Goal: Task Accomplishment & Management: Manage account settings

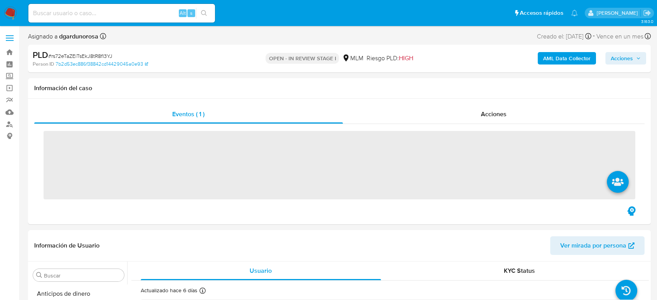
scroll to position [384, 0]
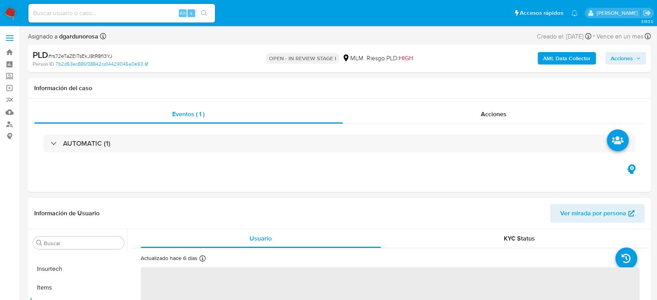
select select "10"
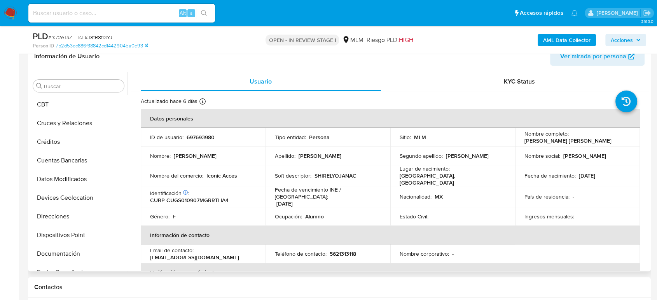
scroll to position [82, 0]
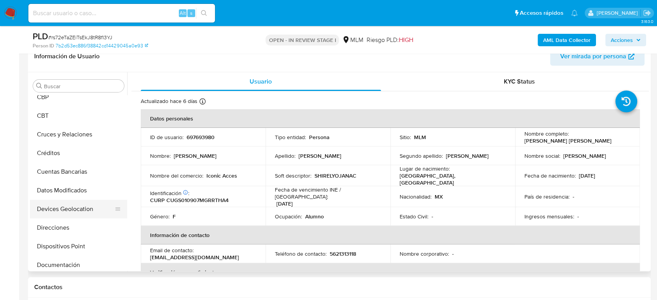
click at [86, 207] on button "Devices Geolocation" at bounding box center [75, 209] width 91 height 19
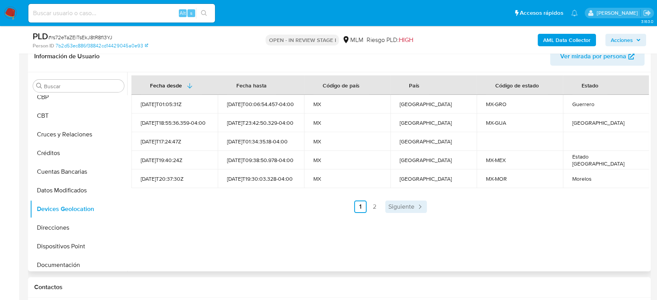
click at [405, 211] on link "Siguiente" at bounding box center [406, 207] width 42 height 12
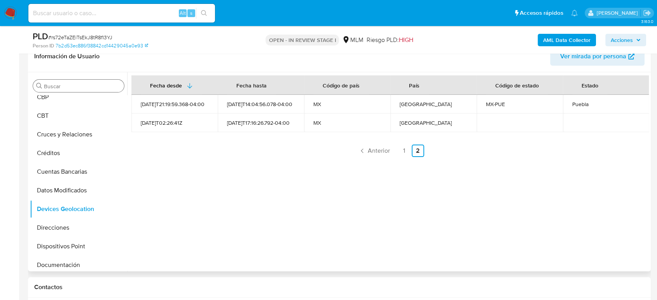
click at [73, 85] on input "Buscar" at bounding box center [82, 86] width 77 height 7
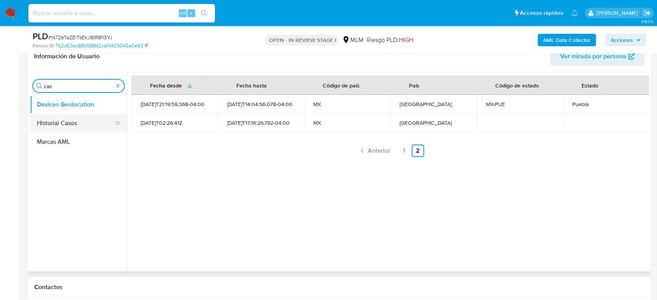
type input "cas"
click at [75, 115] on button "Historial Casos" at bounding box center [75, 123] width 91 height 19
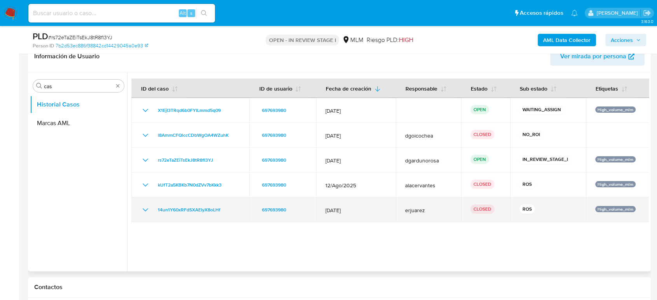
click at [146, 210] on icon "Mostrar/Ocultar" at bounding box center [145, 209] width 9 height 9
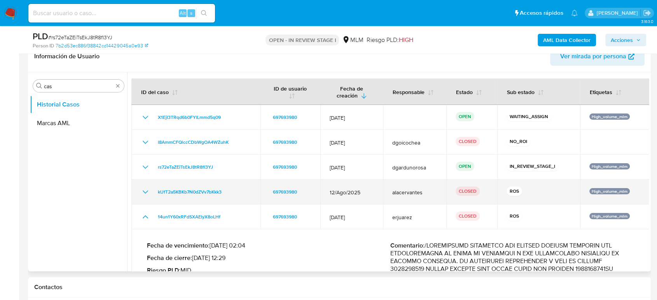
click at [142, 190] on icon "Mostrar/Ocultar" at bounding box center [145, 191] width 9 height 9
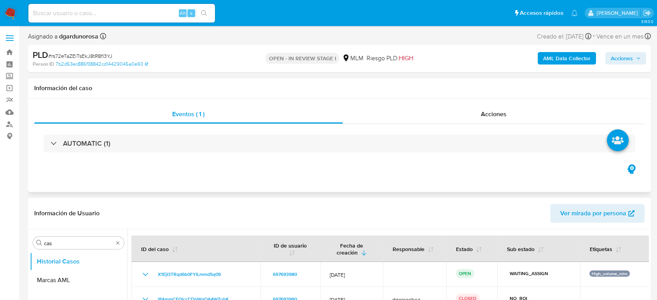
click at [206, 130] on div "AUTOMATIC (1)" at bounding box center [339, 143] width 610 height 39
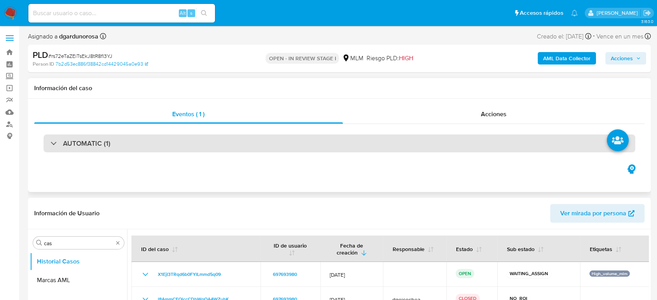
click at [310, 136] on div "AUTOMATIC (1)" at bounding box center [340, 143] width 592 height 18
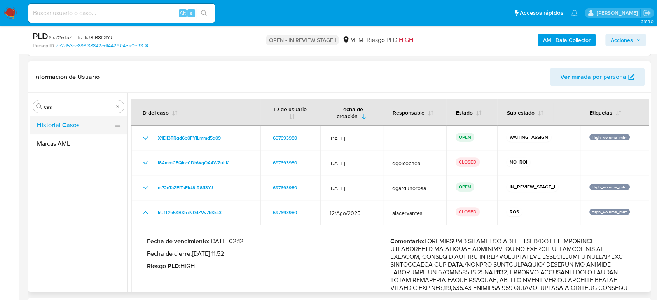
scroll to position [216, 0]
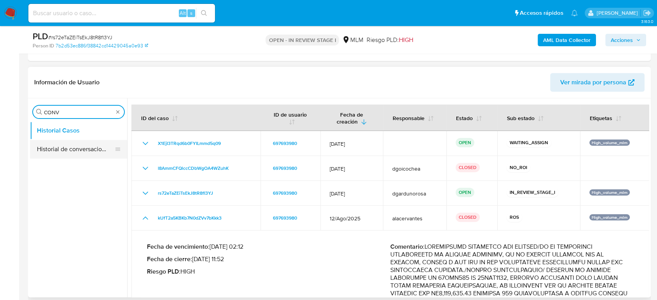
type input "CONV"
click at [85, 145] on button "Historial de conversaciones" at bounding box center [75, 149] width 91 height 19
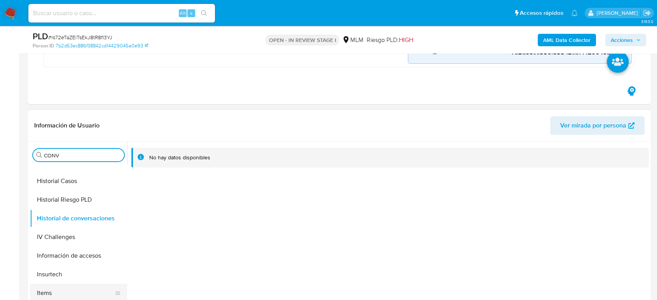
scroll to position [345, 0]
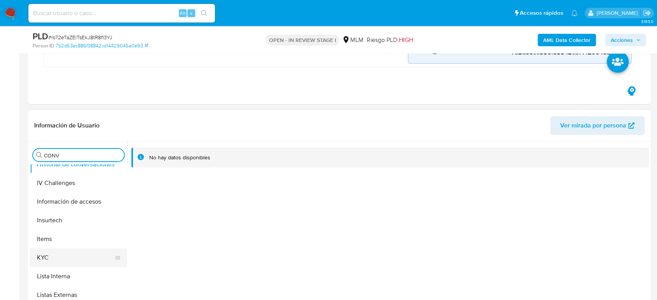
click at [52, 261] on button "KYC" at bounding box center [75, 257] width 91 height 19
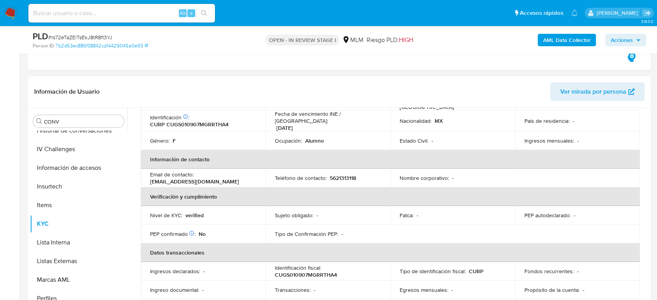
scroll to position [92, 0]
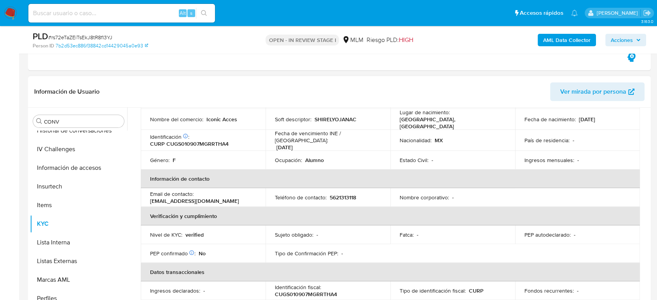
click at [351, 195] on p "5621313118" at bounding box center [343, 197] width 26 height 7
click at [350, 194] on p "5621313118" at bounding box center [343, 197] width 26 height 7
copy p "5621313118"
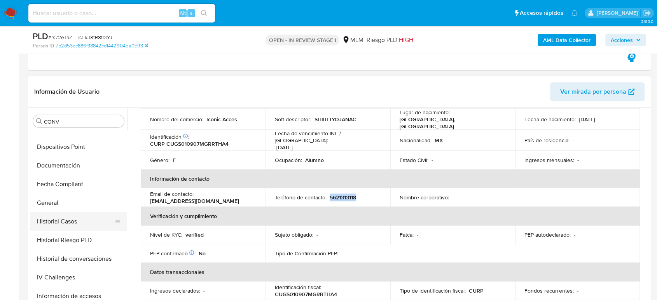
scroll to position [173, 0]
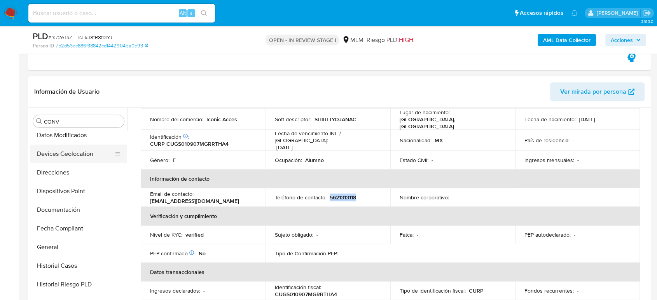
click at [78, 156] on button "Devices Geolocation" at bounding box center [75, 154] width 91 height 19
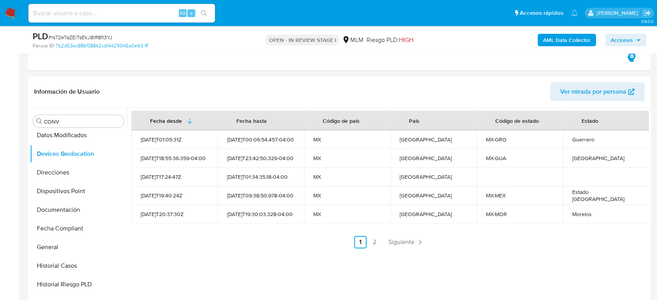
click at [402, 248] on div "Fecha desde Fecha hasta Código de país País Código de estado Estado 2022-08-08T…" at bounding box center [388, 207] width 522 height 199
click at [410, 239] on span "Siguiente" at bounding box center [401, 242] width 26 height 6
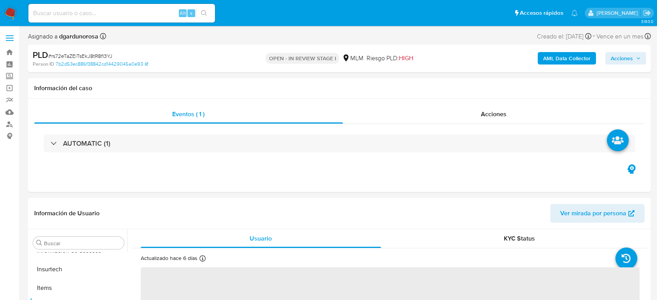
scroll to position [384, 0]
select select "10"
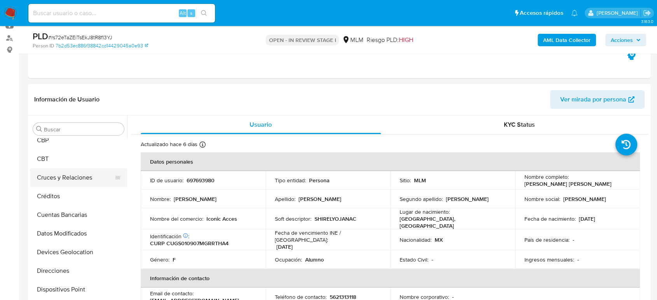
scroll to position [0, 0]
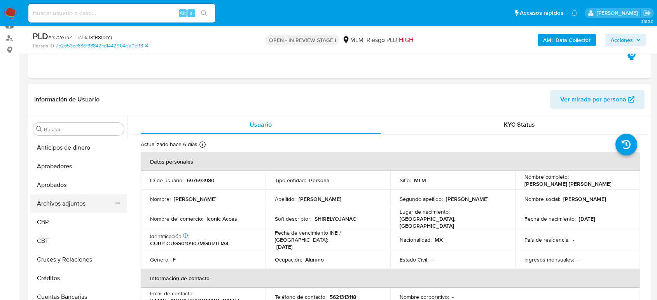
click at [71, 204] on button "Archivos adjuntos" at bounding box center [75, 203] width 91 height 19
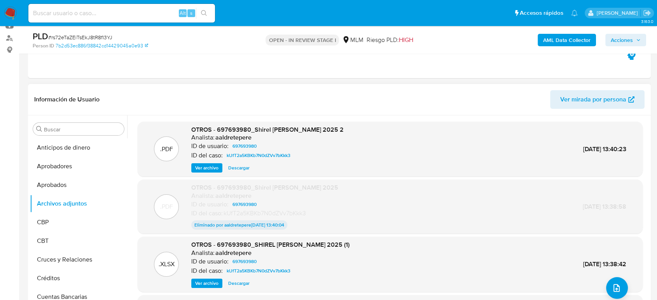
click at [210, 168] on span "Ver archivo" at bounding box center [206, 168] width 23 height 8
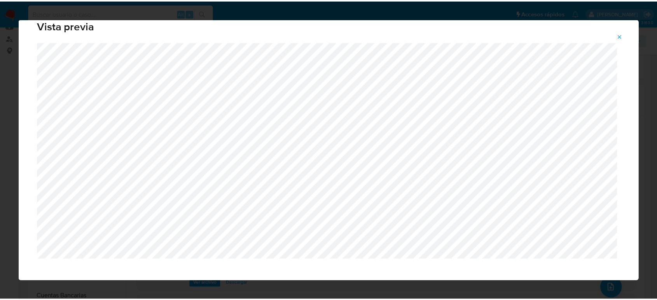
scroll to position [26, 0]
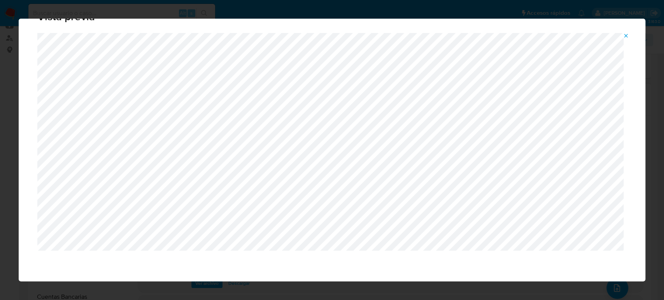
click at [627, 33] on icon "Attachment preview" at bounding box center [625, 36] width 6 height 6
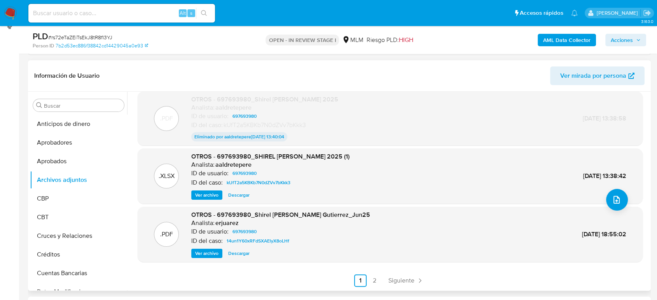
scroll to position [129, 0]
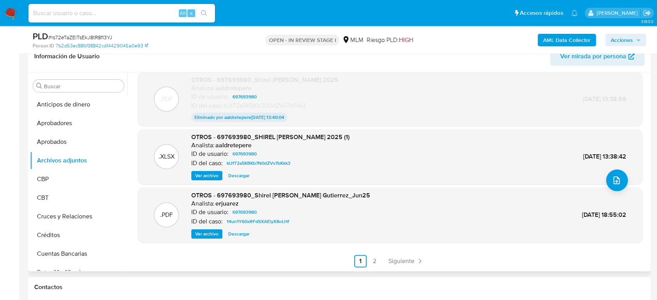
click at [211, 237] on span "Ver archivo" at bounding box center [206, 234] width 23 height 8
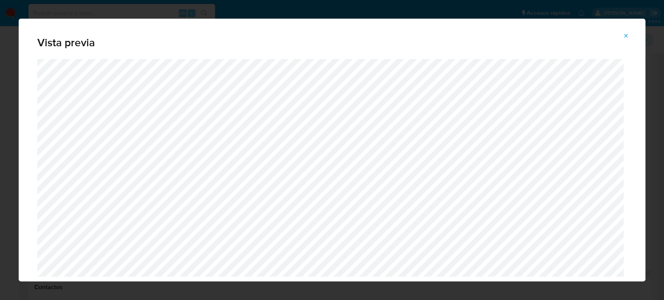
click at [623, 33] on icon "Attachment preview" at bounding box center [625, 36] width 6 height 6
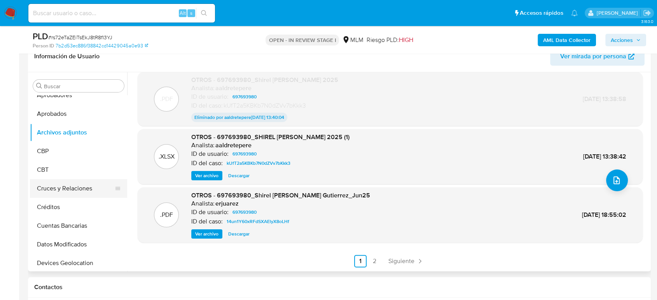
scroll to position [43, 0]
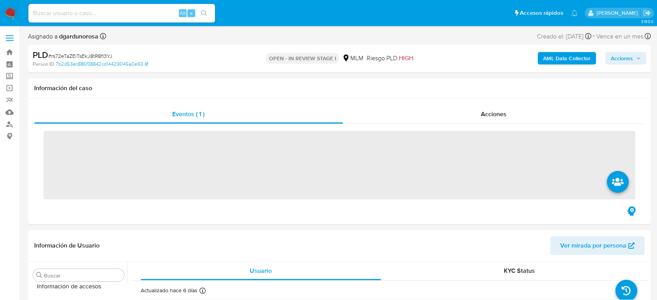
scroll to position [384, 0]
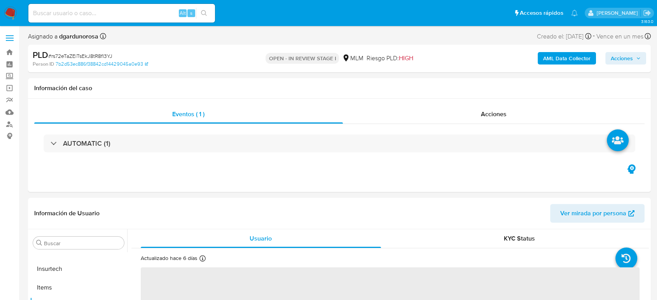
select select "10"
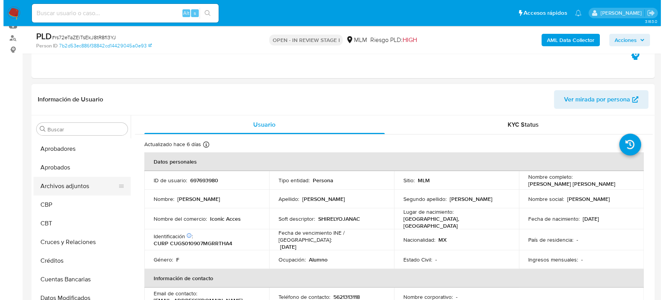
scroll to position [0, 0]
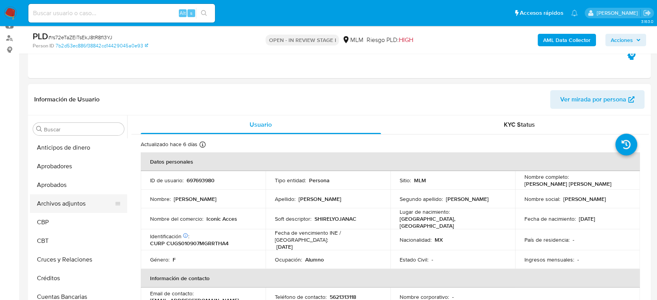
click at [87, 203] on button "Archivos adjuntos" at bounding box center [75, 203] width 91 height 19
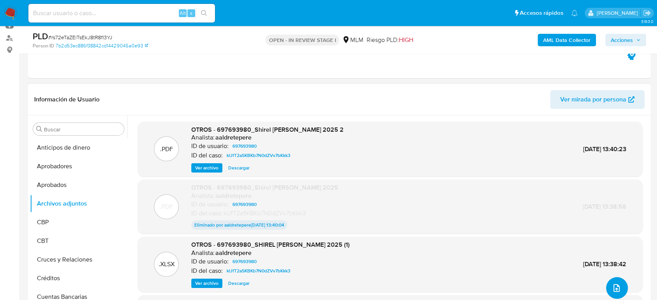
click at [617, 288] on icon "upload-file" at bounding box center [616, 287] width 9 height 9
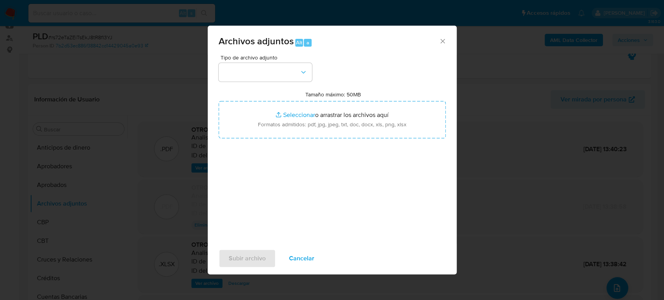
click at [256, 83] on div "Tipo de archivo adjunto Tamaño máximo: 50MB Seleccionar archivos Seleccionar o …" at bounding box center [331, 146] width 227 height 183
click at [257, 70] on button "button" at bounding box center [264, 72] width 93 height 19
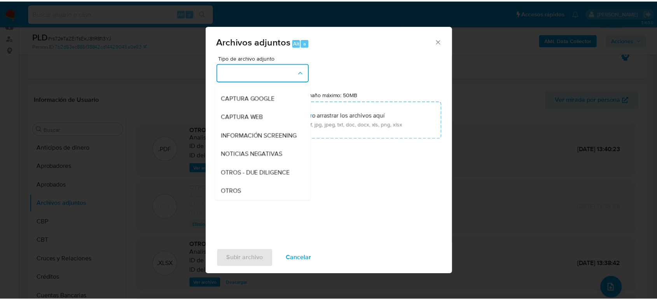
scroll to position [86, 0]
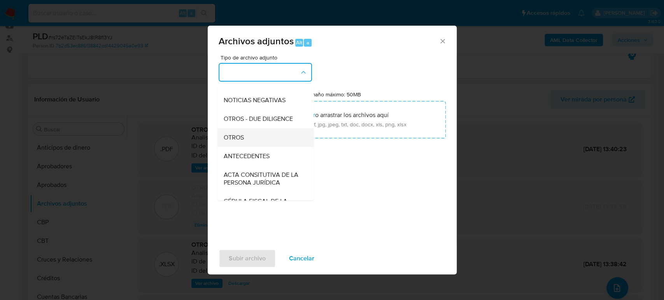
click at [253, 147] on div "OTROS" at bounding box center [262, 137] width 79 height 19
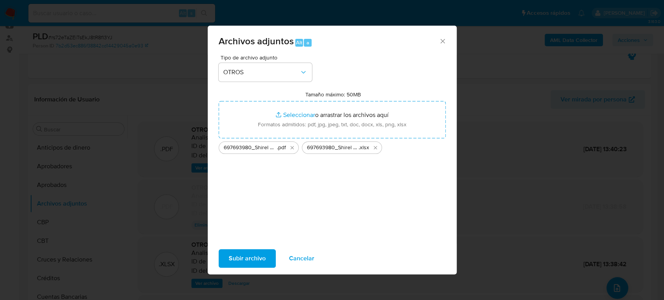
click at [251, 260] on span "Subir archivo" at bounding box center [247, 258] width 37 height 17
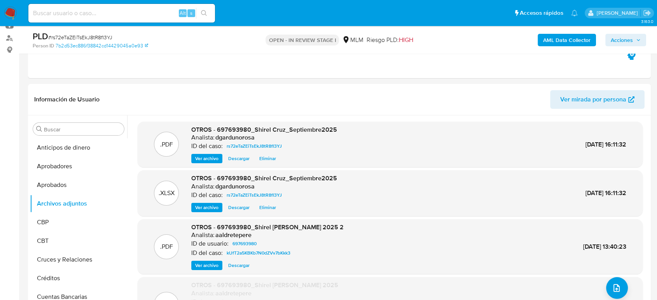
click at [638, 44] on span "Acciones" at bounding box center [626, 40] width 30 height 11
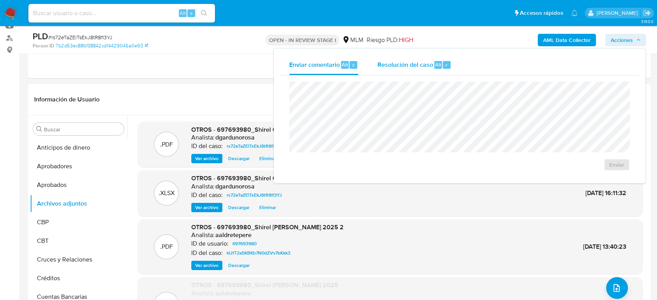
click at [417, 65] on span "Resolución del caso" at bounding box center [405, 64] width 56 height 9
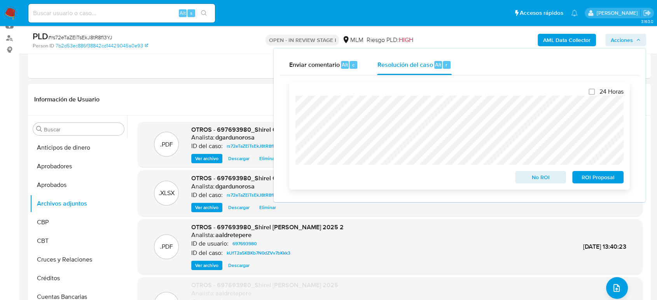
click at [591, 178] on span "ROI Proposal" at bounding box center [598, 177] width 40 height 11
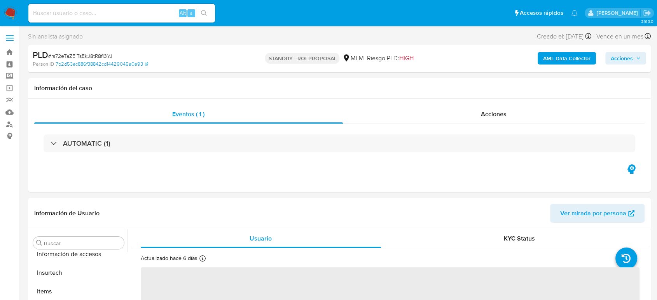
scroll to position [384, 0]
select select "10"
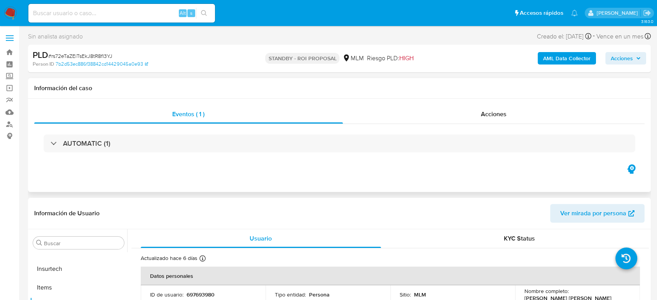
click at [432, 175] on div "Eventos ( 1 ) Acciones AUTOMATIC (1)" at bounding box center [339, 145] width 623 height 93
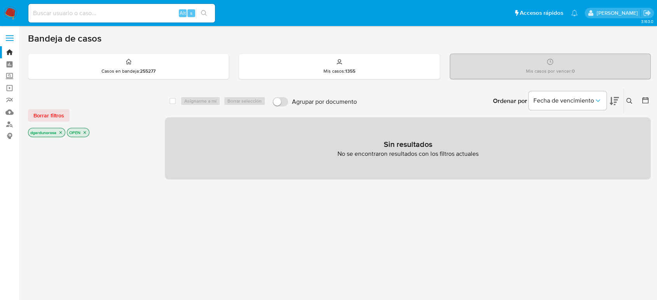
click at [633, 98] on button at bounding box center [630, 100] width 13 height 9
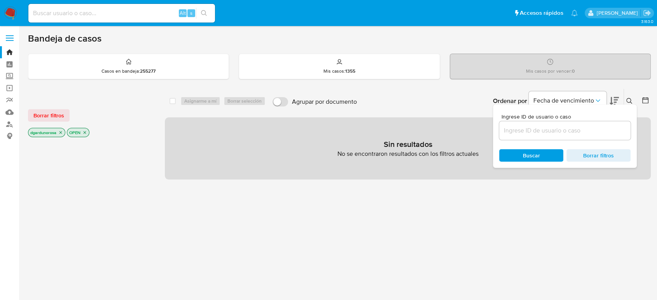
click at [555, 130] on input at bounding box center [564, 131] width 131 height 10
type input "1221918956"
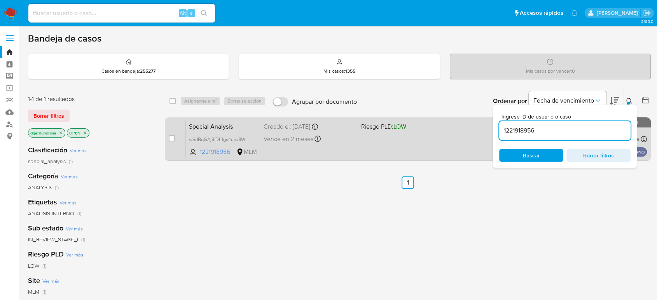
drag, startPoint x: 629, startPoint y: 100, endPoint x: 570, endPoint y: 131, distance: 66.5
click at [629, 100] on icon at bounding box center [629, 101] width 6 height 6
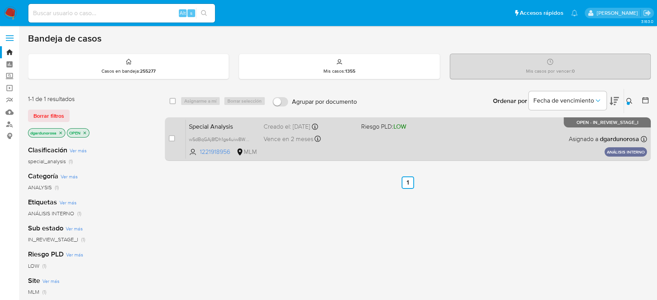
click at [522, 139] on div "Special Analysis wSdBqGAj8fDh1gs4uiw8W4gK 1221918956 MLM Riesgo PLD: LOW Creado…" at bounding box center [416, 138] width 461 height 39
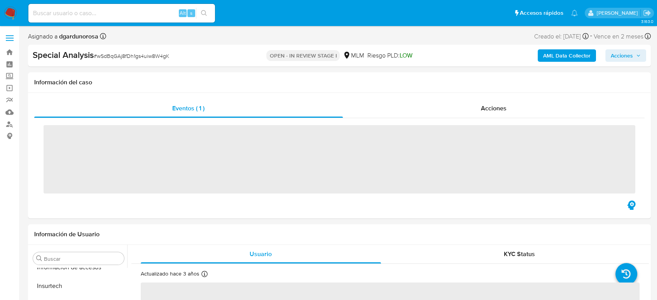
scroll to position [384, 0]
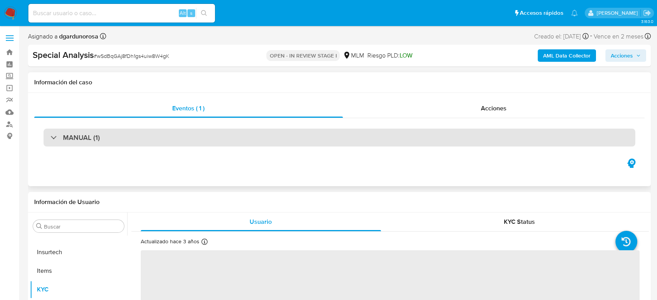
select select "10"
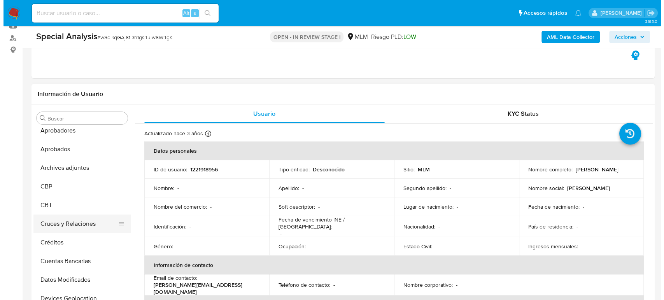
scroll to position [0, 0]
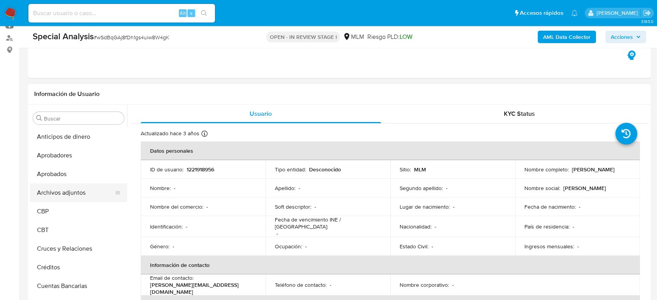
click at [73, 199] on button "Archivos adjuntos" at bounding box center [75, 192] width 91 height 19
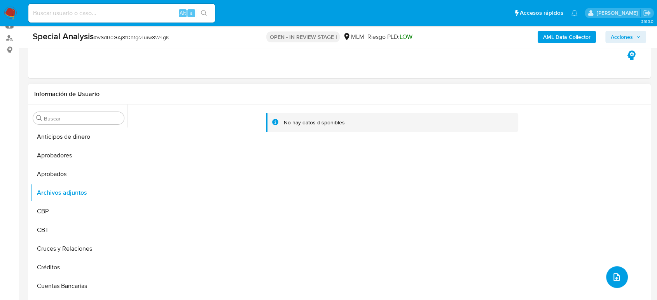
click at [619, 268] on button "upload-file" at bounding box center [617, 277] width 22 height 22
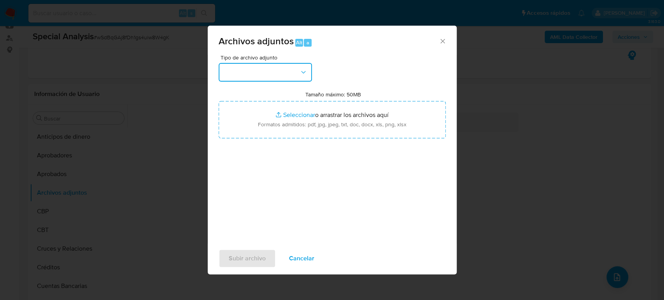
click at [265, 73] on button "button" at bounding box center [264, 72] width 93 height 19
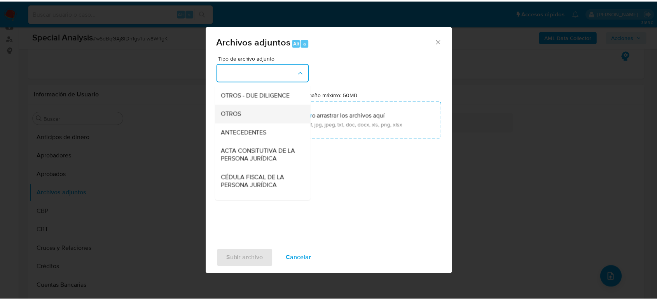
scroll to position [129, 0]
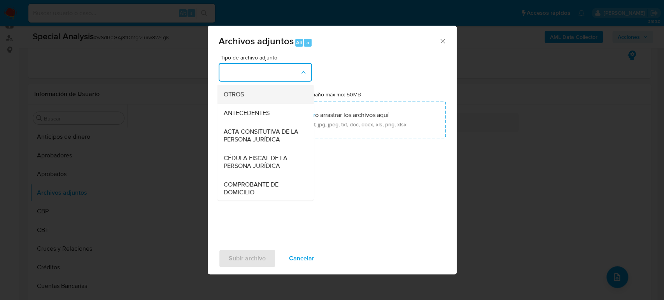
click at [262, 104] on div "OTROS" at bounding box center [262, 94] width 79 height 19
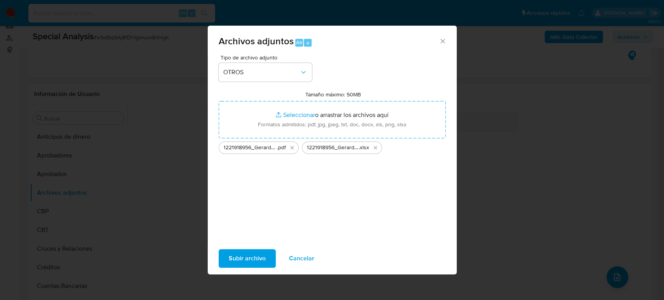
click at [262, 260] on span "Subir archivo" at bounding box center [247, 258] width 37 height 17
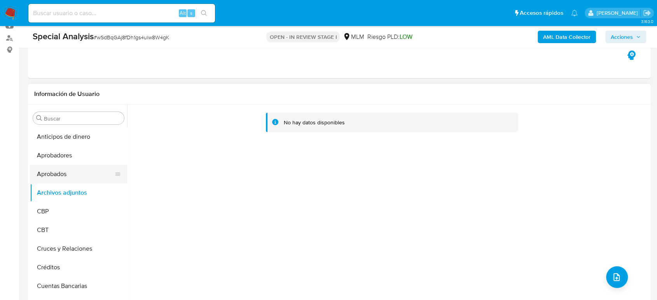
click at [73, 168] on button "Aprobados" at bounding box center [75, 174] width 91 height 19
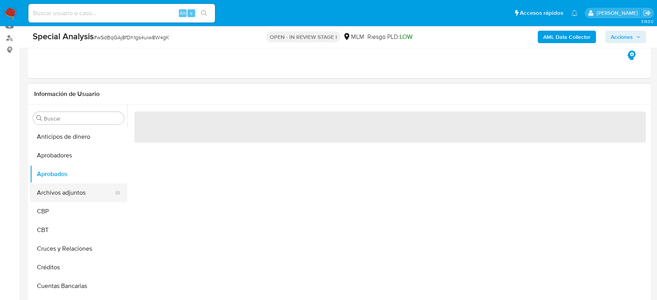
click at [69, 189] on button "Archivos adjuntos" at bounding box center [75, 192] width 91 height 19
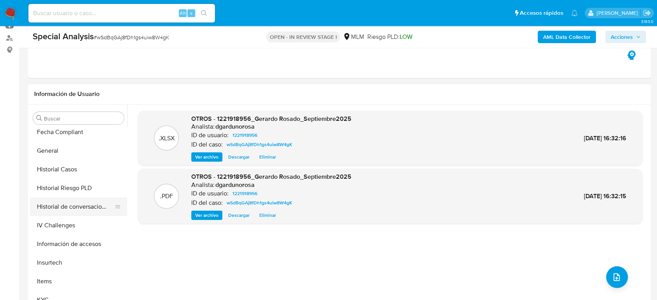
scroll to position [302, 0]
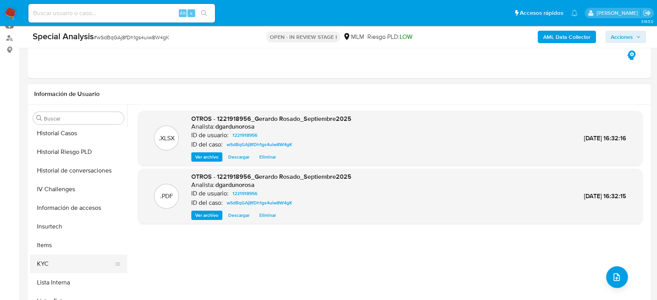
click at [52, 262] on button "KYC" at bounding box center [75, 264] width 91 height 19
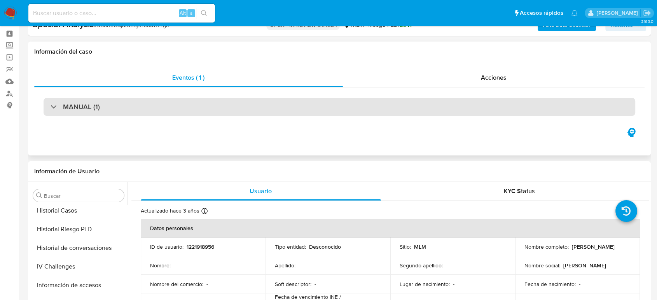
scroll to position [0, 0]
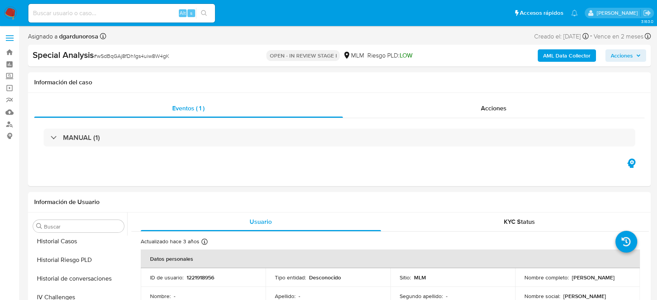
click at [632, 56] on span "Acciones" at bounding box center [622, 55] width 22 height 12
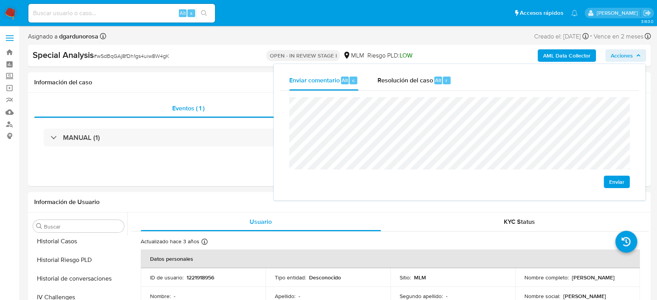
click at [622, 181] on span "Enviar" at bounding box center [616, 181] width 15 height 11
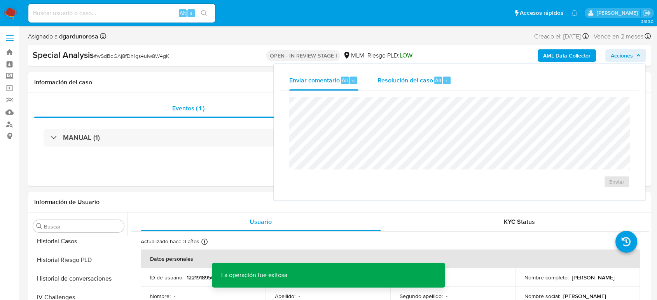
click at [413, 83] on span "Resolución del caso" at bounding box center [405, 79] width 56 height 9
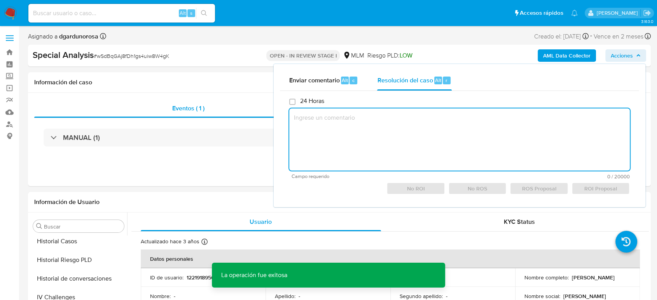
click at [387, 121] on textarea at bounding box center [459, 139] width 341 height 62
paste textarea "/CONOCIMIENTO DEL CLIENTE O USUARIO NOMBRE DEL CLIENTE [PERSON_NAME], NUMERO DE…"
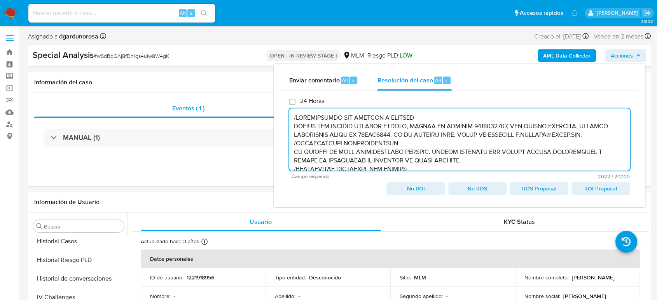
click at [598, 188] on span "ROI Proposal" at bounding box center [600, 188] width 47 height 11
type textarea "/CONOCIMIENTO DEL CLIENTE O USUARIO NOMBRE DEL CLIENTE GERARDO ROSADO, NUMERO D…"
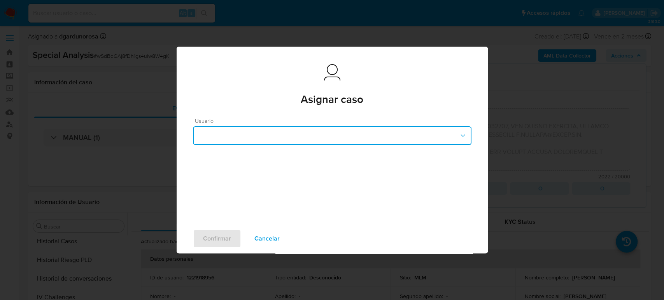
click at [419, 139] on button "button" at bounding box center [332, 135] width 278 height 19
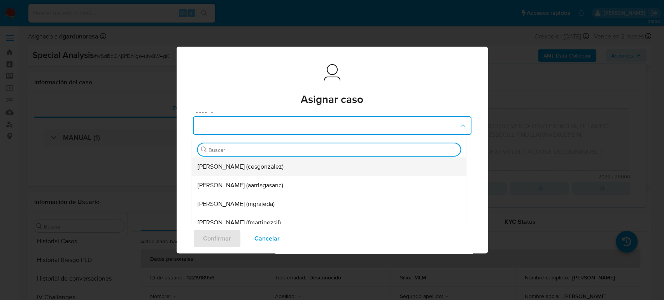
scroll to position [18, 0]
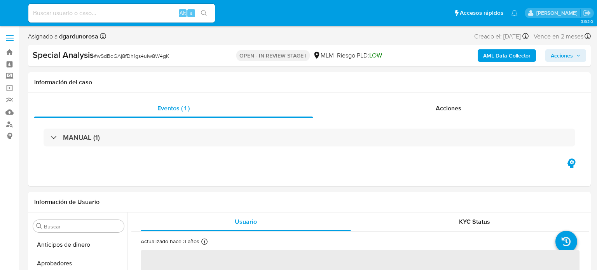
select select "10"
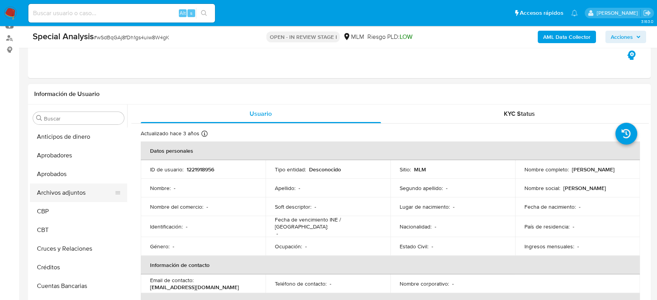
click at [75, 189] on button "Archivos adjuntos" at bounding box center [75, 192] width 91 height 19
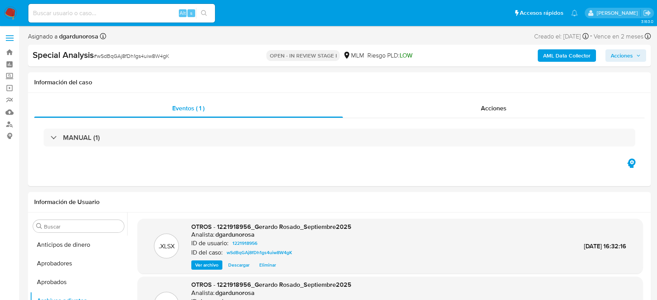
click at [597, 55] on icon "button" at bounding box center [638, 55] width 5 height 5
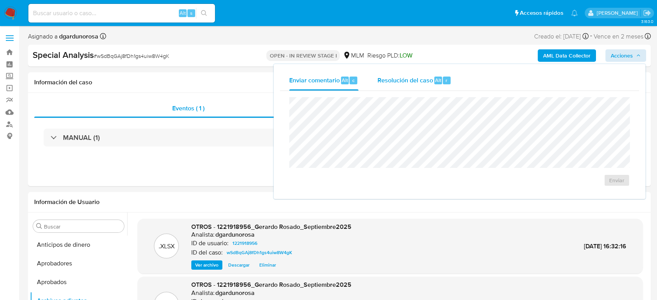
click at [422, 91] on div "Enviar" at bounding box center [459, 142] width 359 height 102
click at [419, 87] on div "Resolución del caso Alt r" at bounding box center [414, 80] width 74 height 20
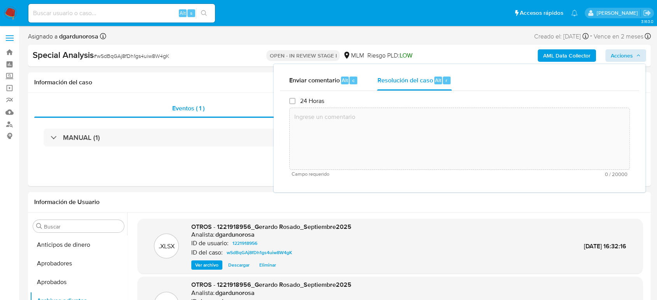
click at [435, 127] on textarea at bounding box center [460, 139] width 340 height 62
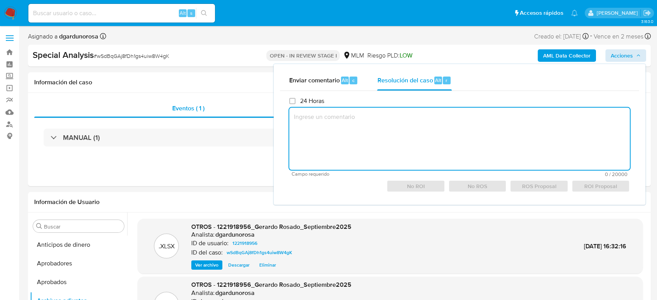
paste textarea "/CONOCIMIENTO DEL CLIENTE O USUARIO NOMBRE DEL CLIENTE [PERSON_NAME], NUMERO DE…"
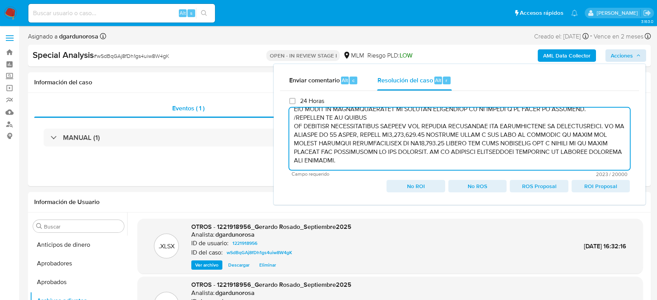
scroll to position [187, 0]
click at [597, 187] on span "ROI Proposal" at bounding box center [600, 186] width 47 height 11
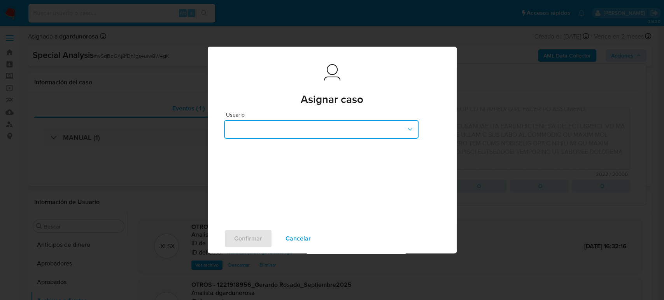
click at [286, 126] on button "button" at bounding box center [321, 129] width 194 height 19
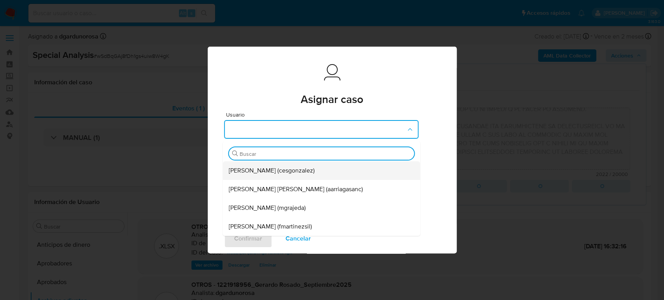
click at [336, 170] on div "[PERSON_NAME] (cesgonzalez)" at bounding box center [319, 170] width 180 height 19
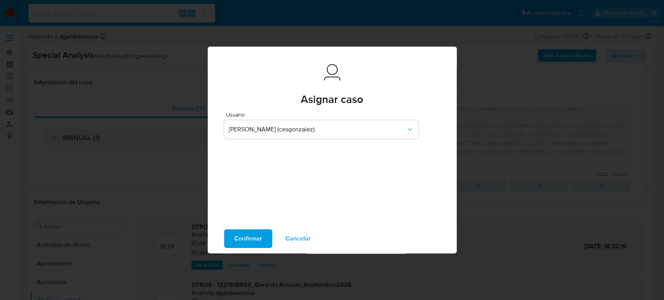
click at [257, 239] on span "Confirmar" at bounding box center [248, 238] width 28 height 17
type textarea "/CONOCIMIENTO DEL CLIENTE O USUARIO NOMBRE DEL CLIENTE [PERSON_NAME], NUMERO DE…"
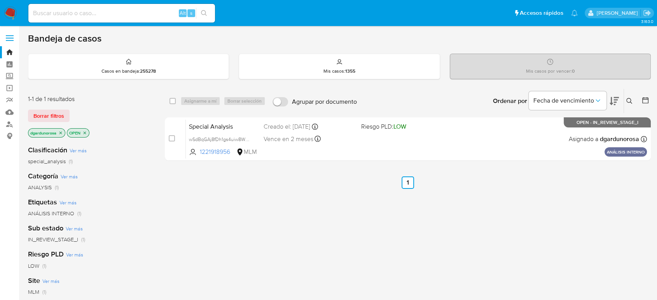
click at [631, 101] on icon at bounding box center [629, 101] width 6 height 6
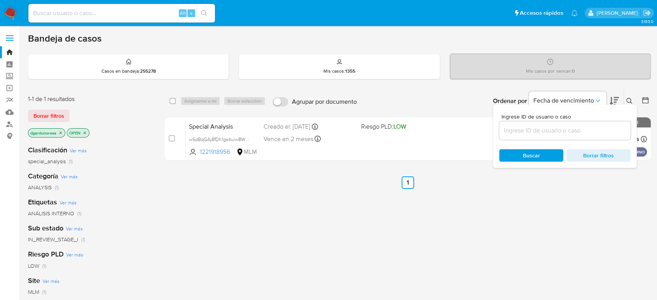
click at [597, 127] on input at bounding box center [564, 131] width 131 height 10
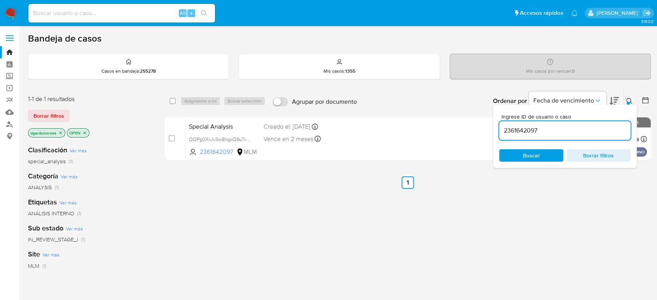
click at [632, 102] on button at bounding box center [630, 100] width 13 height 9
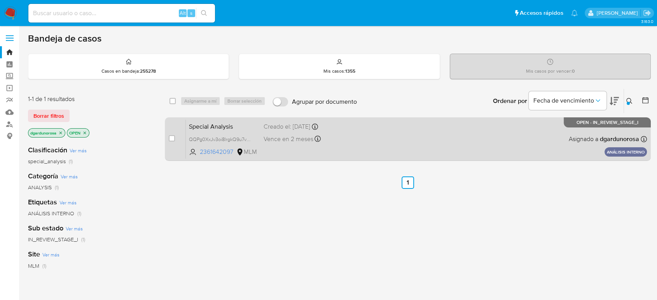
click at [454, 147] on div "Special Analysis QQPg0XxJv3oi8lrgkQ9u7vuK 2361642097 MLM Creado el: [DATE] Crea…" at bounding box center [416, 138] width 461 height 39
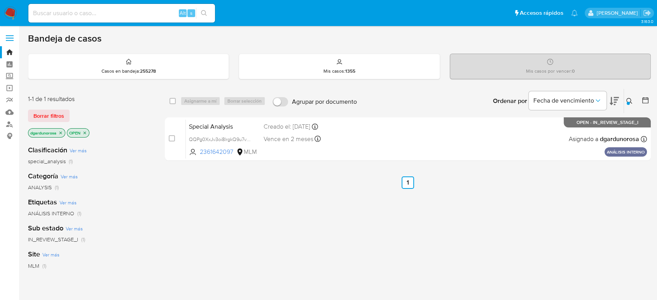
click at [629, 98] on icon at bounding box center [629, 101] width 6 height 6
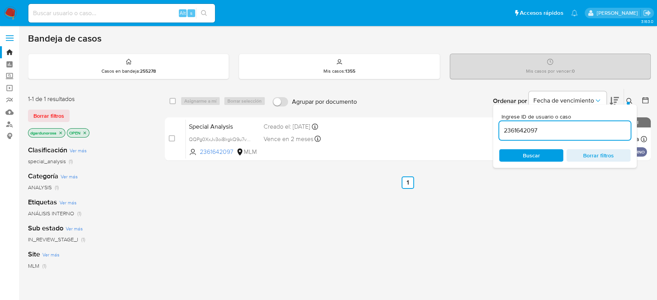
click at [520, 132] on input "2361642097" at bounding box center [564, 131] width 131 height 10
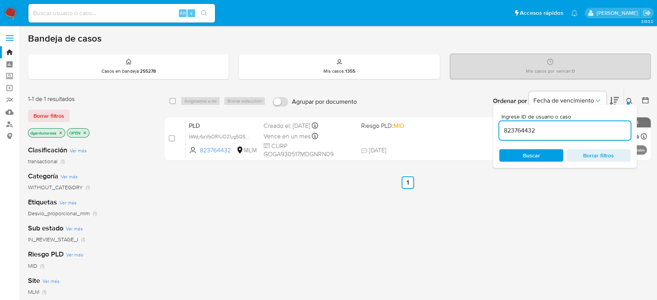
click at [630, 98] on icon at bounding box center [629, 101] width 6 height 6
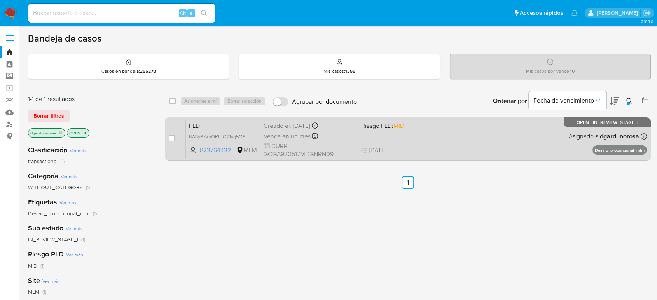
click at [475, 152] on span "08/10/2025 08/10/2025 08:29" at bounding box center [455, 150] width 189 height 9
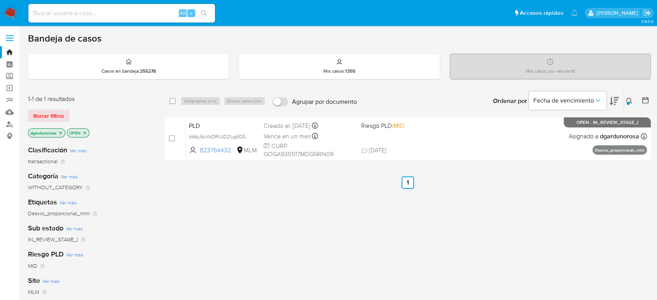
click at [627, 103] on div at bounding box center [628, 103] width 3 height 3
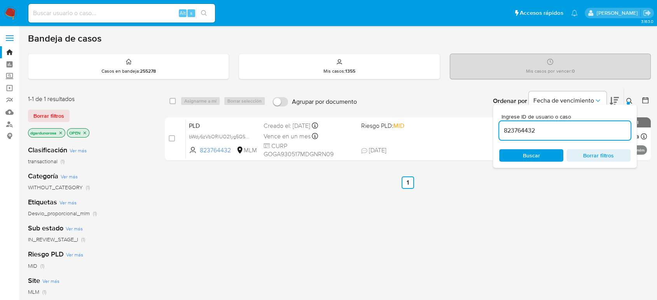
click at [532, 126] on input "823764432" at bounding box center [564, 131] width 131 height 10
click at [530, 126] on input "823764432" at bounding box center [564, 131] width 131 height 10
click at [515, 130] on input "823764432" at bounding box center [564, 131] width 131 height 10
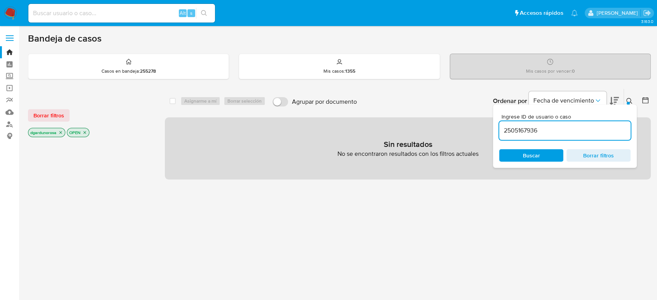
click at [636, 97] on button at bounding box center [630, 100] width 13 height 9
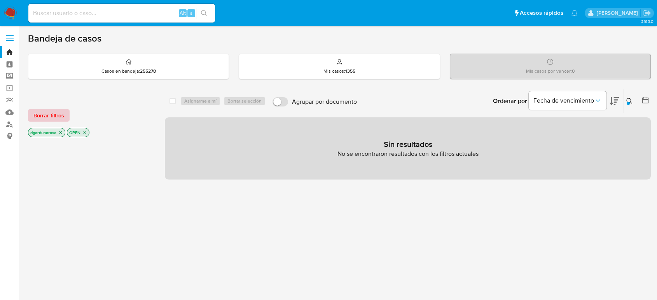
click at [52, 112] on span "Borrar filtros" at bounding box center [48, 115] width 31 height 11
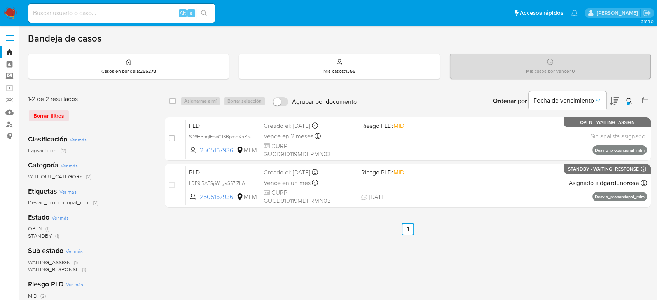
click at [625, 100] on button at bounding box center [630, 100] width 13 height 9
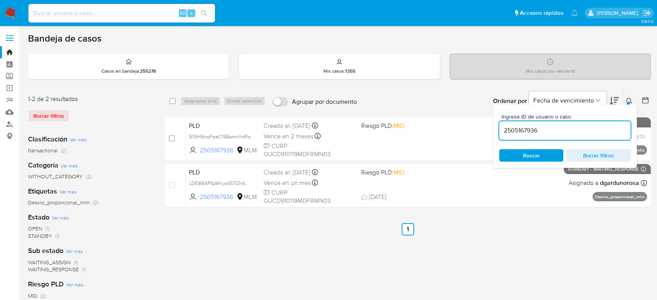
click at [508, 134] on input "2505167936" at bounding box center [564, 131] width 131 height 10
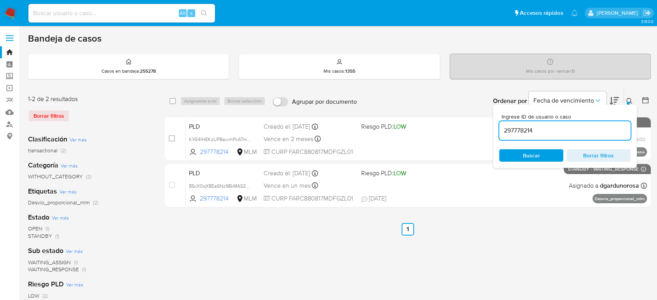
click at [523, 129] on input "297778214" at bounding box center [564, 131] width 131 height 10
click at [524, 129] on input "297778214" at bounding box center [564, 131] width 131 height 10
paste input "1936887382"
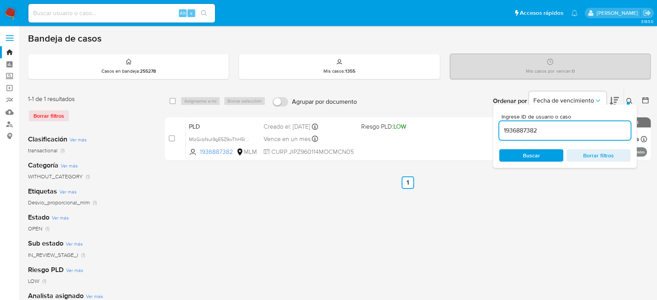
click at [628, 99] on icon at bounding box center [629, 101] width 6 height 6
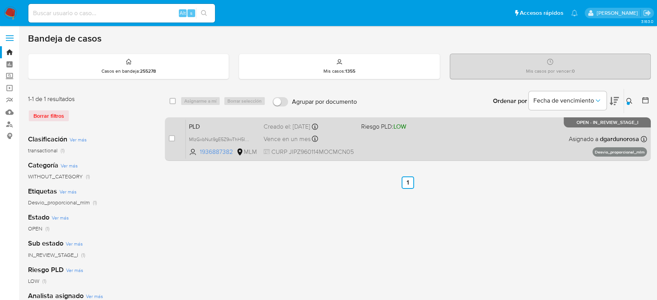
click at [437, 140] on div "PLD MIzGxbNut9gE5Z9wThH5IqaX 1936887382 MLM Riesgo PLD: LOW Creado el: 12/09/20…" at bounding box center [416, 138] width 461 height 39
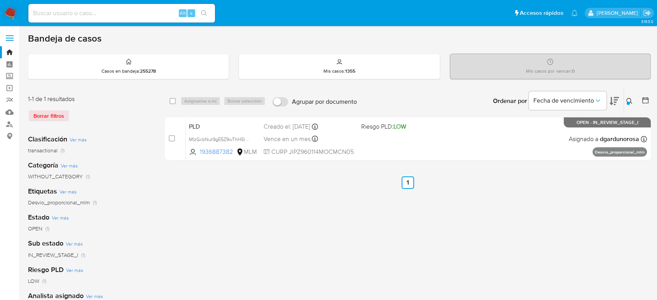
click at [629, 101] on icon at bounding box center [629, 101] width 6 height 6
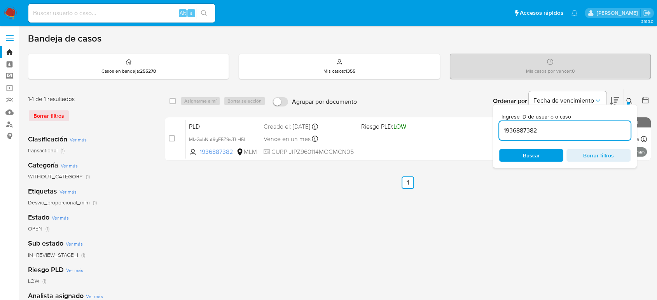
click at [523, 127] on input "1936887382" at bounding box center [564, 131] width 131 height 10
type input "1818818468"
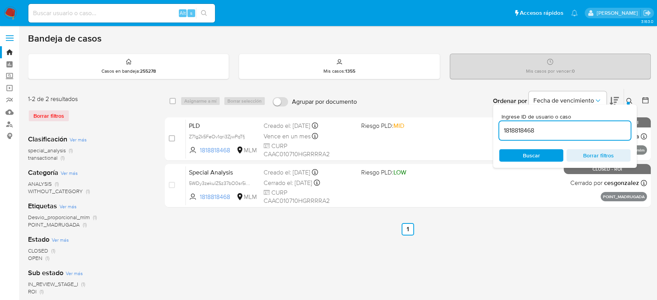
click at [626, 98] on icon at bounding box center [629, 101] width 6 height 6
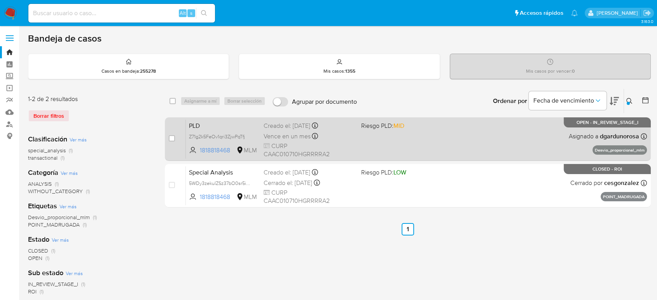
click at [380, 145] on div "PLD Z71g2k5FeOv1qri3ZjwPqTfj 1818818468 MLM Riesgo PLD: MID Creado el: 12/09/20…" at bounding box center [416, 138] width 461 height 39
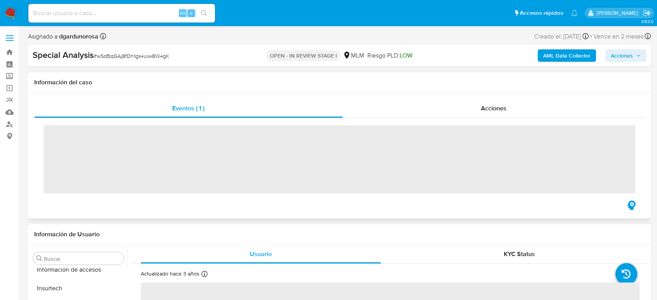
scroll to position [384, 0]
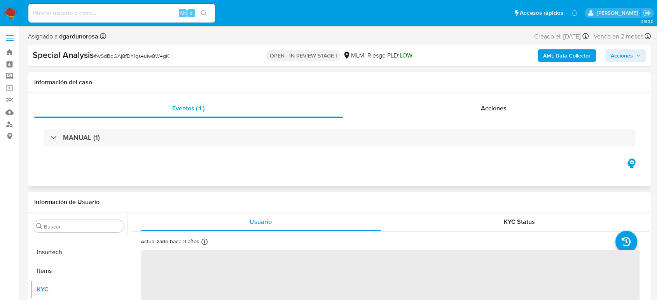
select select "10"
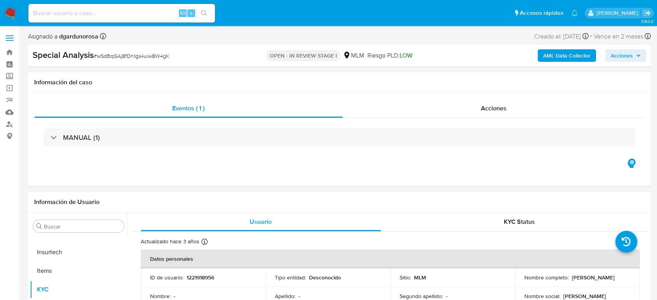
click at [137, 15] on input at bounding box center [121, 13] width 187 height 10
paste input "TtC37h1wbMLvewxq6DuppsYR"
type input "TtC37h1wbMLvewxq6DuppsYR"
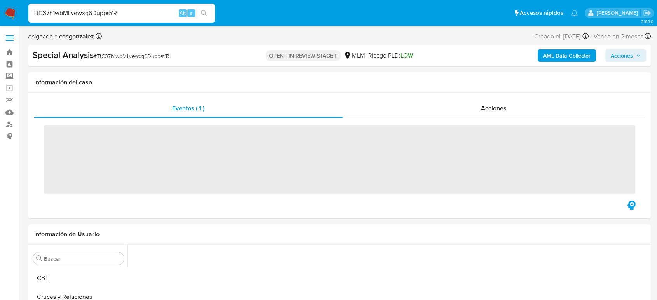
scroll to position [360, 0]
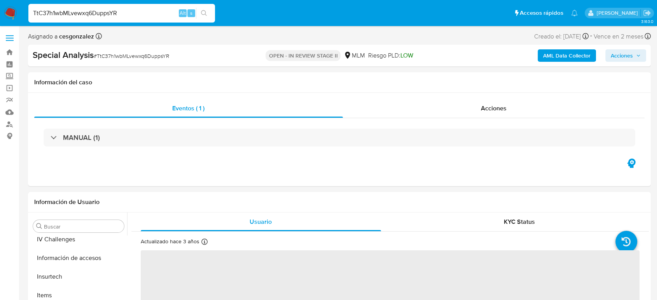
select select "10"
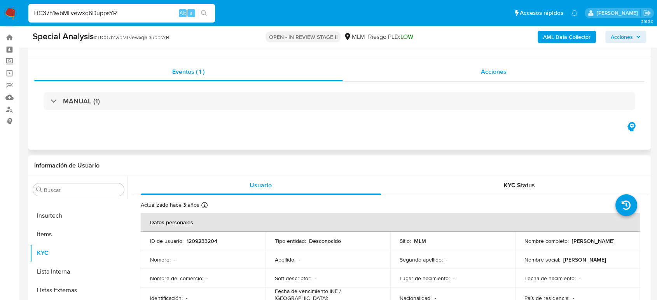
scroll to position [0, 0]
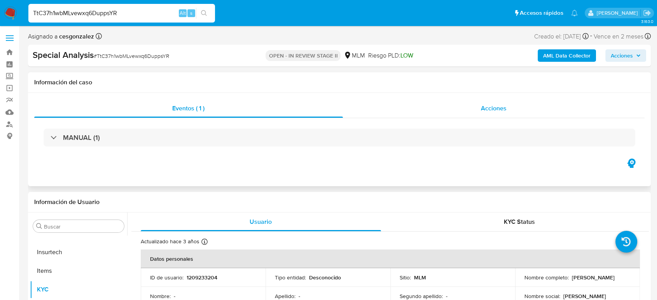
click at [495, 117] on div "Acciones" at bounding box center [494, 108] width 302 height 19
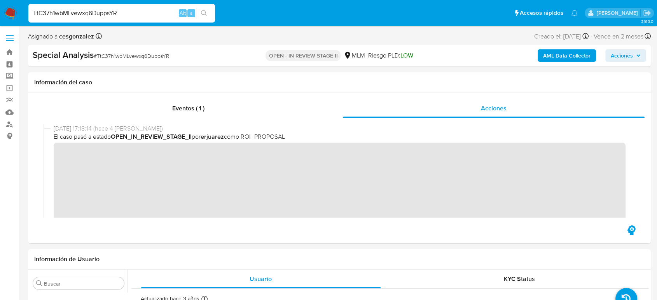
click at [118, 14] on input "TtC37h1wbMLvewxq6DuppsYR" at bounding box center [121, 13] width 187 height 10
click at [115, 14] on input "TtC37h1wbMLvewxq6DuppsYR" at bounding box center [121, 13] width 187 height 10
click at [100, 15] on input "TtC37h1wbMLvewxq6DuppsYR" at bounding box center [121, 13] width 187 height 10
paste input "60930528"
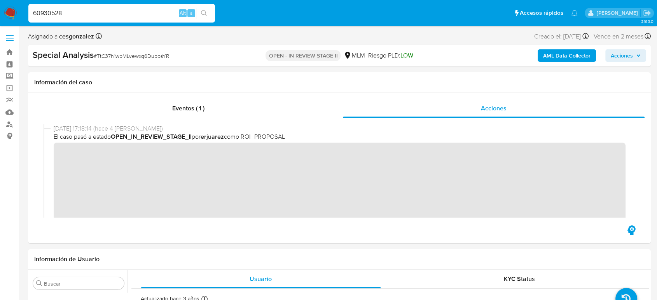
type input "60930528"
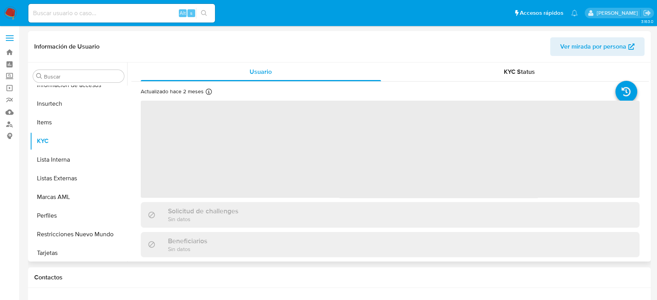
scroll to position [384, 0]
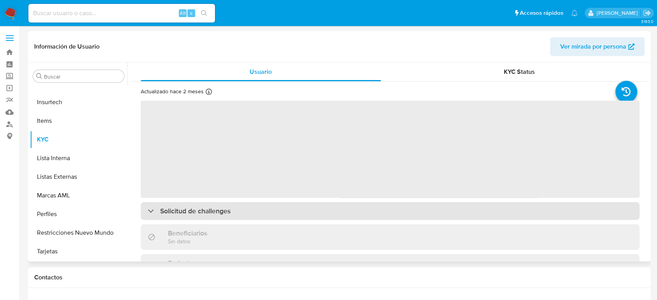
select select "10"
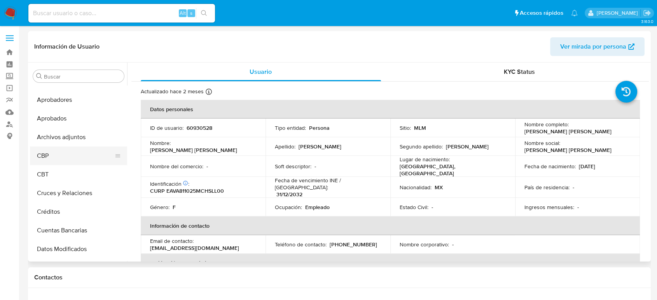
scroll to position [0, 0]
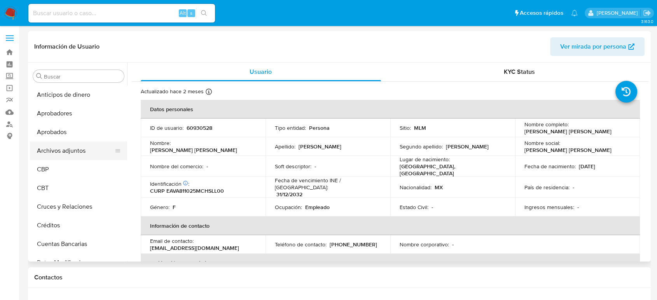
click at [61, 154] on button "Archivos adjuntos" at bounding box center [75, 150] width 91 height 19
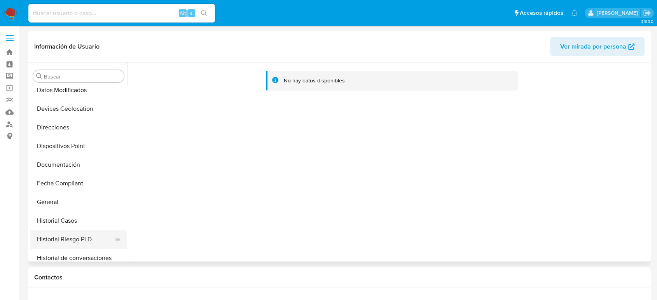
scroll to position [259, 0]
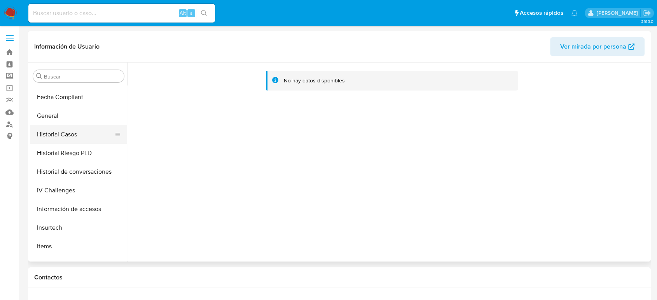
click at [75, 134] on button "Historial Casos" at bounding box center [75, 134] width 91 height 19
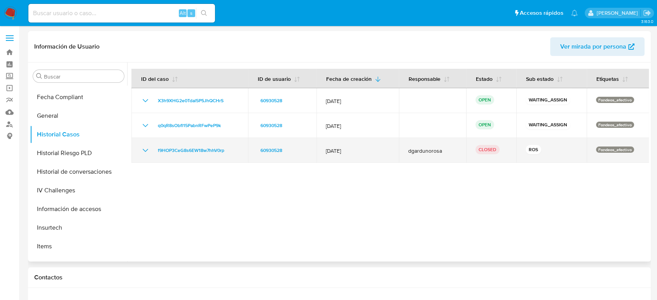
click at [197, 156] on td "f9HOP3CeG8s6EW18w7hhV0rp" at bounding box center [189, 150] width 117 height 25
click at [192, 152] on span "f9HOP3CeG8s6EW18w7hhV0rp" at bounding box center [191, 150] width 66 height 9
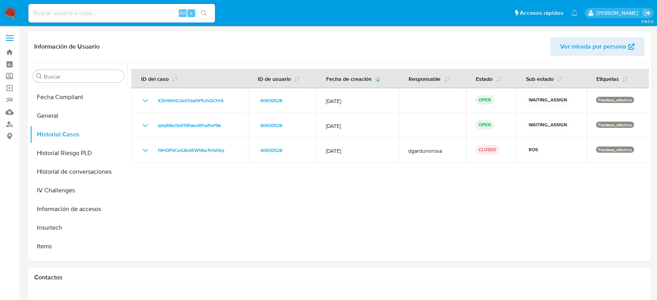
click at [16, 7] on img at bounding box center [10, 13] width 13 height 13
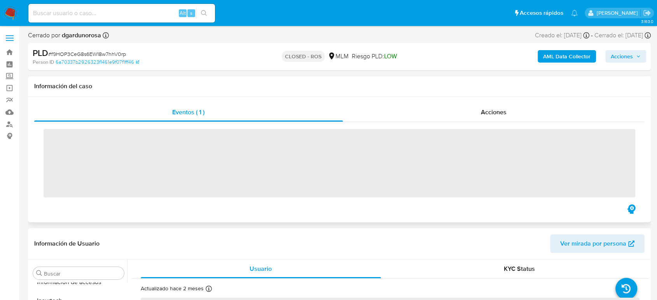
scroll to position [384, 0]
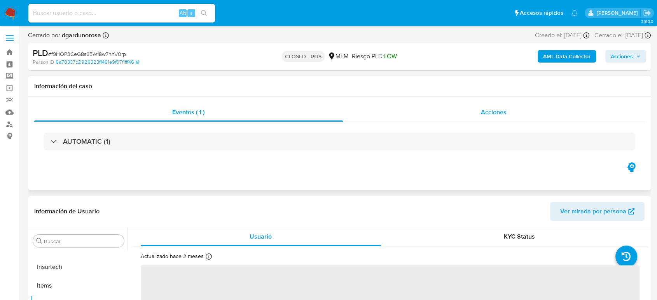
select select "10"
click at [477, 109] on div "Acciones" at bounding box center [494, 112] width 302 height 19
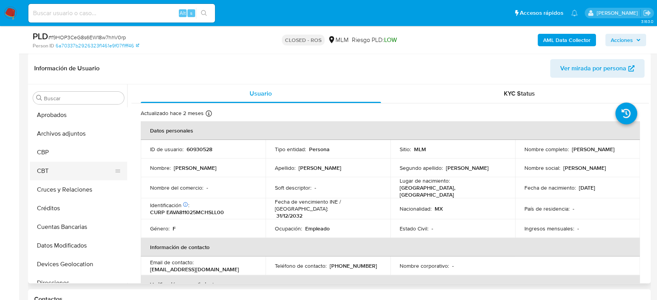
scroll to position [0, 0]
click at [82, 172] on button "Archivos adjuntos" at bounding box center [75, 172] width 91 height 19
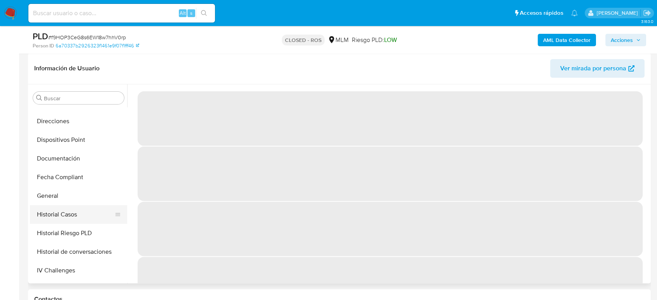
scroll to position [216, 0]
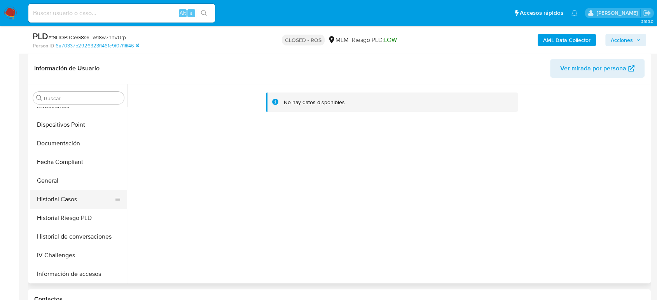
click at [75, 204] on button "Historial Casos" at bounding box center [75, 199] width 91 height 19
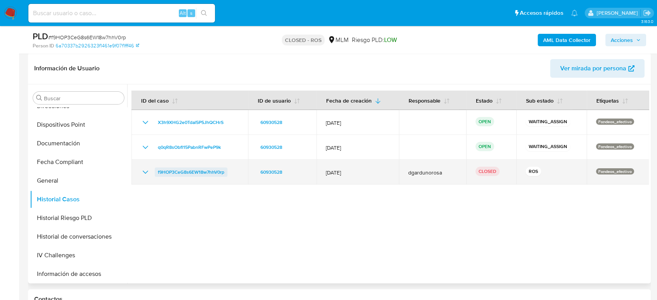
click at [187, 170] on span "f9HOP3CeG8s6EW18w7hhV0rp" at bounding box center [191, 172] width 66 height 9
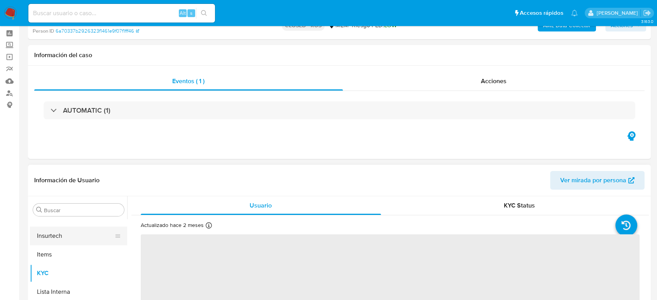
scroll to position [86, 0]
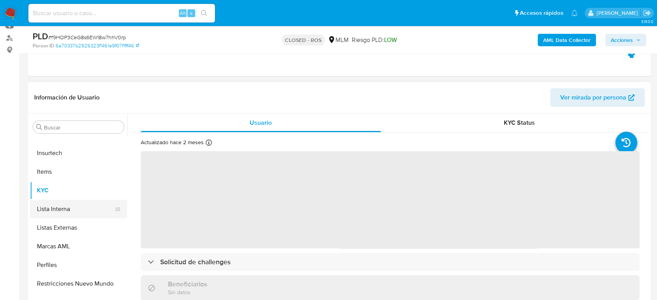
select select "10"
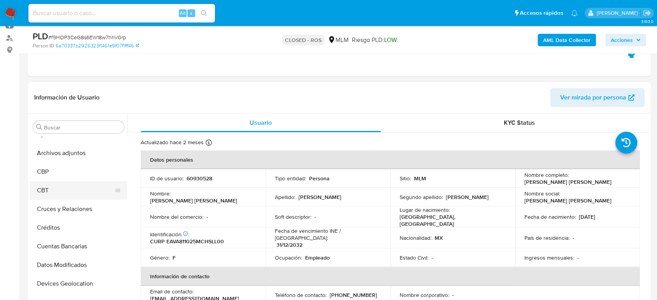
scroll to position [0, 0]
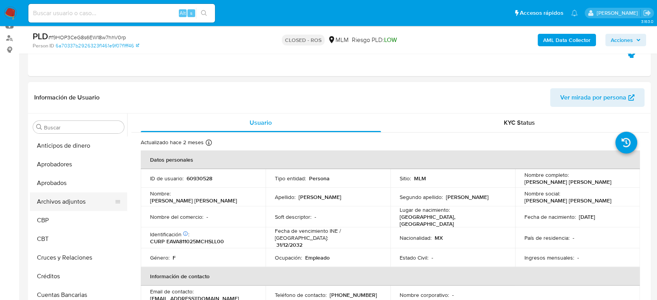
click at [65, 201] on button "Archivos adjuntos" at bounding box center [75, 201] width 91 height 19
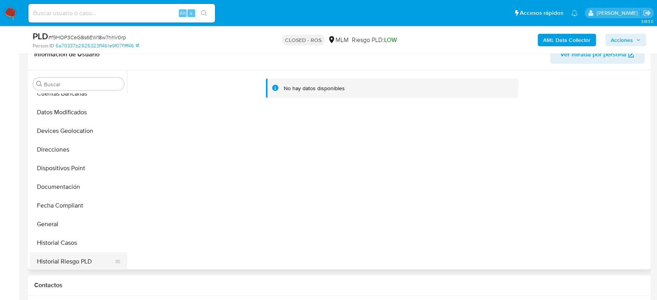
scroll to position [216, 0]
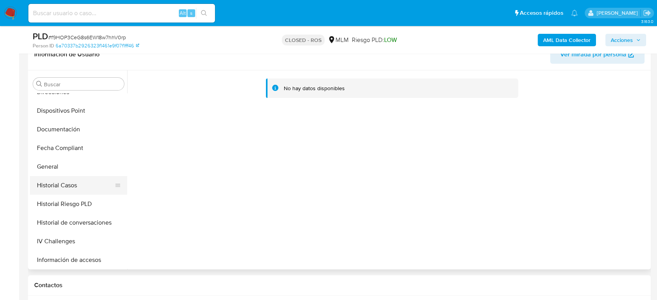
click at [83, 185] on button "Historial Casos" at bounding box center [75, 185] width 91 height 19
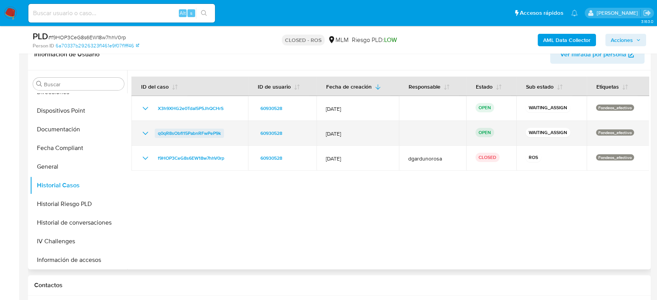
click at [204, 133] on span "q0qR8sObfl15PabnRFwPeP9k" at bounding box center [189, 133] width 63 height 9
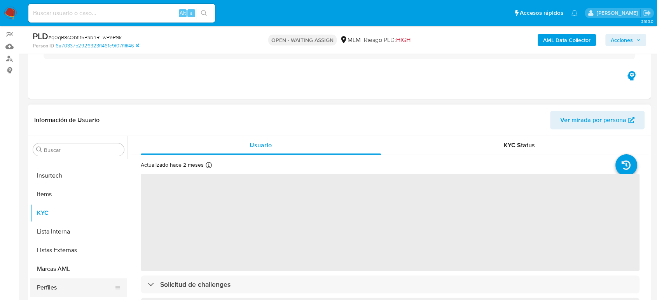
scroll to position [86, 0]
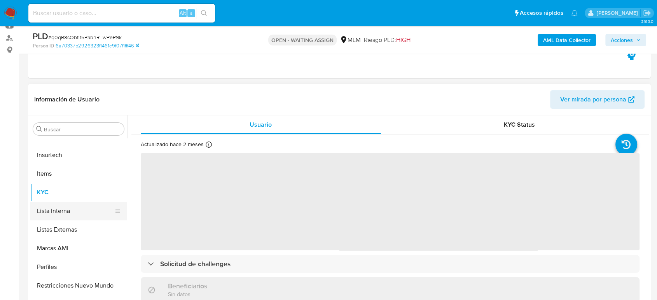
select select "10"
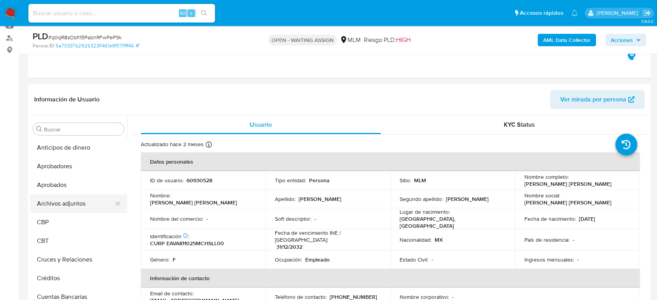
click at [77, 204] on button "Archivos adjuntos" at bounding box center [75, 203] width 91 height 19
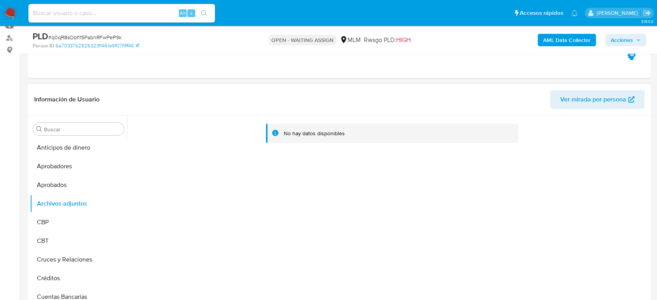
click at [606, 247] on div "No hay datos disponibles" at bounding box center [388, 214] width 522 height 199
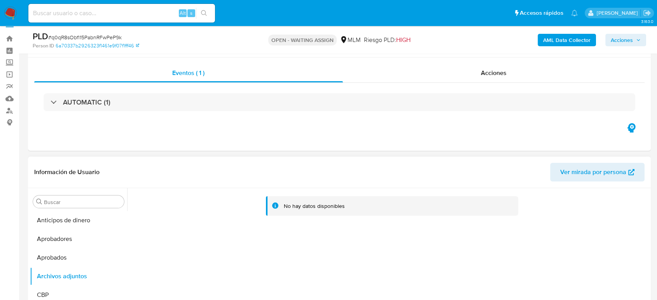
scroll to position [0, 0]
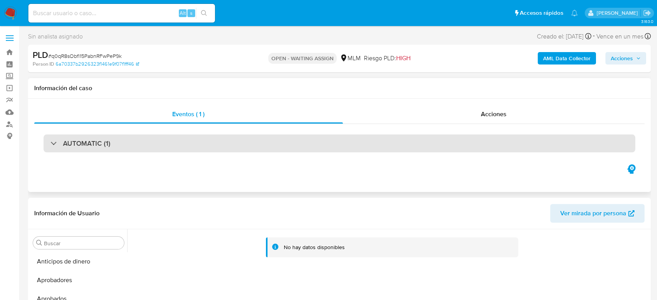
click at [114, 146] on div "AUTOMATIC (1)" at bounding box center [340, 143] width 592 height 18
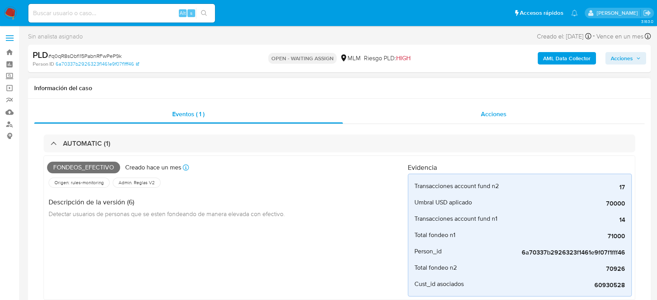
click at [473, 108] on div "Acciones" at bounding box center [494, 114] width 302 height 19
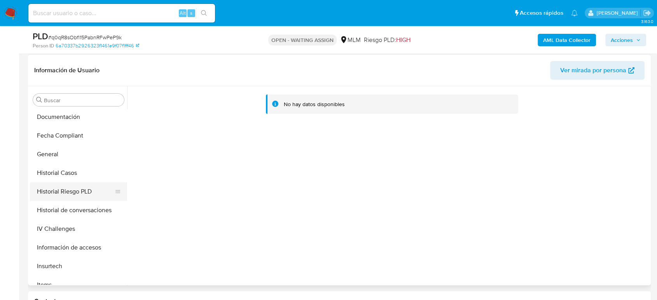
scroll to position [259, 0]
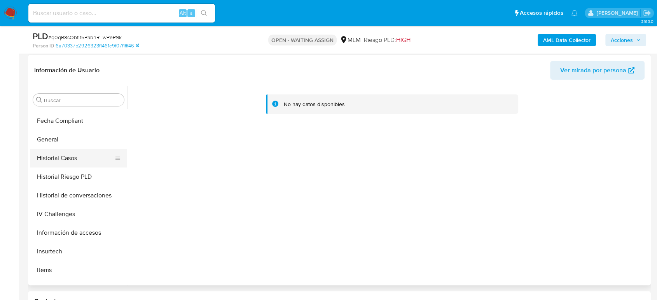
click at [68, 155] on button "Historial Casos" at bounding box center [75, 158] width 91 height 19
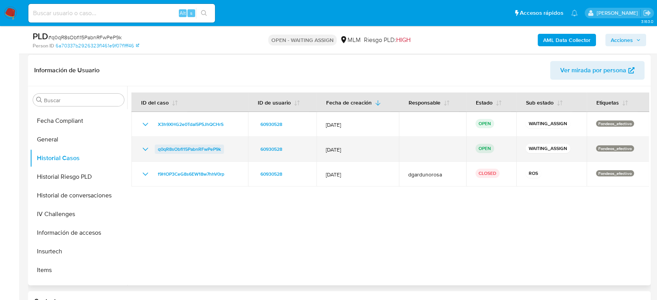
click at [183, 149] on span "q0qR8sObfl15PabnRFwPeP9k" at bounding box center [189, 149] width 63 height 9
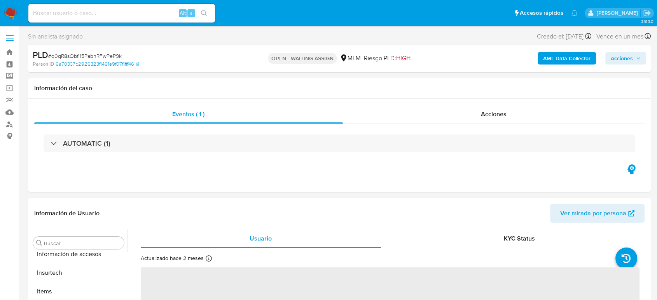
scroll to position [384, 0]
select select "10"
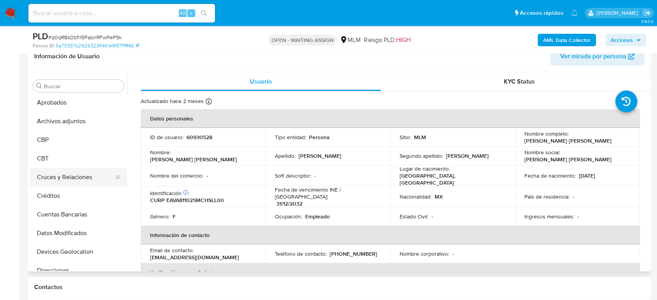
scroll to position [39, 0]
click at [70, 126] on button "Archivos adjuntos" at bounding box center [75, 121] width 91 height 19
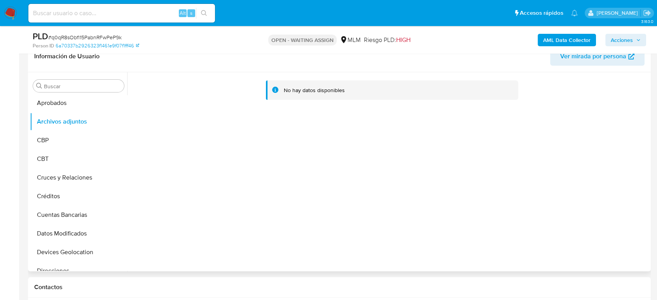
drag, startPoint x: 292, startPoint y: 2, endPoint x: 335, endPoint y: 186, distance: 189.2
click at [340, 178] on div "No hay datos disponibles" at bounding box center [388, 171] width 522 height 199
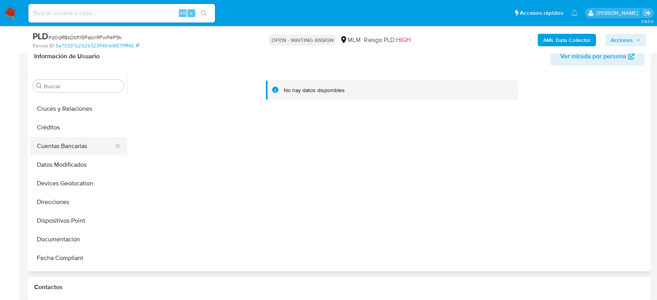
scroll to position [82, 0]
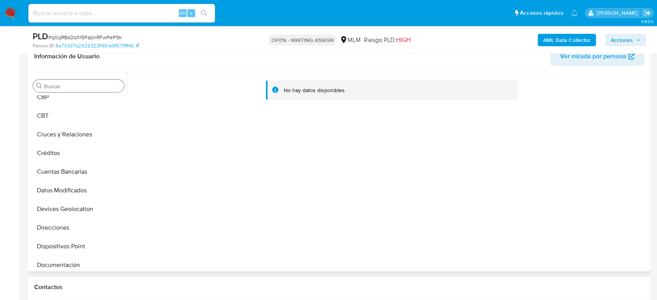
click at [85, 82] on div "Buscar" at bounding box center [78, 86] width 91 height 12
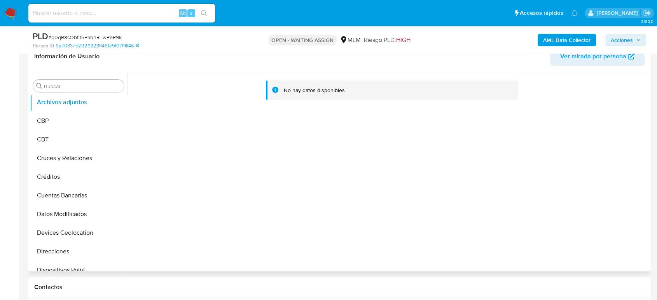
scroll to position [39, 0]
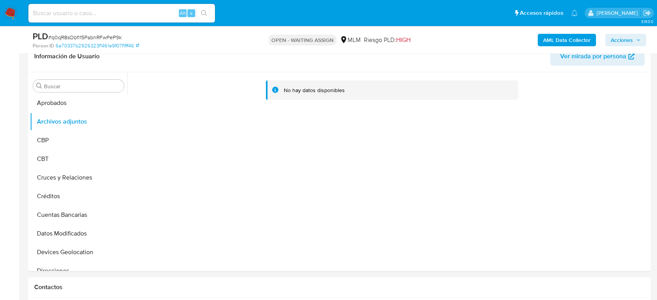
click at [94, 37] on span "# q0qR8sObfl15PabnRFwPeP9k" at bounding box center [84, 37] width 73 height 8
copy span "q0qR8sObfl15PabnRFwPeP9k"
click at [113, 33] on div "PLD # q0qR8sObfl15PabnRFwPeP9k" at bounding box center [134, 37] width 202 height 12
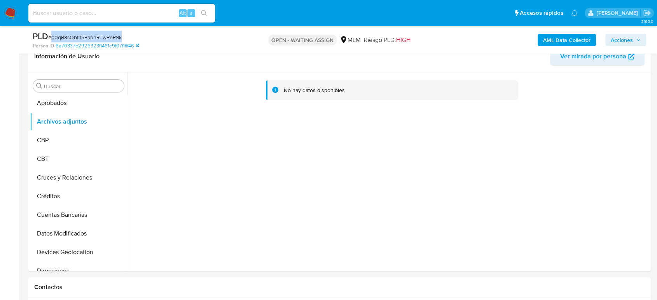
copy span "q0qR8sObfl15PabnRFwPeP9k"
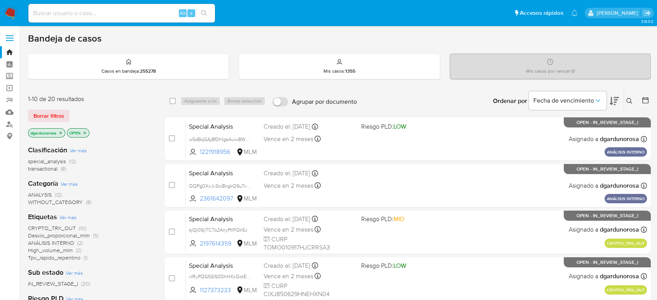
click at [634, 99] on button at bounding box center [630, 100] width 13 height 9
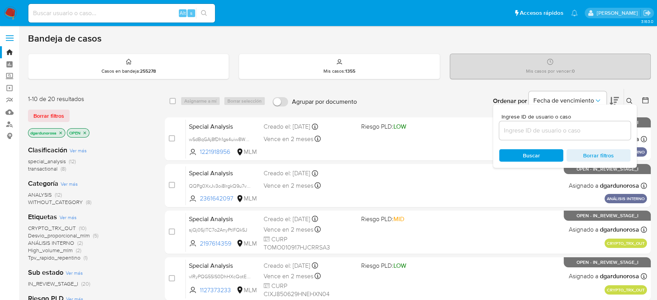
click at [606, 127] on input at bounding box center [564, 131] width 131 height 10
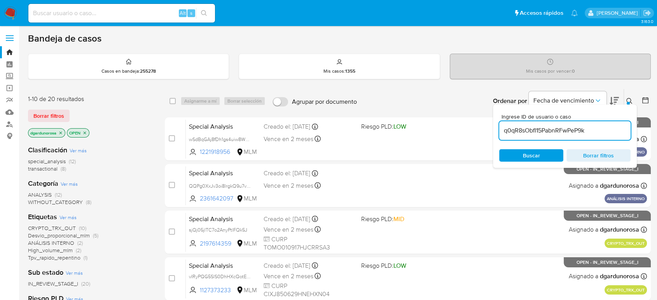
type input "q0qR8sObfl15PabnRFwPeP9k"
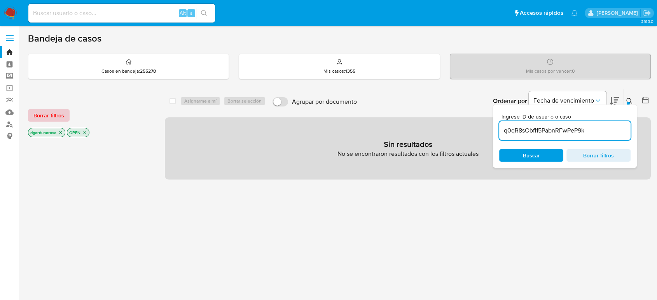
click at [53, 117] on span "Borrar filtros" at bounding box center [48, 115] width 31 height 11
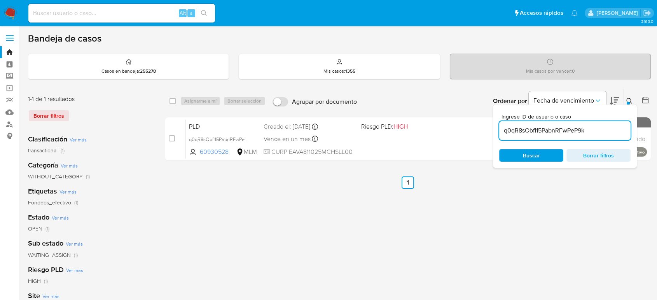
click at [626, 96] on button at bounding box center [630, 100] width 13 height 9
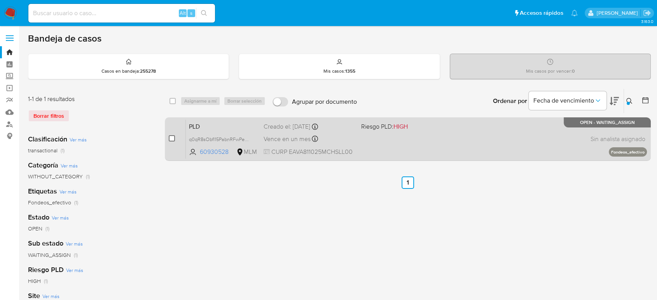
click at [173, 138] on input "checkbox" at bounding box center [172, 138] width 6 height 6
checkbox input "true"
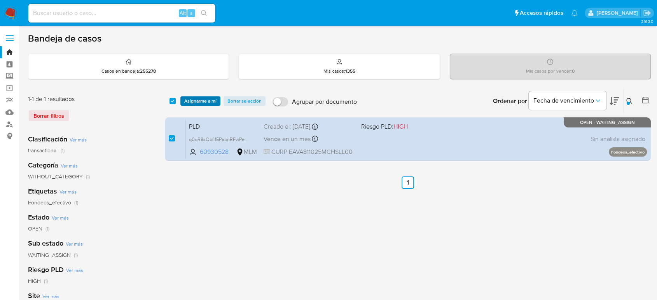
click at [202, 101] on span "Asignarme a mí" at bounding box center [200, 101] width 32 height 8
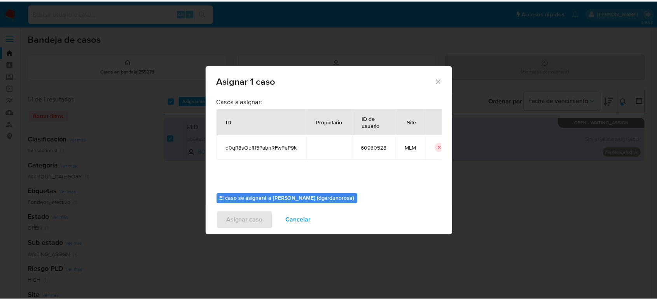
scroll to position [40, 0]
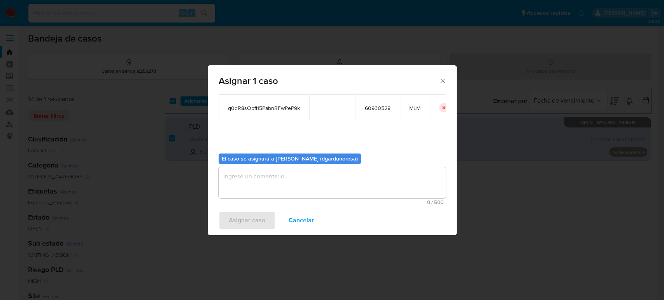
click at [363, 195] on textarea "assign-modal" at bounding box center [331, 182] width 227 height 31
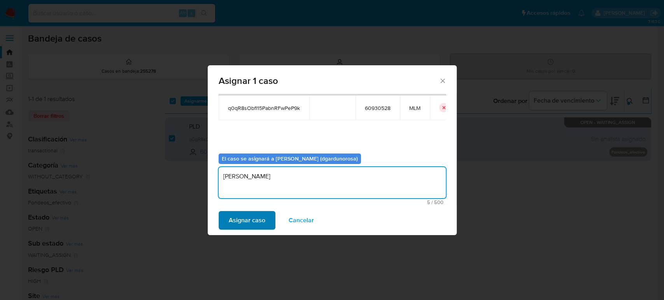
type textarea "diego"
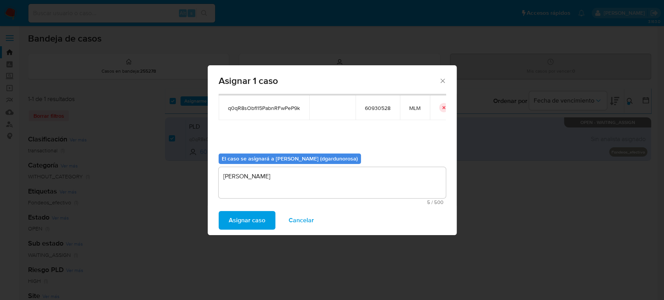
click at [235, 220] on span "Asignar caso" at bounding box center [247, 220] width 37 height 17
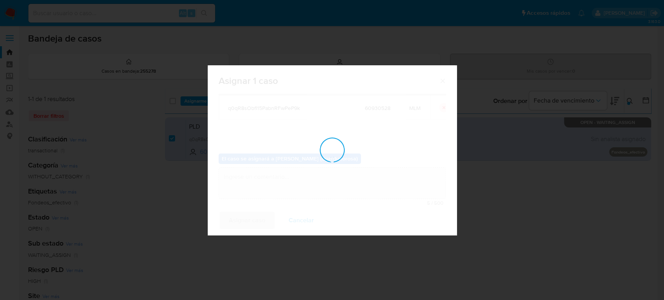
checkbox input "false"
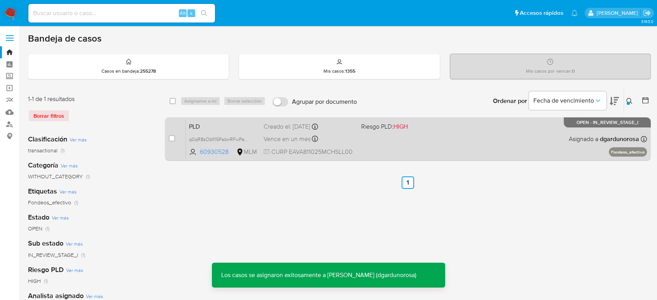
click at [418, 140] on div "PLD q0qR8sObfl15PabnRFwPeP9k 60930528 MLM Riesgo PLD: HIGH Creado el: 12/09/202…" at bounding box center [416, 138] width 461 height 39
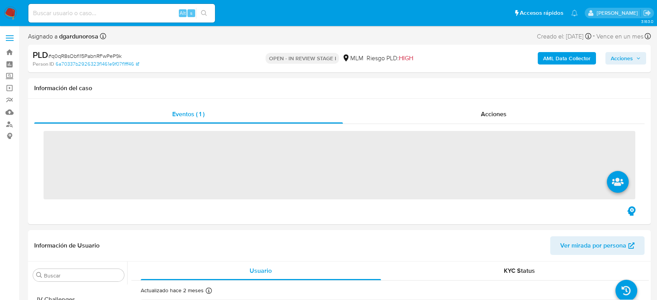
scroll to position [384, 0]
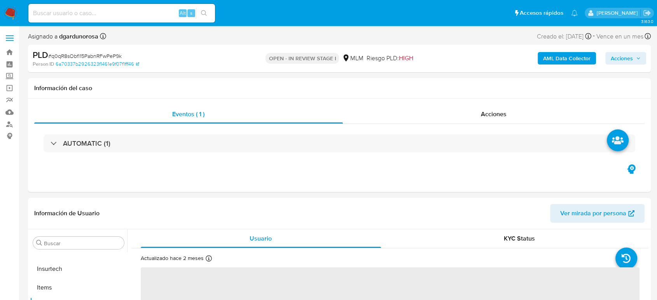
select select "10"
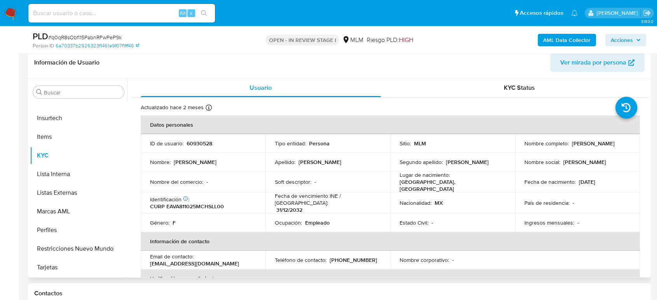
scroll to position [129, 0]
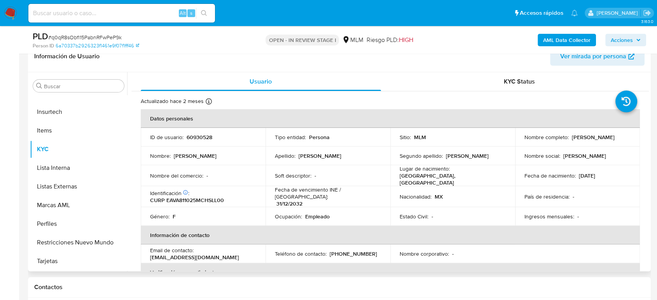
click at [199, 139] on p "60930528" at bounding box center [200, 137] width 26 height 7
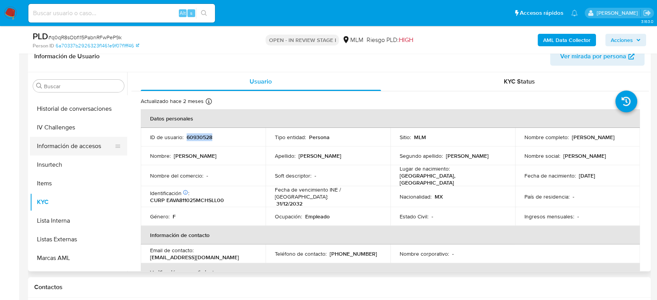
scroll to position [298, 0]
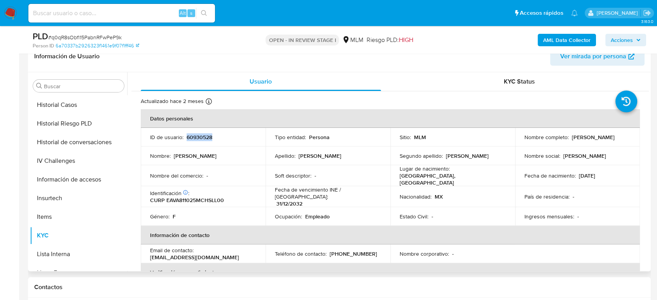
copy p "60930528"
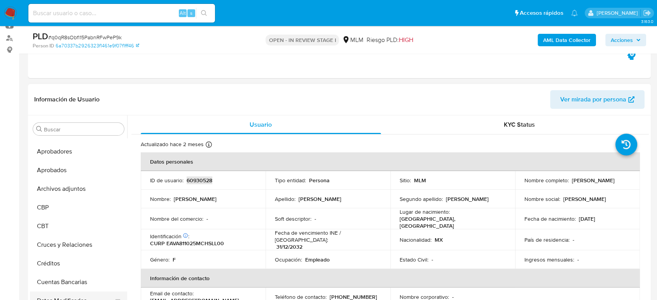
scroll to position [0, 0]
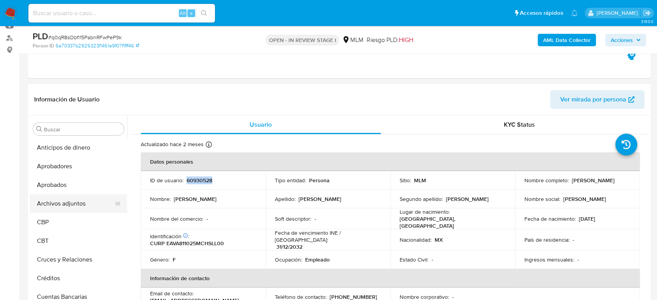
click at [73, 206] on button "Archivos adjuntos" at bounding box center [75, 203] width 91 height 19
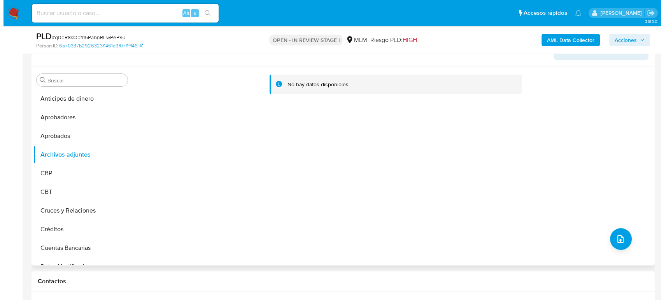
scroll to position [216, 0]
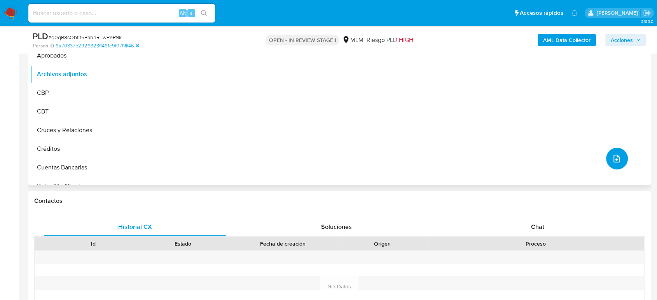
click at [622, 151] on button "upload-file" at bounding box center [617, 159] width 22 height 22
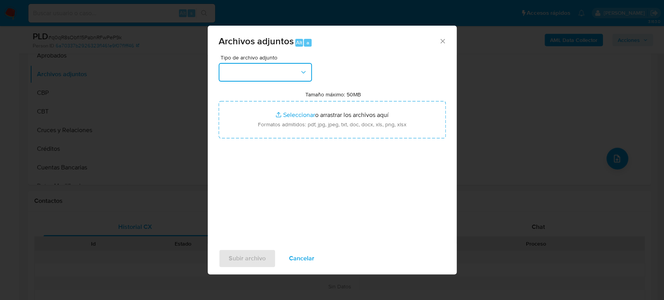
click at [277, 76] on button "button" at bounding box center [264, 72] width 93 height 19
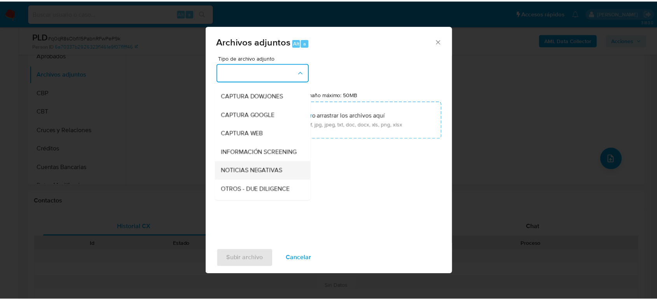
scroll to position [43, 0]
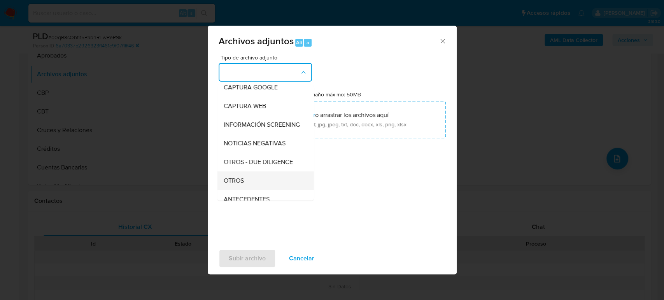
click at [256, 187] on div "OTROS" at bounding box center [262, 180] width 79 height 19
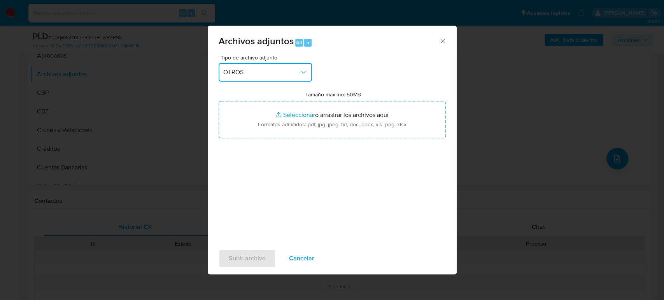
click at [183, 176] on div "Archivos adjuntos Alt a Tipo de archivo adjunto OTROS Tamaño máximo: 50MB Selec…" at bounding box center [332, 150] width 664 height 300
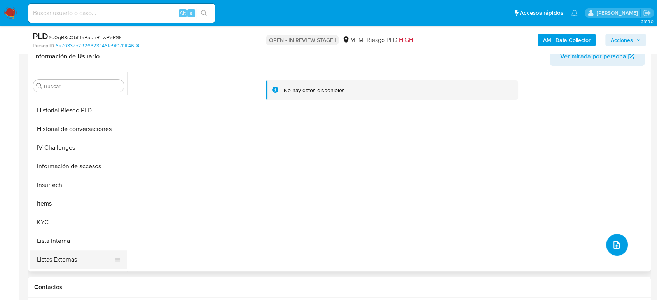
scroll to position [345, 0]
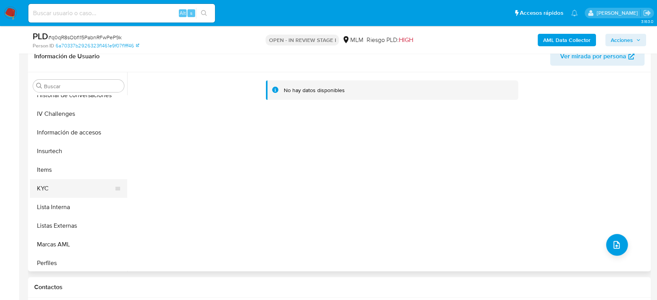
click at [53, 191] on button "KYC" at bounding box center [75, 188] width 91 height 19
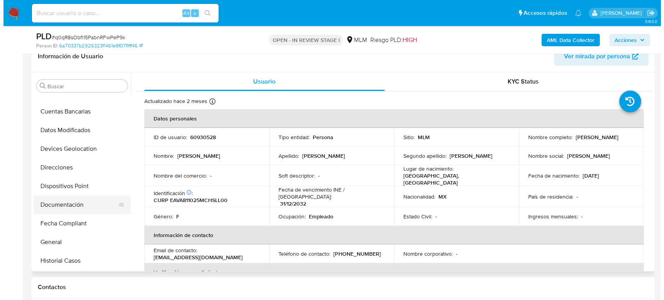
scroll to position [0, 0]
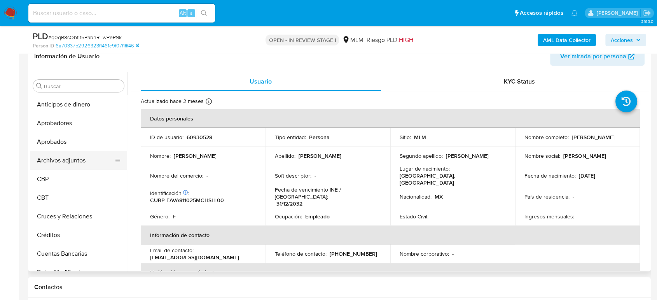
click at [70, 158] on button "Archivos adjuntos" at bounding box center [75, 160] width 91 height 19
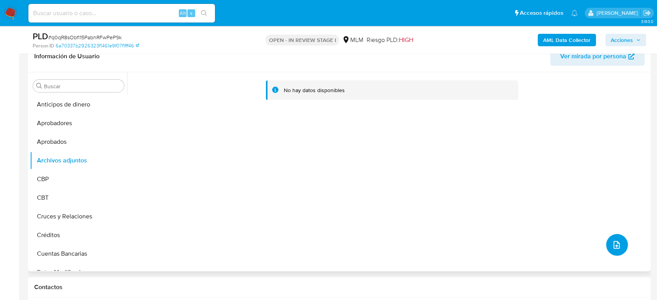
click at [613, 245] on icon "upload-file" at bounding box center [616, 244] width 9 height 9
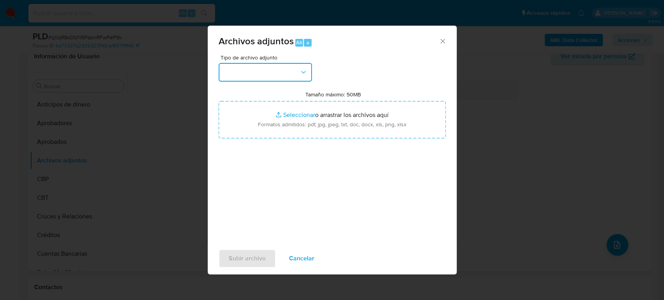
click at [269, 77] on button "button" at bounding box center [264, 72] width 93 height 19
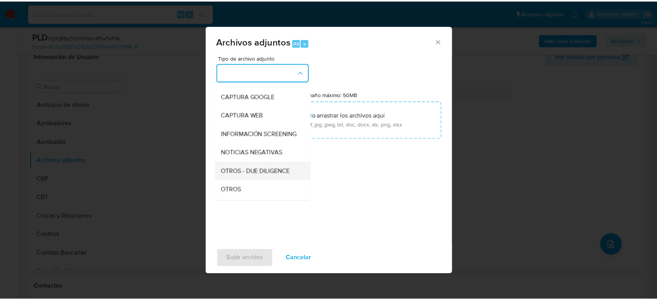
scroll to position [86, 0]
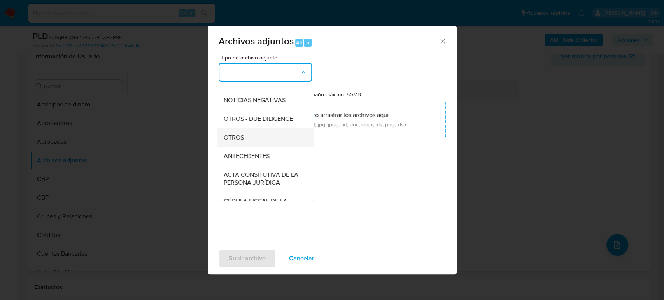
click at [257, 144] on div "OTROS" at bounding box center [262, 137] width 79 height 19
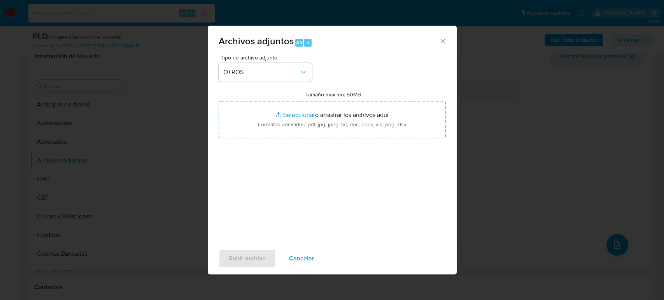
click at [440, 40] on icon "Cerrar" at bounding box center [442, 41] width 8 height 8
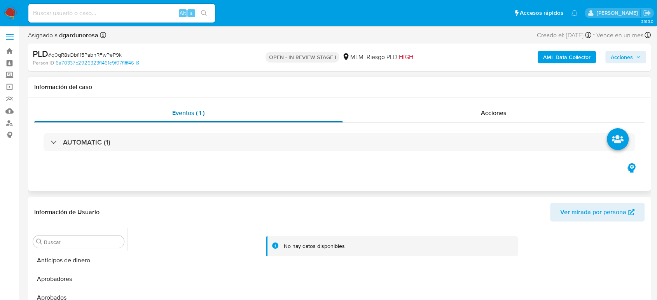
scroll to position [0, 0]
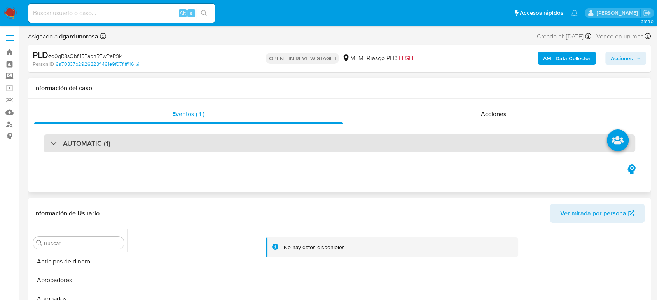
click at [119, 145] on div "AUTOMATIC (1)" at bounding box center [340, 143] width 592 height 18
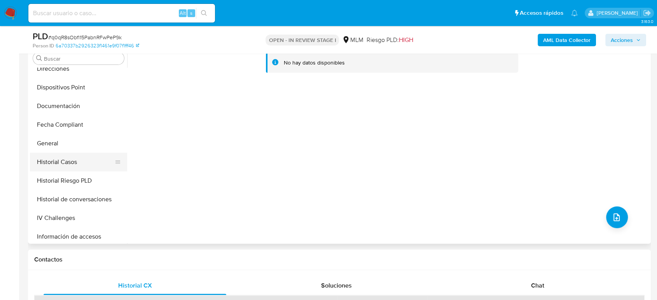
scroll to position [168, 0]
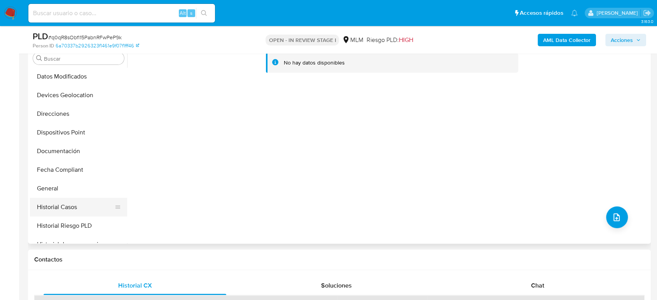
click at [79, 204] on button "Historial Casos" at bounding box center [75, 207] width 91 height 19
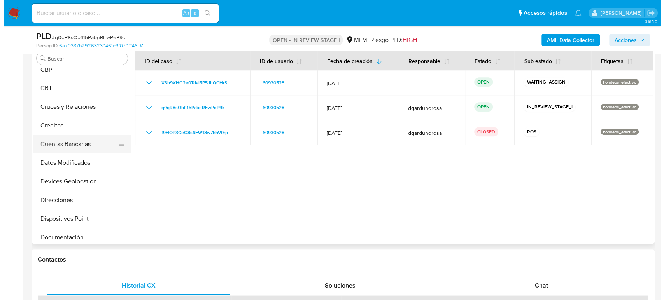
scroll to position [0, 0]
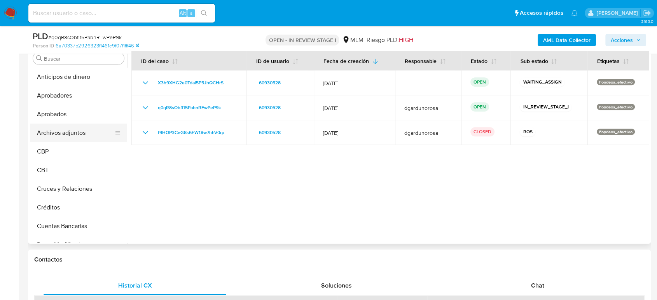
click at [77, 139] on button "Archivos adjuntos" at bounding box center [75, 133] width 91 height 19
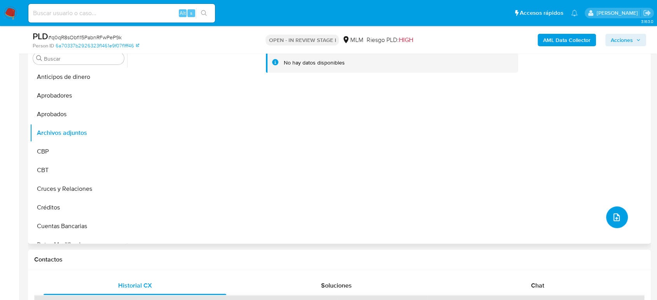
click at [615, 220] on icon "upload-file" at bounding box center [616, 217] width 9 height 9
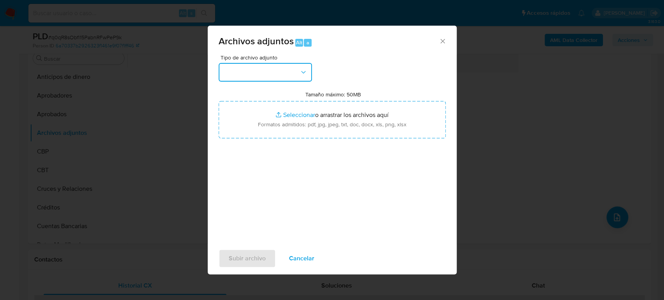
click at [291, 69] on button "button" at bounding box center [264, 72] width 93 height 19
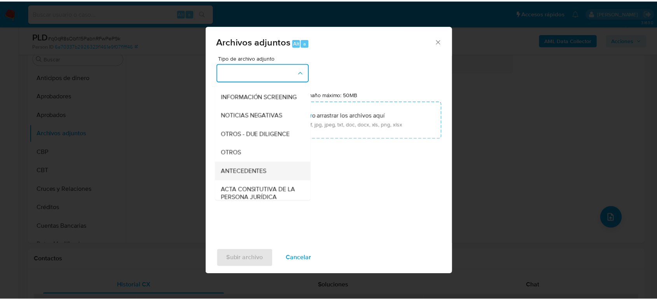
scroll to position [86, 0]
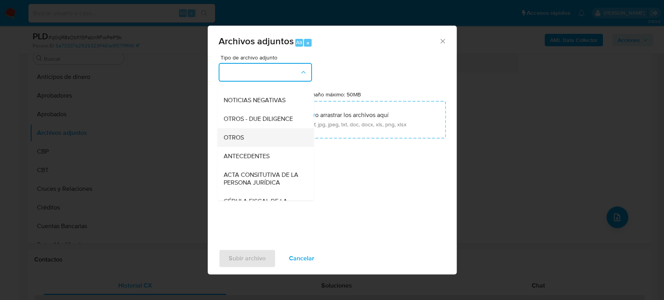
click at [249, 141] on div "OTROS" at bounding box center [262, 137] width 79 height 19
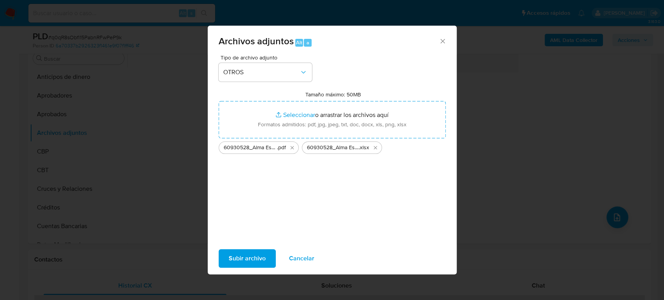
click at [253, 260] on span "Subir archivo" at bounding box center [247, 258] width 37 height 17
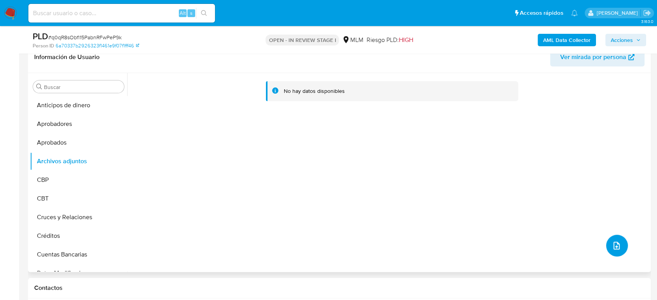
scroll to position [259, 0]
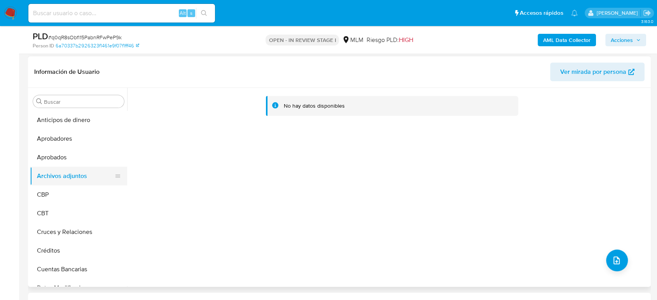
drag, startPoint x: 81, startPoint y: 158, endPoint x: 79, endPoint y: 166, distance: 8.4
click at [81, 158] on button "Aprobados" at bounding box center [78, 157] width 97 height 19
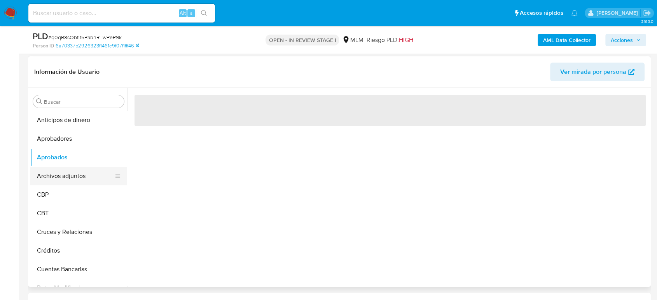
click at [73, 180] on button "Archivos adjuntos" at bounding box center [75, 176] width 91 height 19
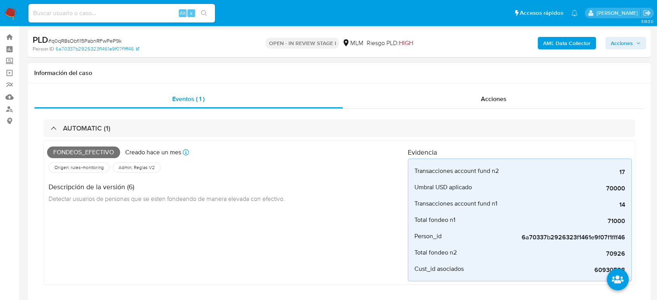
scroll to position [0, 0]
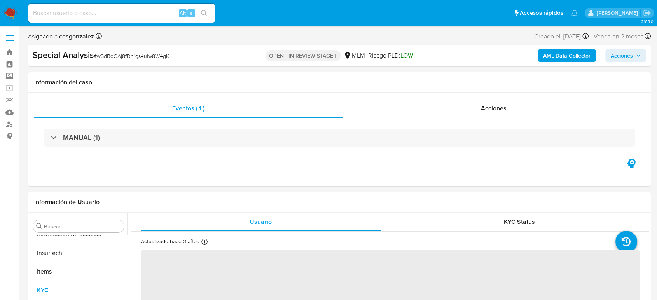
scroll to position [384, 0]
select select "10"
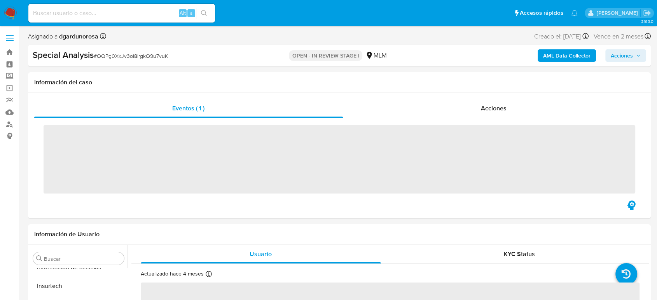
scroll to position [384, 0]
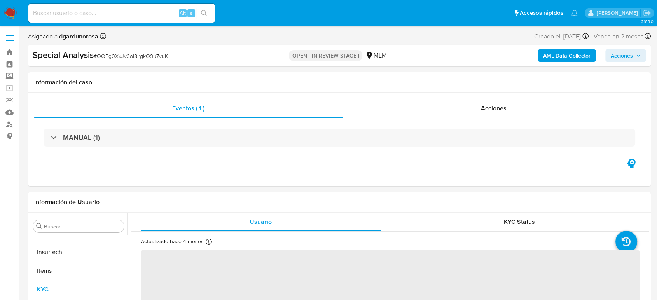
select select "10"
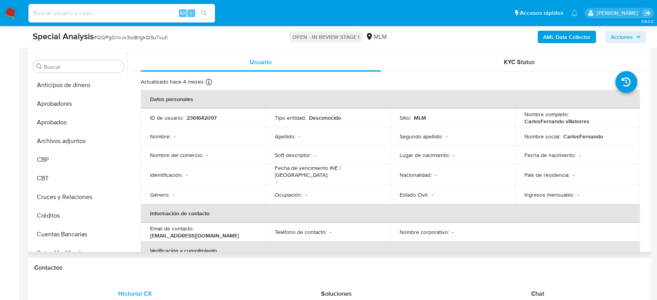
scroll to position [86, 0]
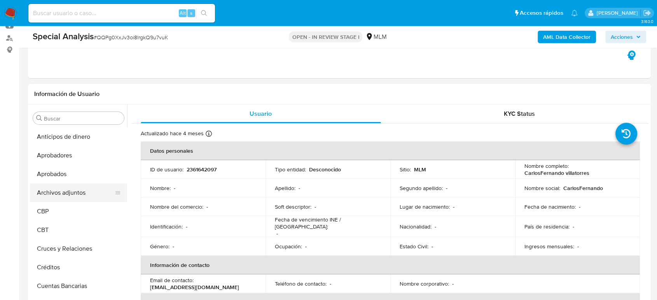
click at [71, 187] on button "Archivos adjuntos" at bounding box center [75, 192] width 91 height 19
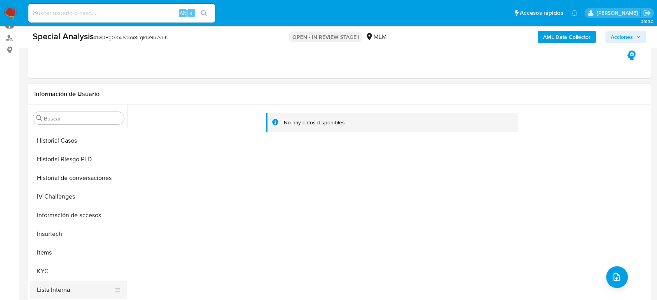
scroll to position [345, 0]
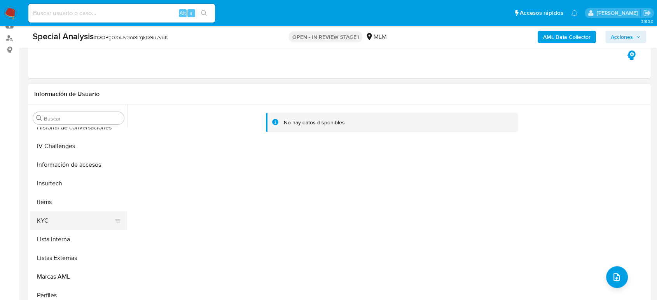
click at [65, 226] on button "KYC" at bounding box center [75, 220] width 91 height 19
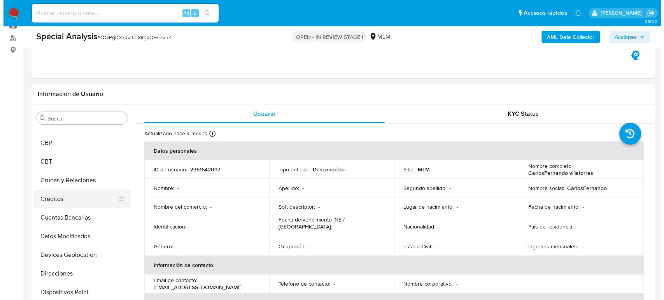
scroll to position [43, 0]
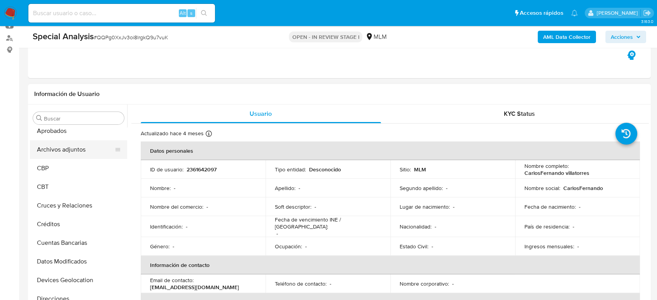
click at [85, 152] on button "Archivos adjuntos" at bounding box center [75, 149] width 91 height 19
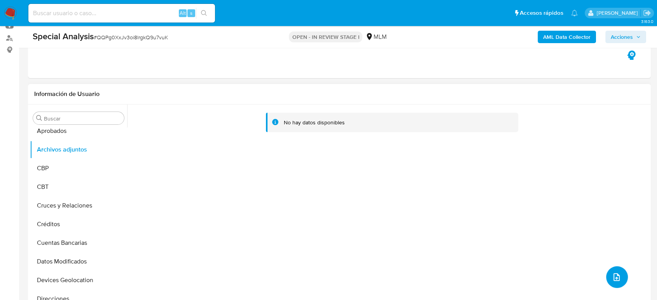
click at [611, 270] on button "upload-file" at bounding box center [617, 277] width 22 height 22
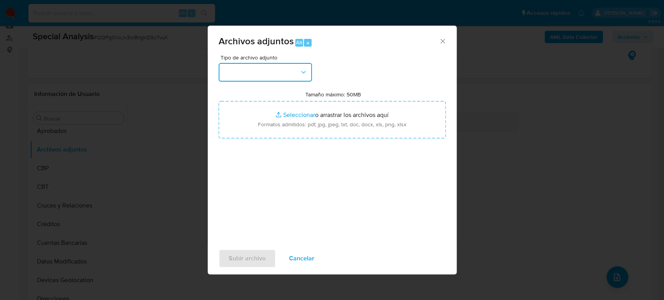
click at [264, 70] on button "button" at bounding box center [264, 72] width 93 height 19
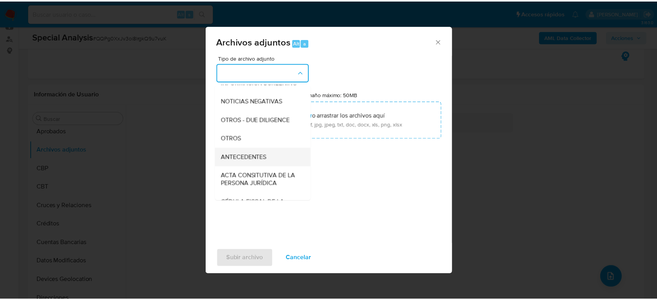
scroll to position [86, 0]
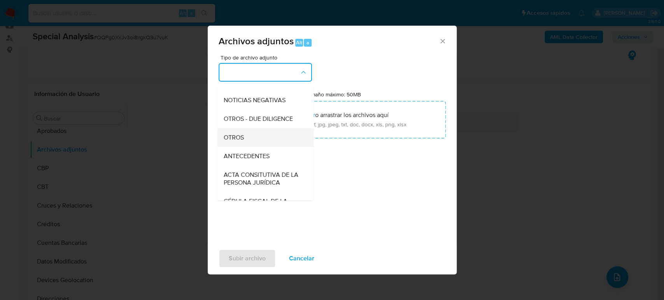
click at [236, 141] on span "OTROS" at bounding box center [233, 138] width 20 height 8
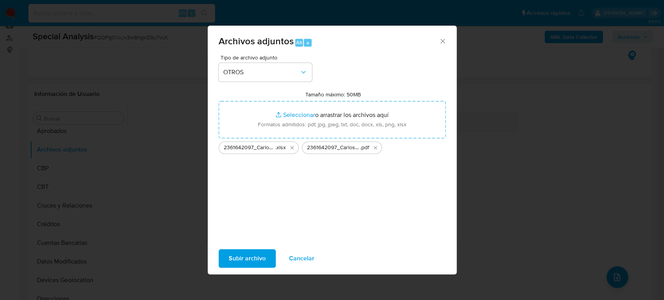
click at [259, 262] on span "Subir archivo" at bounding box center [247, 258] width 37 height 17
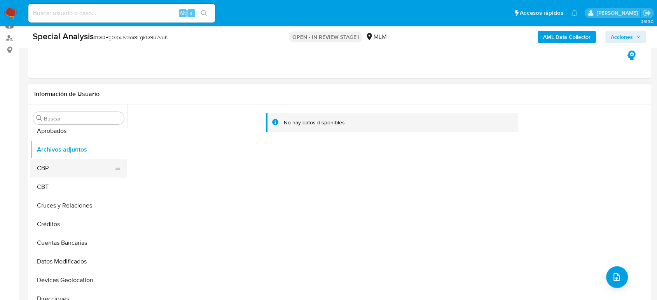
click at [44, 173] on button "CBP" at bounding box center [75, 168] width 91 height 19
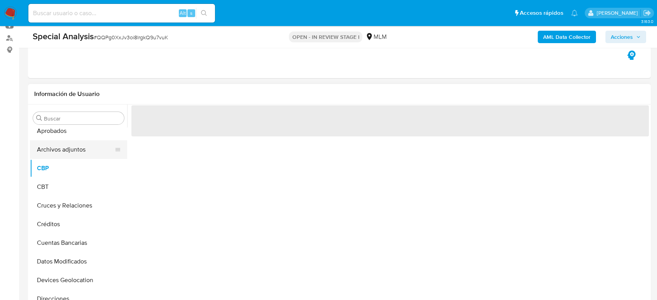
click at [61, 145] on button "Archivos adjuntos" at bounding box center [75, 149] width 91 height 19
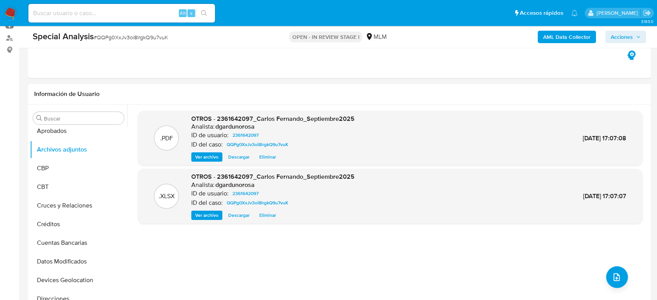
click at [638, 31] on button "Acciones" at bounding box center [625, 37] width 41 height 12
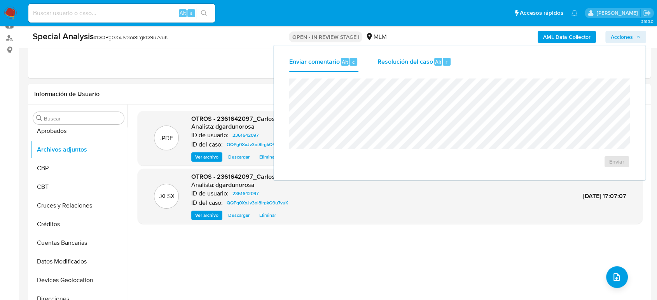
click at [379, 66] on div "Resolución del caso Alt r" at bounding box center [414, 62] width 74 height 20
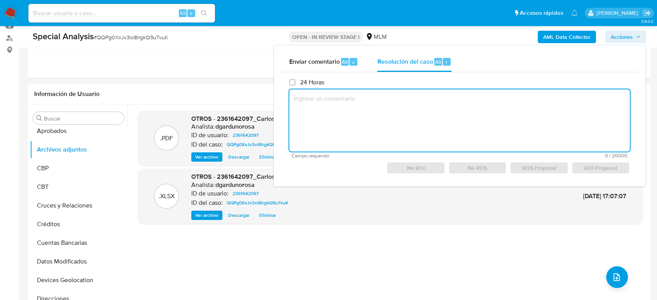
click at [376, 112] on textarea at bounding box center [459, 120] width 341 height 62
paste textarea "/CONOCIMIENTO DEL CLIENTE O USUARIO NOMBRE DEL CLIENTE CARLOS FERNANDO VILLATOR…"
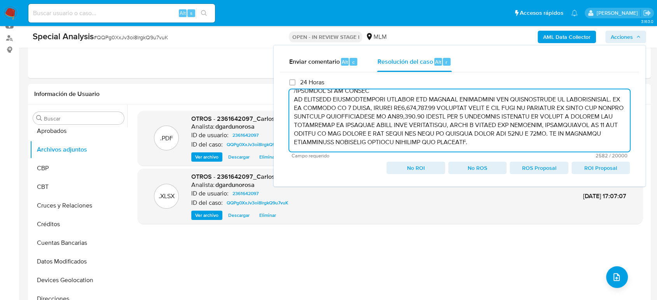
scroll to position [230, 0]
click at [597, 167] on span "ROI Proposal" at bounding box center [600, 167] width 47 height 11
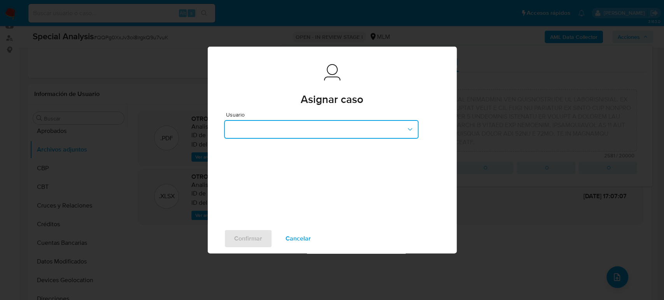
click at [329, 124] on button "button" at bounding box center [321, 129] width 194 height 19
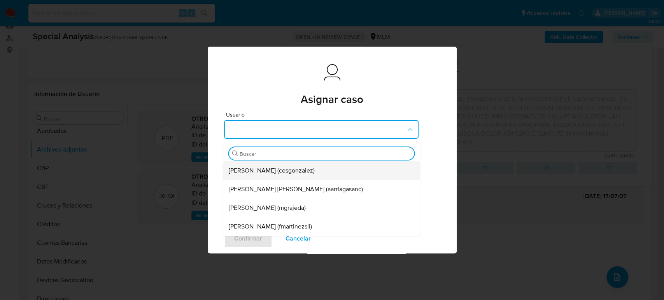
click at [303, 168] on span "Cesar Gonzalez (cesgonzalez)" at bounding box center [272, 171] width 86 height 8
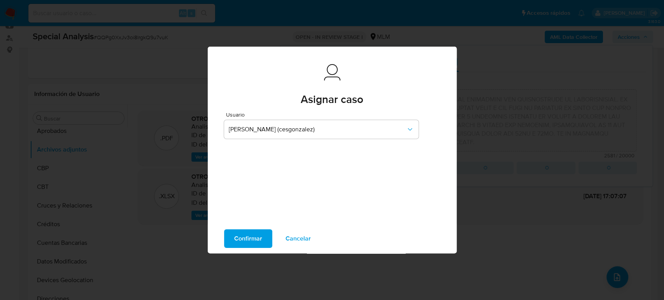
click at [250, 243] on span "Confirmar" at bounding box center [248, 238] width 28 height 17
type textarea "/CONOCIMIENTO DEL CLIENTE O USUARIO NOMBRE DEL CLIENTE CARLOS FERNANDO VILLATOR…"
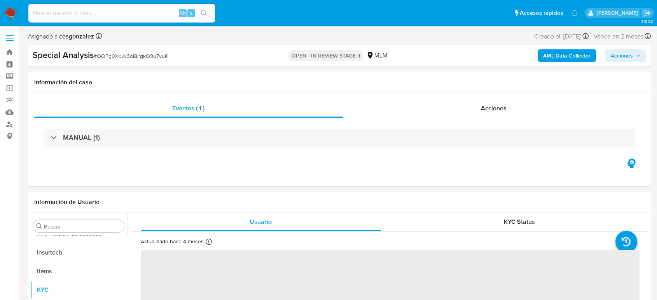
scroll to position [384, 0]
select select "10"
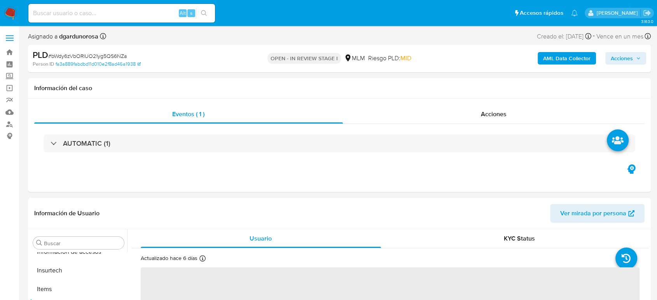
scroll to position [384, 0]
select select "10"
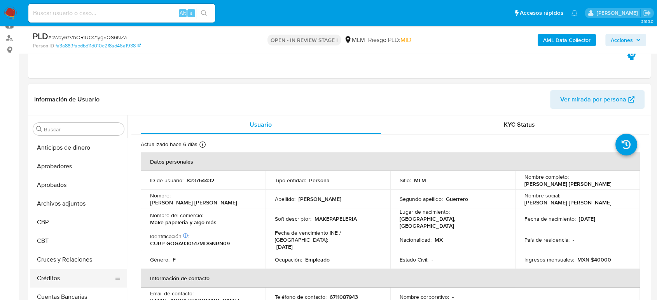
scroll to position [0, 0]
click at [70, 200] on button "Archivos adjuntos" at bounding box center [75, 203] width 91 height 19
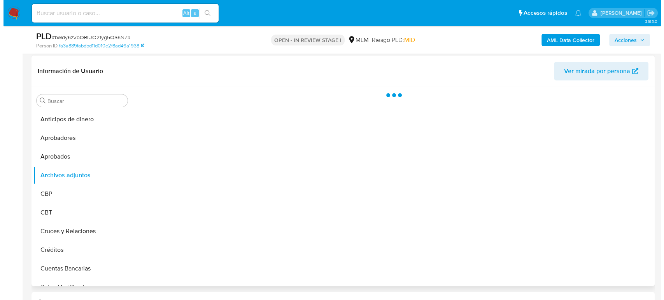
scroll to position [129, 0]
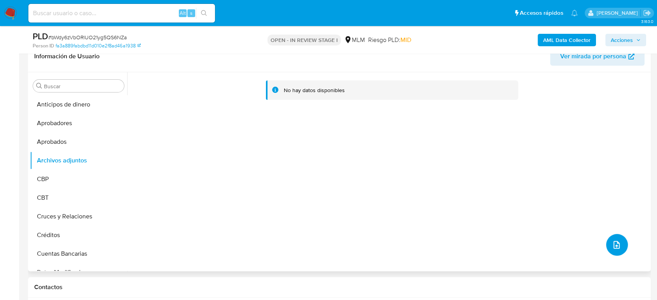
click at [613, 245] on icon "upload-file" at bounding box center [616, 245] width 6 height 8
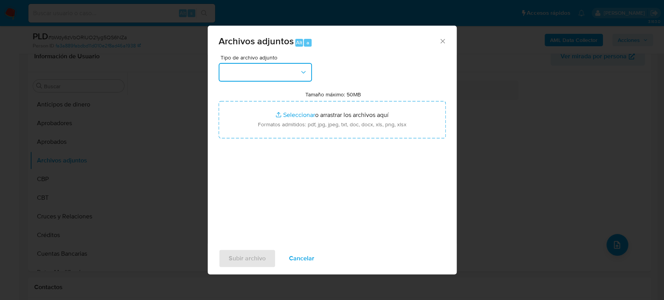
click at [292, 74] on button "button" at bounding box center [264, 72] width 93 height 19
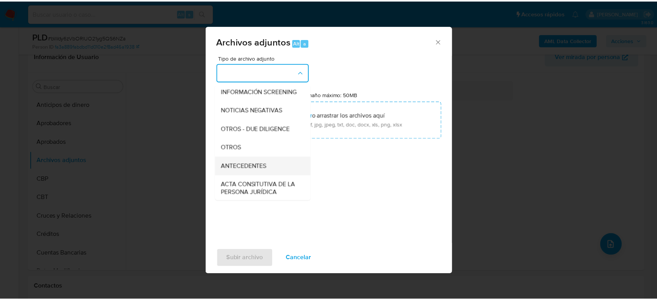
scroll to position [86, 0]
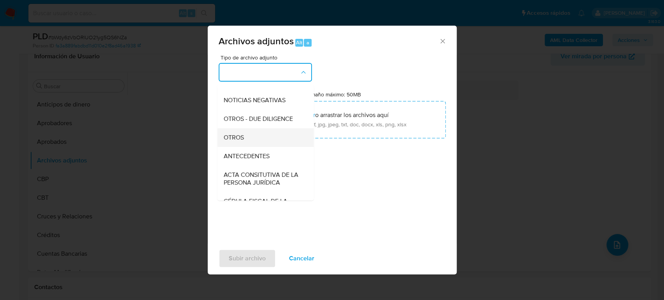
click at [254, 147] on div "OTROS" at bounding box center [262, 137] width 79 height 19
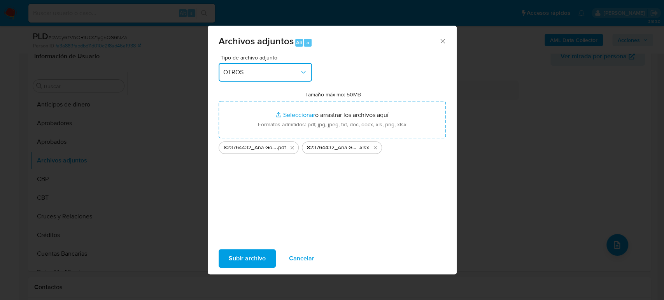
click at [108, 196] on div "Archivos adjuntos Alt a Tipo de archivo adjunto OTROS Tamaño máximo: 50MB Selec…" at bounding box center [332, 150] width 664 height 300
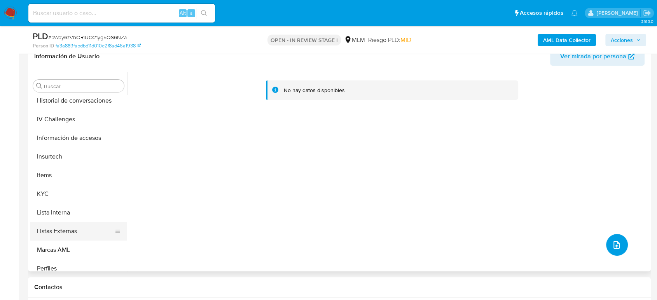
scroll to position [345, 0]
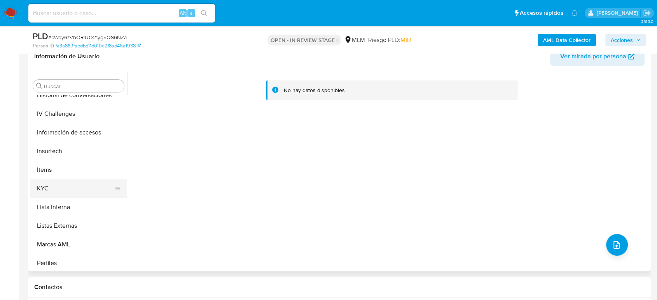
click at [71, 189] on button "KYC" at bounding box center [75, 188] width 91 height 19
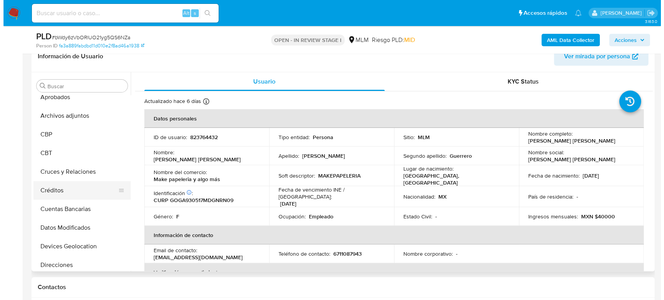
scroll to position [0, 0]
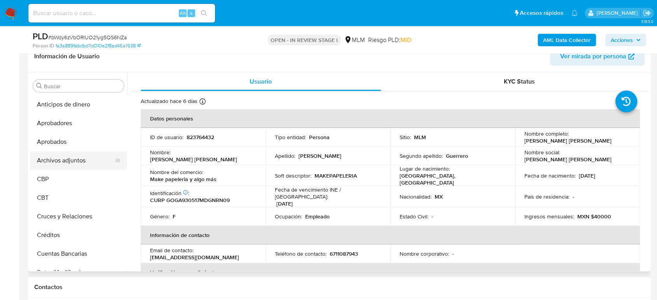
click at [62, 157] on button "Archivos adjuntos" at bounding box center [75, 160] width 91 height 19
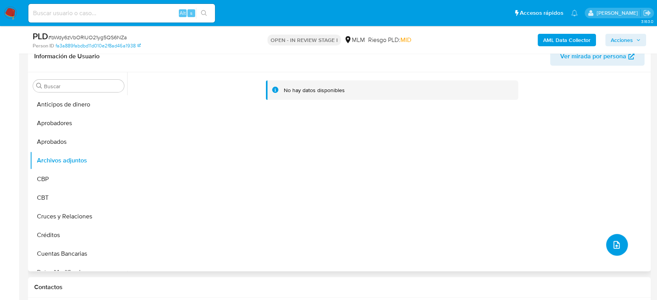
click at [612, 242] on icon "upload-file" at bounding box center [616, 244] width 9 height 9
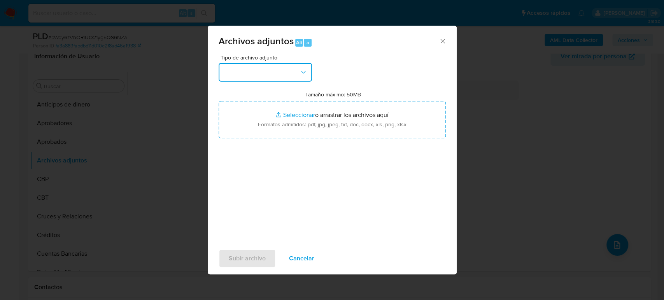
drag, startPoint x: 280, startPoint y: 69, endPoint x: 284, endPoint y: 72, distance: 4.7
click at [282, 70] on button "button" at bounding box center [264, 72] width 93 height 19
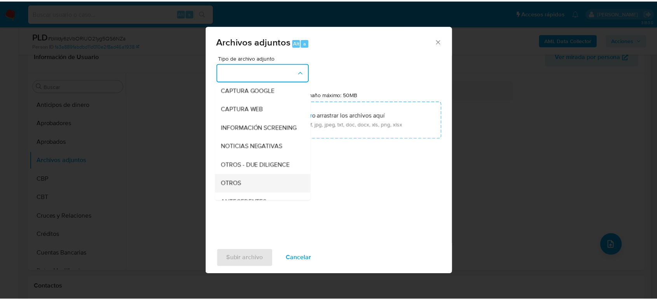
scroll to position [86, 0]
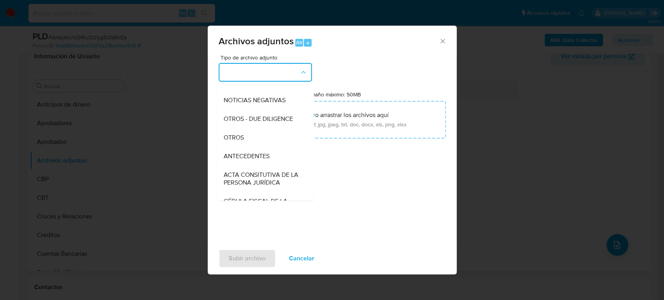
click at [261, 142] on div "OTROS" at bounding box center [262, 137] width 79 height 19
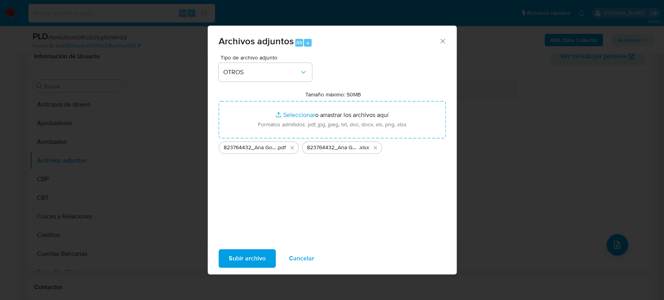
click at [241, 255] on span "Subir archivo" at bounding box center [247, 258] width 37 height 17
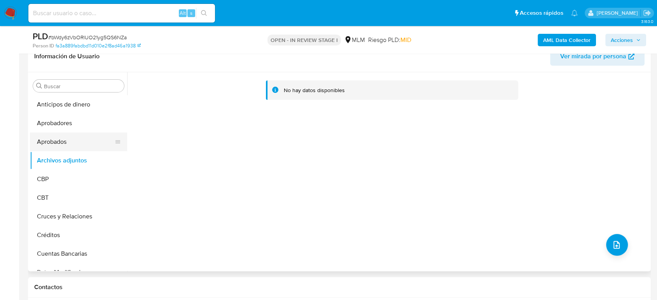
click at [70, 146] on button "Aprobados" at bounding box center [75, 142] width 91 height 19
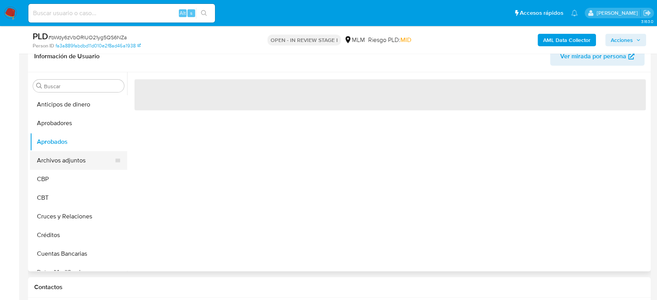
click at [76, 162] on button "Archivos adjuntos" at bounding box center [75, 160] width 91 height 19
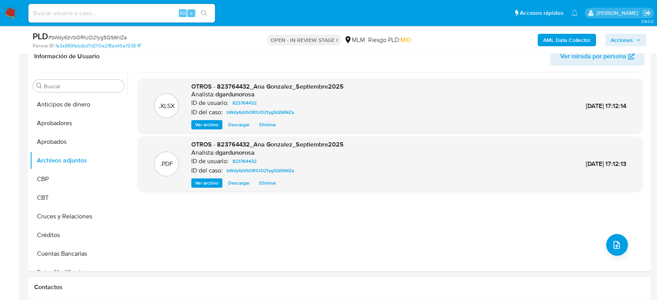
click at [633, 39] on span "Acciones" at bounding box center [626, 40] width 30 height 11
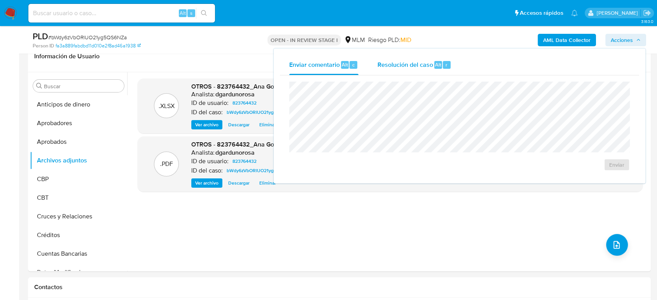
click at [423, 61] on span "Resolución del caso" at bounding box center [405, 64] width 56 height 9
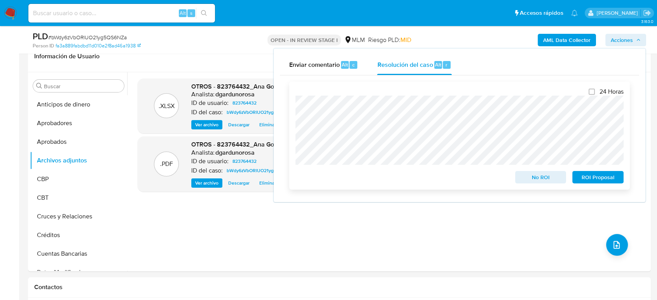
click at [611, 179] on span "ROI Proposal" at bounding box center [598, 177] width 40 height 11
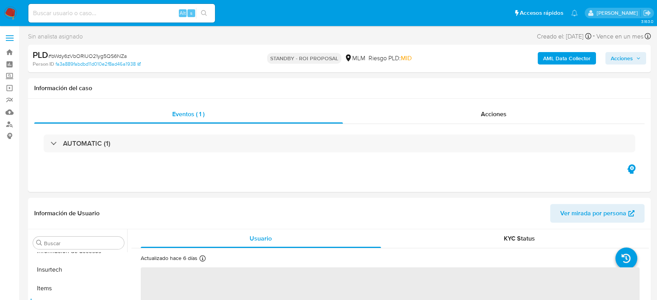
scroll to position [384, 0]
select select "10"
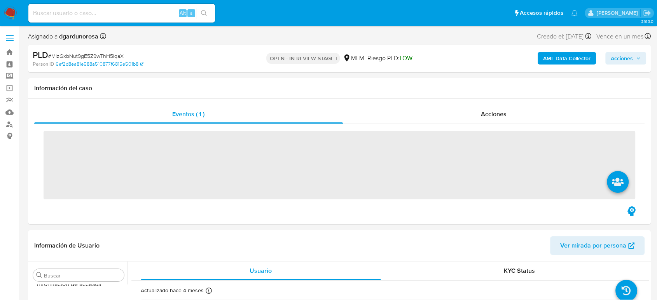
scroll to position [384, 0]
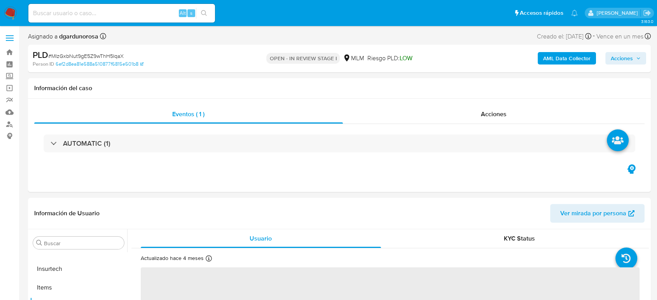
select select "10"
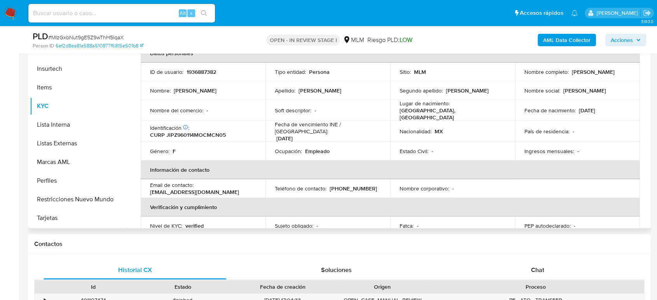
scroll to position [43, 0]
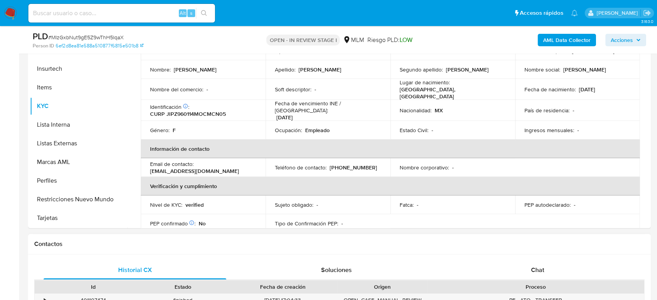
click at [538, 259] on div "Historial CX Soluciones Chat Id Estado Fecha de creación Origen Proceso • 40110…" at bounding box center [339, 304] width 623 height 98
click at [532, 269] on span "Chat" at bounding box center [537, 270] width 13 height 9
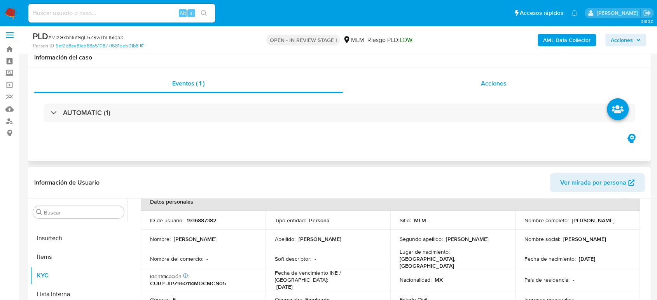
scroll to position [0, 0]
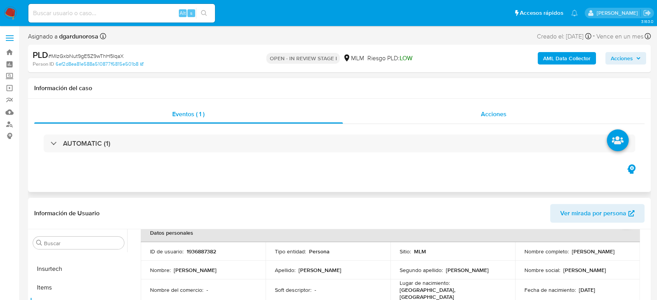
click at [480, 112] on div "Acciones" at bounding box center [494, 114] width 302 height 19
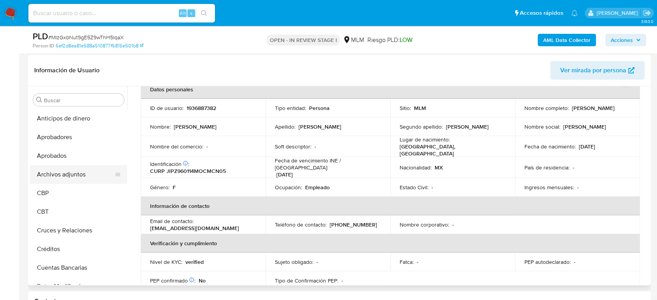
click at [78, 177] on button "Archivos adjuntos" at bounding box center [75, 174] width 91 height 19
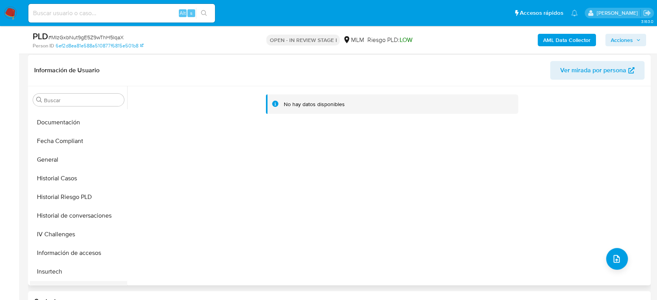
scroll to position [302, 0]
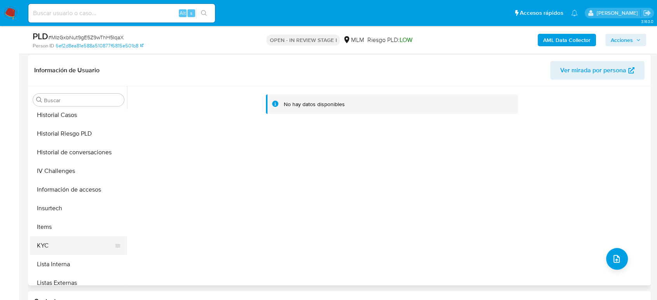
click at [56, 246] on button "KYC" at bounding box center [75, 245] width 91 height 19
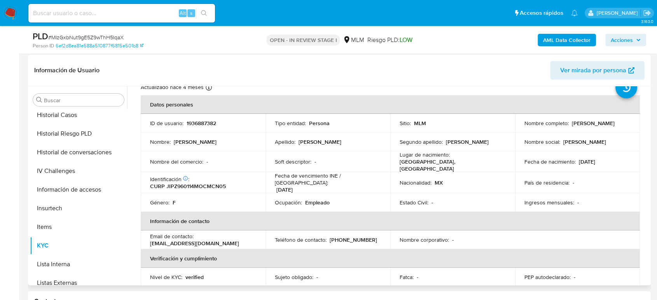
scroll to position [13, 0]
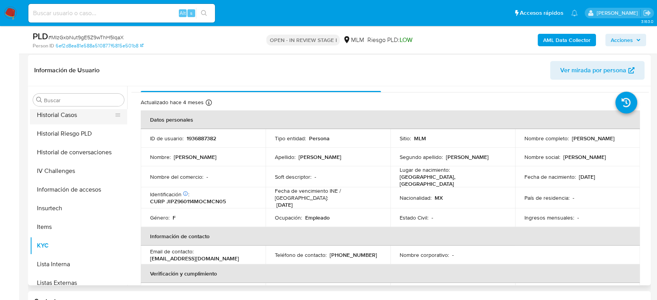
click at [77, 116] on button "Historial Casos" at bounding box center [75, 115] width 91 height 19
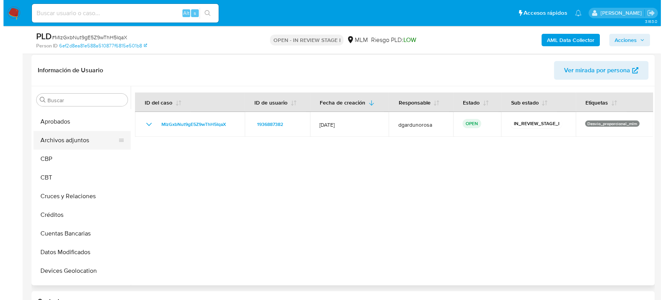
scroll to position [0, 0]
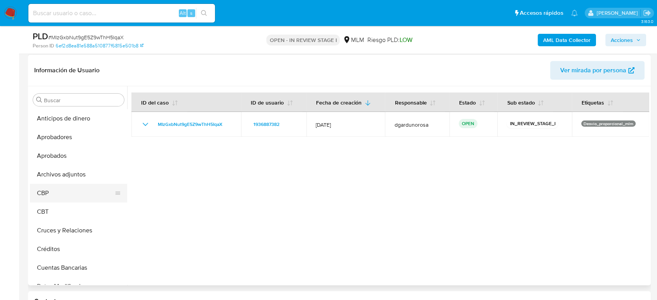
drag, startPoint x: 75, startPoint y: 178, endPoint x: 121, endPoint y: 185, distance: 46.3
click at [75, 178] on button "Archivos adjuntos" at bounding box center [78, 174] width 97 height 19
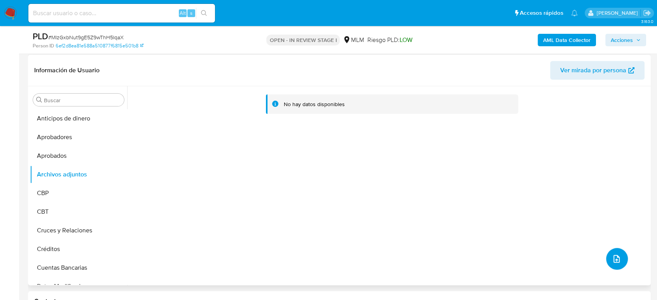
click at [610, 265] on button "upload-file" at bounding box center [617, 259] width 22 height 22
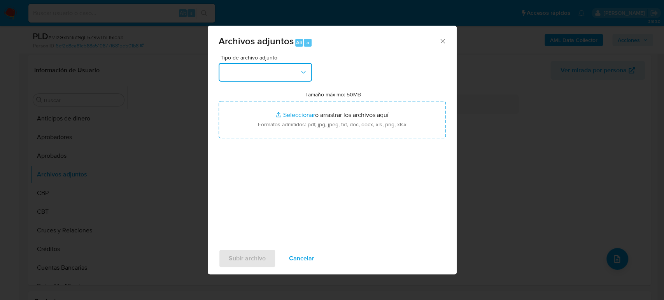
click at [237, 77] on button "button" at bounding box center [264, 72] width 93 height 19
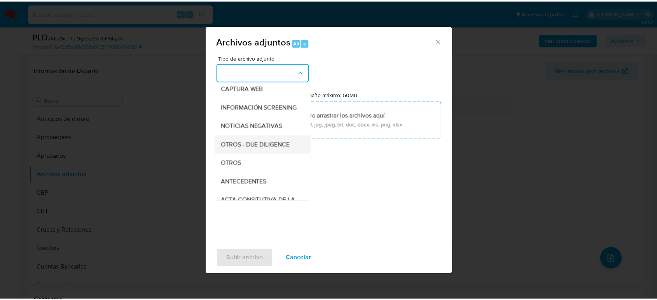
scroll to position [86, 0]
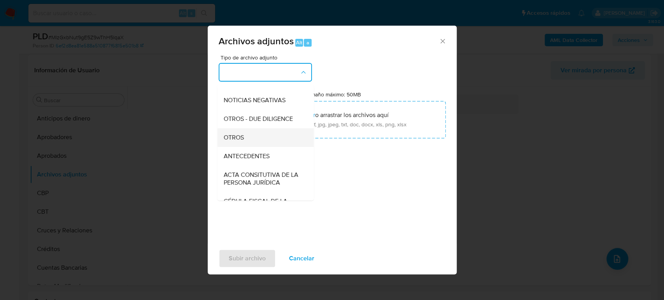
click at [261, 142] on div "OTROS" at bounding box center [262, 137] width 79 height 19
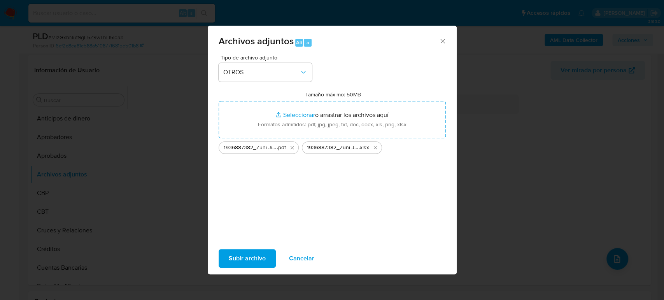
click at [238, 251] on span "Subir archivo" at bounding box center [247, 258] width 37 height 17
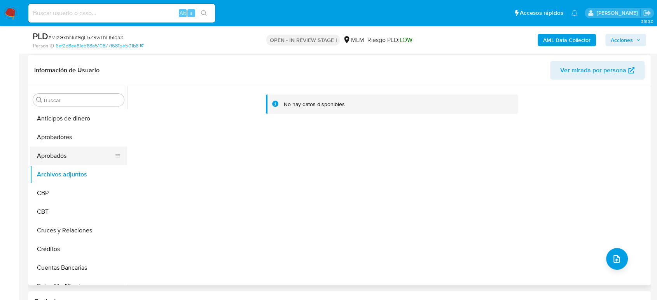
click at [44, 162] on button "Aprobados" at bounding box center [75, 156] width 91 height 19
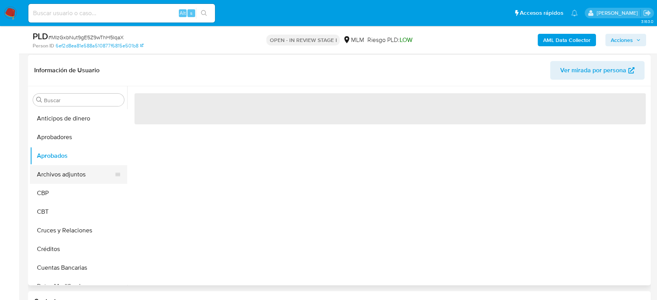
click at [54, 169] on button "Archivos adjuntos" at bounding box center [75, 174] width 91 height 19
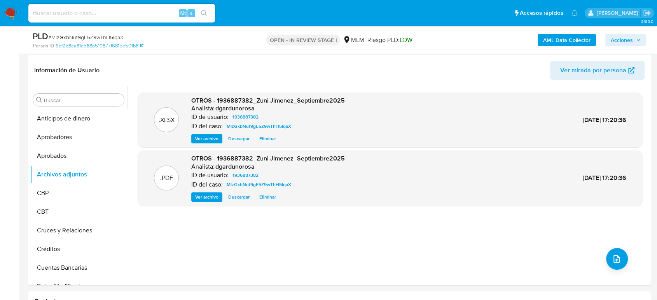
click at [622, 36] on span "Acciones" at bounding box center [622, 40] width 22 height 12
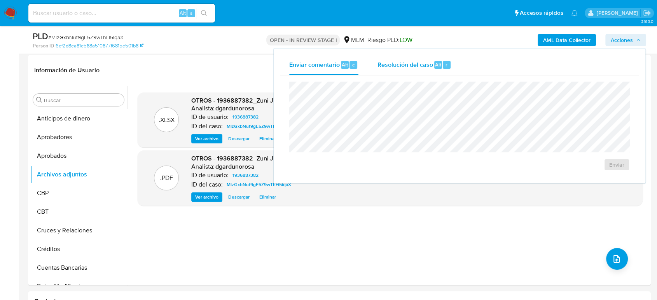
click at [428, 67] on span "Resolución del caso" at bounding box center [405, 64] width 56 height 9
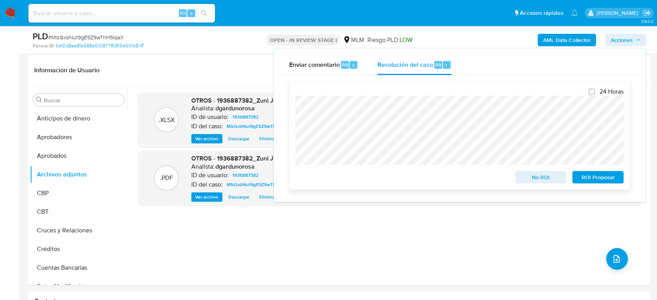
click at [602, 180] on span "ROI Proposal" at bounding box center [598, 177] width 40 height 11
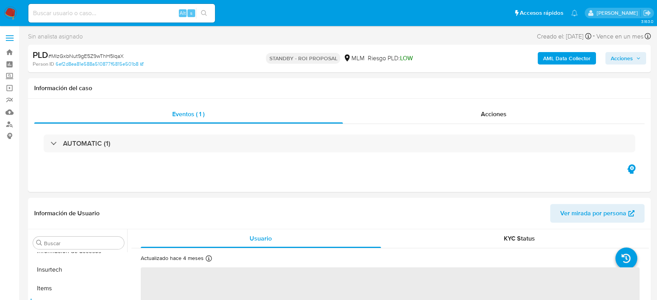
scroll to position [384, 0]
select select "10"
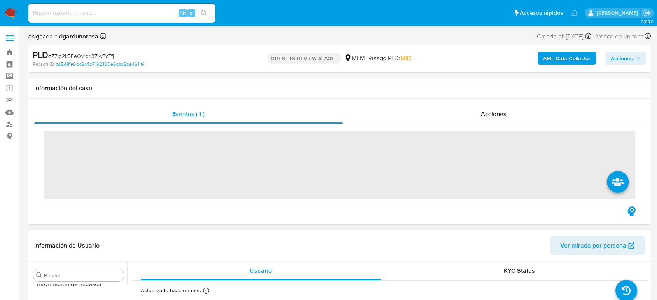
scroll to position [384, 0]
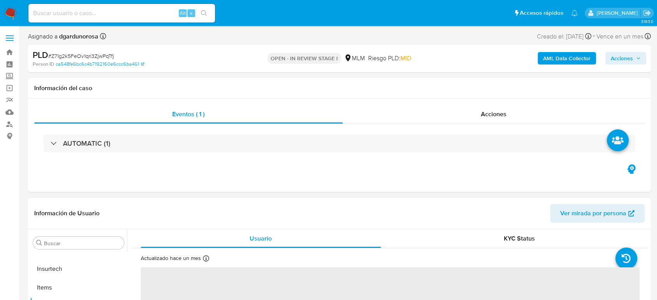
select select "10"
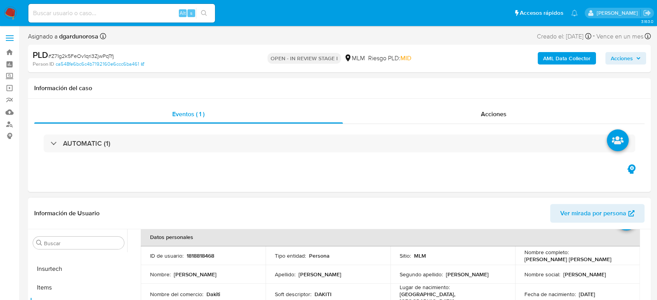
scroll to position [173, 0]
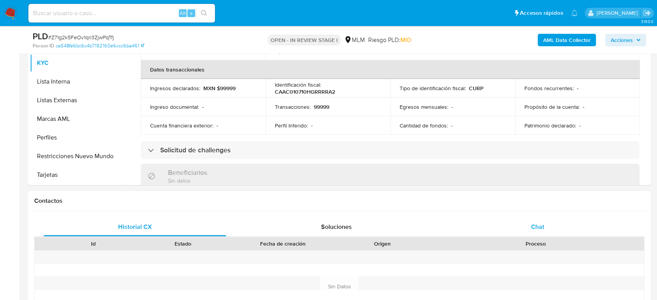
click at [524, 230] on div "Chat" at bounding box center [537, 227] width 183 height 19
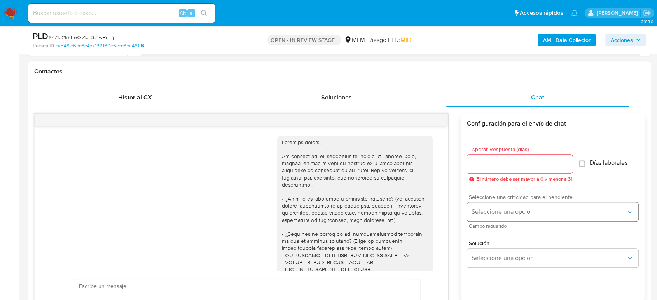
scroll to position [140, 0]
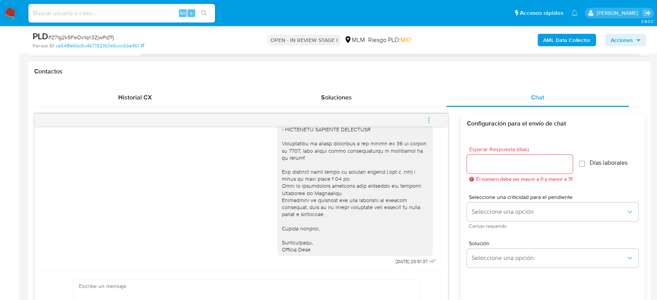
click at [432, 121] on icon "menu-action" at bounding box center [428, 120] width 7 height 7
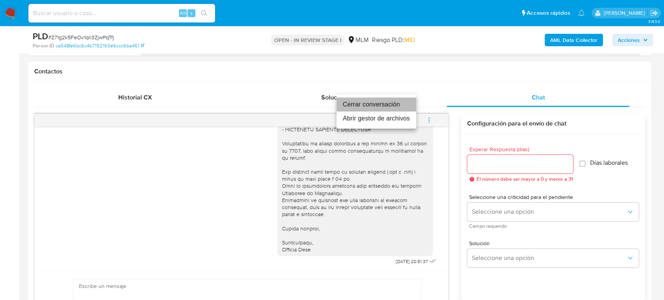
click at [372, 101] on li "Cerrar conversación" at bounding box center [376, 105] width 80 height 14
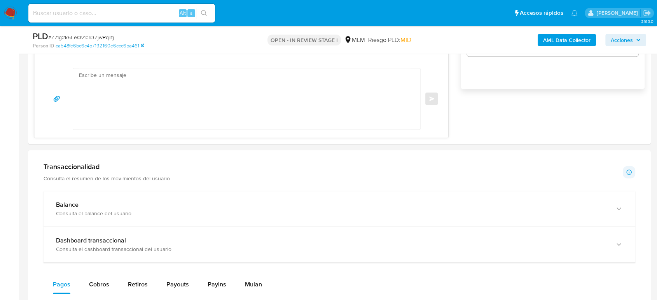
scroll to position [648, 0]
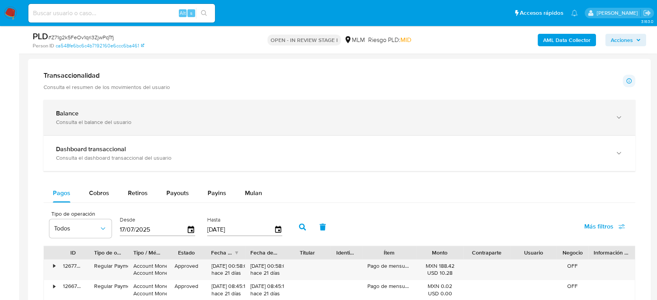
click at [190, 124] on div "Consulta el balance del usuario" at bounding box center [331, 122] width 551 height 7
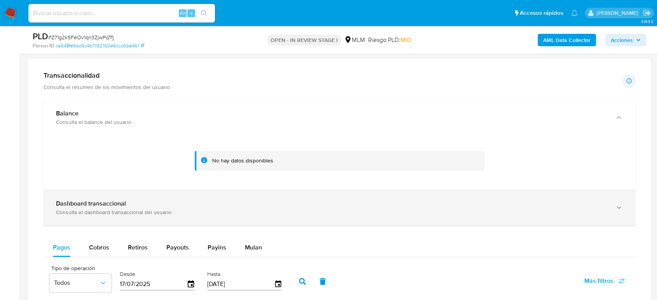
click at [234, 215] on div "Dashboard transaccional Consulta el dashboard transaccional del usuario" at bounding box center [340, 207] width 592 height 35
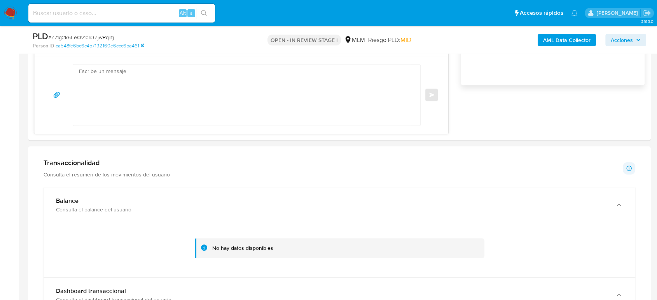
scroll to position [604, 0]
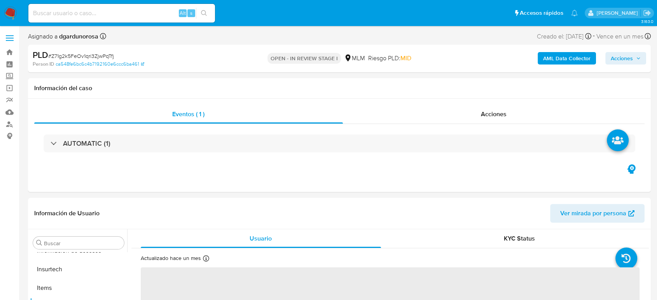
scroll to position [384, 0]
select select "10"
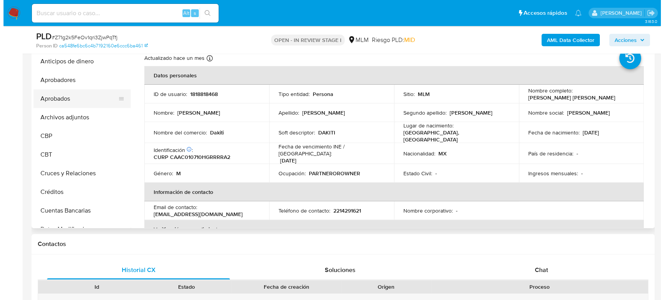
scroll to position [86, 0]
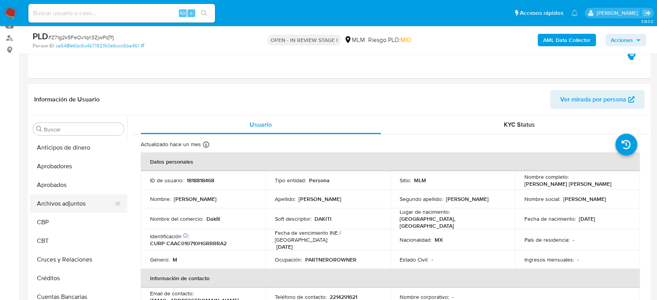
click at [76, 211] on button "Archivos adjuntos" at bounding box center [75, 203] width 91 height 19
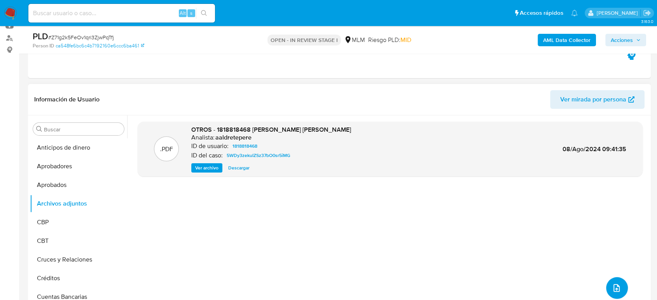
click at [618, 286] on button "upload-file" at bounding box center [617, 288] width 22 height 22
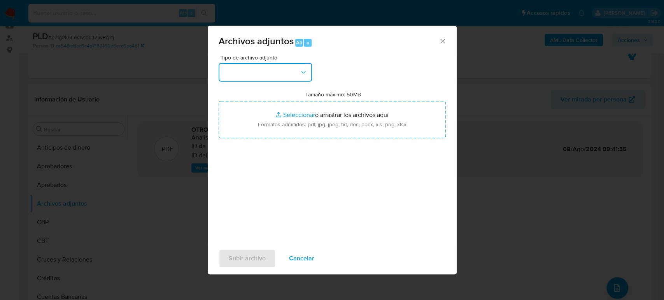
click at [271, 68] on button "button" at bounding box center [264, 72] width 93 height 19
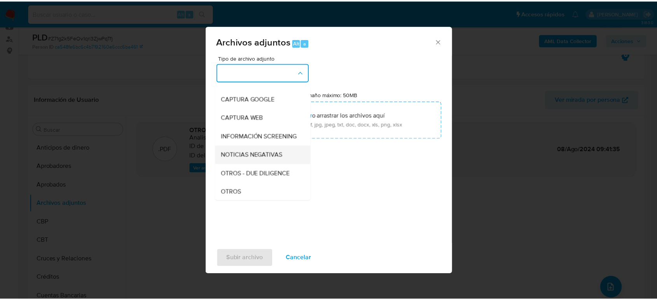
scroll to position [43, 0]
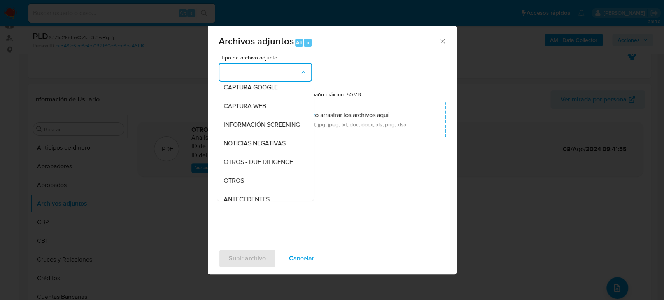
click at [244, 189] on div "OTROS" at bounding box center [262, 180] width 79 height 19
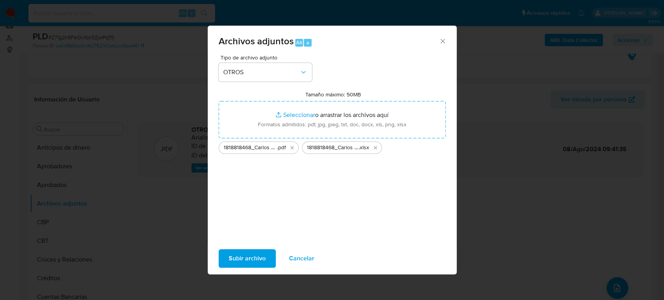
click at [255, 259] on span "Subir archivo" at bounding box center [247, 258] width 37 height 17
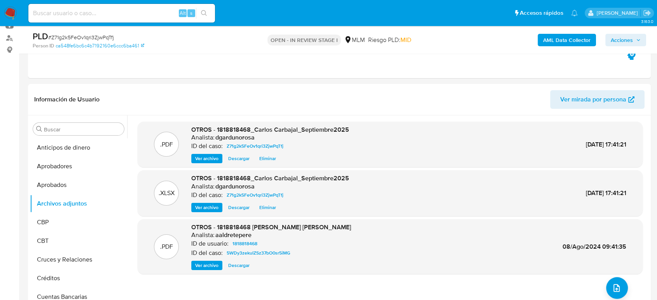
click at [633, 39] on span "Acciones" at bounding box center [626, 40] width 30 height 11
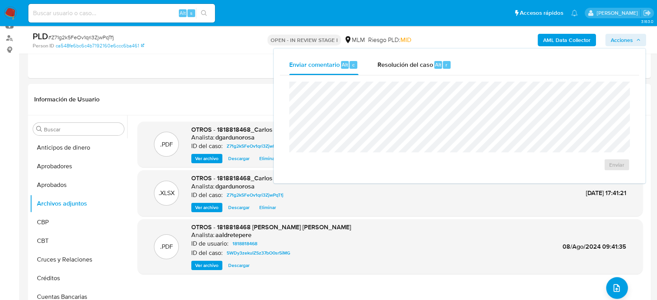
click at [393, 69] on div "Resolución del caso Alt r" at bounding box center [414, 65] width 74 height 20
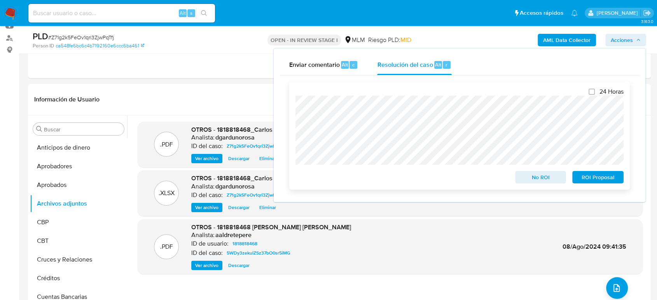
click at [603, 180] on span "ROI Proposal" at bounding box center [598, 177] width 40 height 11
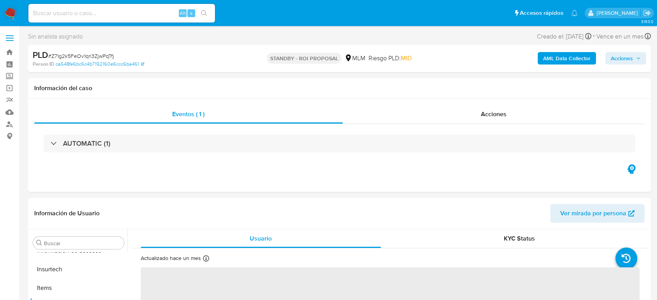
scroll to position [384, 0]
select select "10"
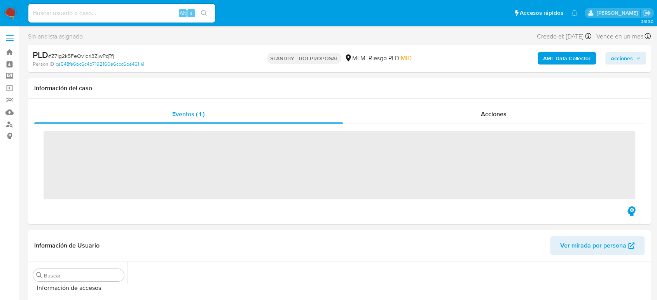
scroll to position [384, 0]
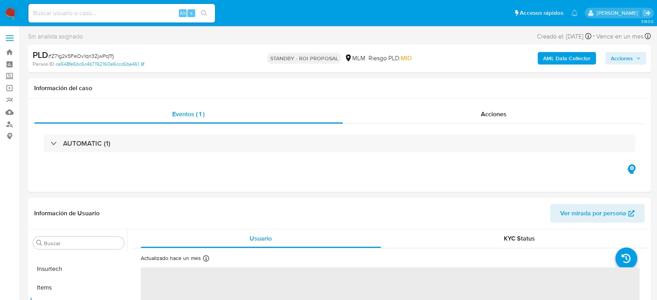
select select "10"
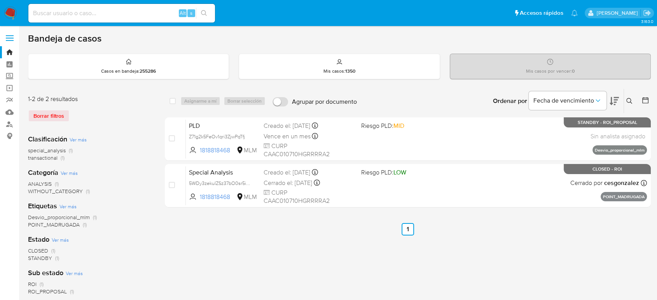
click at [630, 99] on icon at bounding box center [629, 101] width 6 height 6
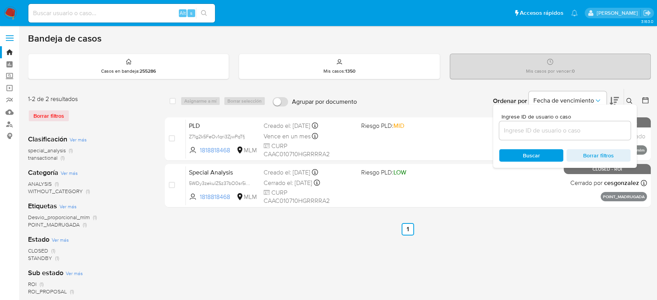
click at [592, 127] on input at bounding box center [564, 131] width 131 height 10
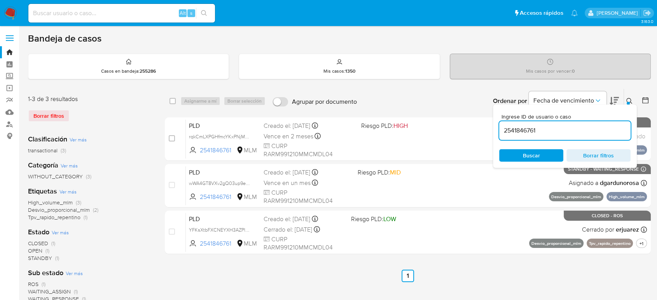
click at [632, 99] on icon at bounding box center [629, 101] width 6 height 6
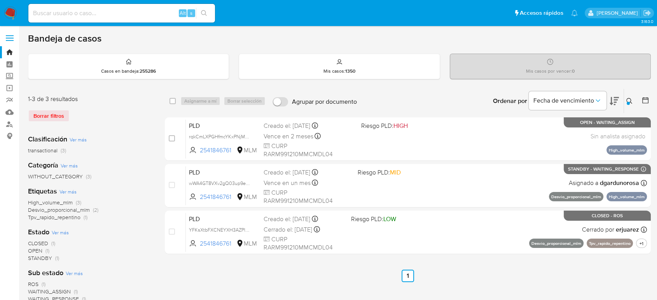
click at [630, 98] on icon at bounding box center [629, 101] width 6 height 6
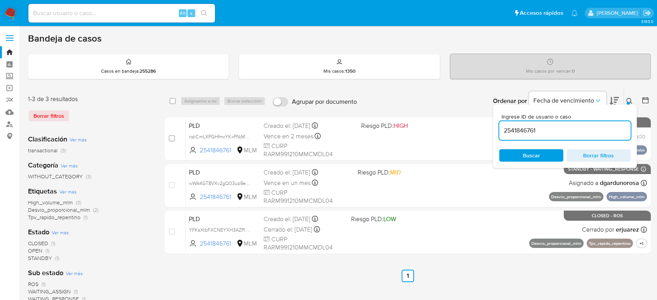
click at [529, 129] on input "2541846761" at bounding box center [564, 131] width 131 height 10
click at [527, 130] on input "2541846761" at bounding box center [564, 131] width 131 height 10
click at [528, 131] on input "25418462385998822761" at bounding box center [564, 131] width 131 height 10
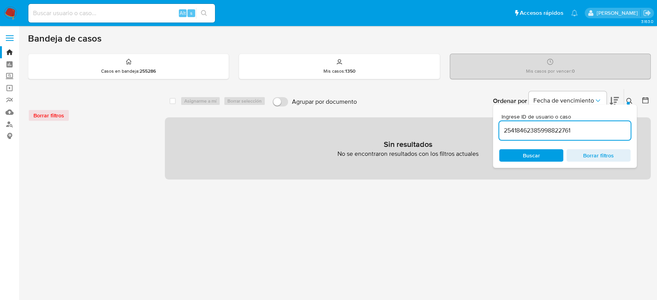
click at [538, 131] on input "25418462385998822761" at bounding box center [564, 131] width 131 height 10
paste input "385998822"
type input "2385998822"
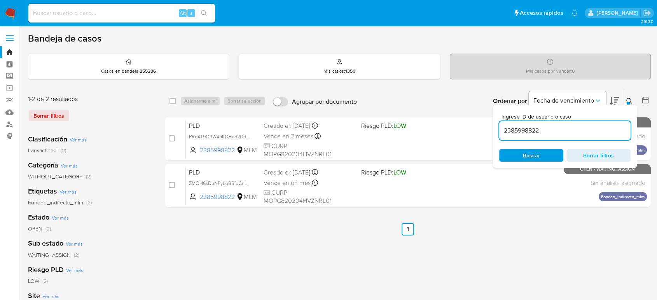
click at [629, 102] on div at bounding box center [628, 103] width 3 height 3
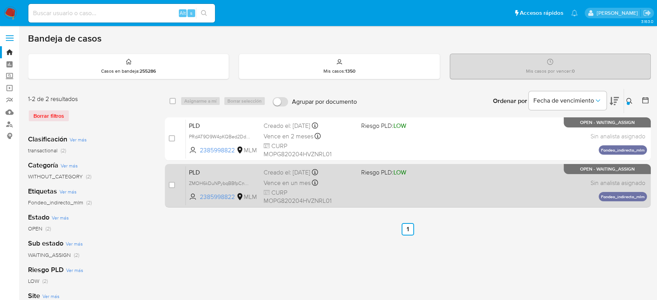
click at [176, 182] on div "case-item-checkbox No es posible asignar el caso" at bounding box center [177, 185] width 17 height 39
click at [171, 187] on input "checkbox" at bounding box center [172, 185] width 6 height 6
checkbox input "true"
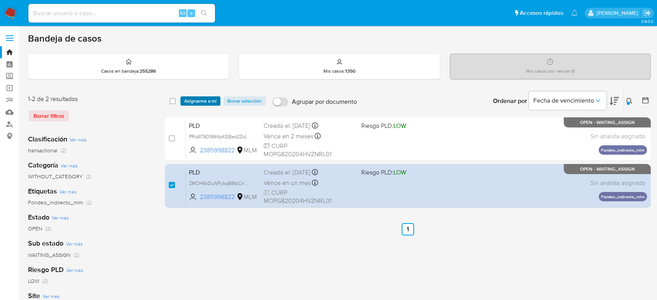
click at [194, 101] on span "Asignarme a mí" at bounding box center [200, 101] width 32 height 8
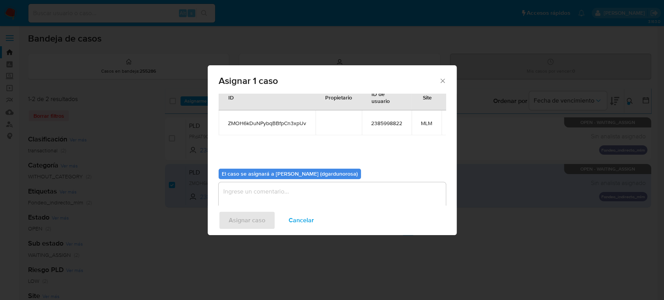
scroll to position [46, 0]
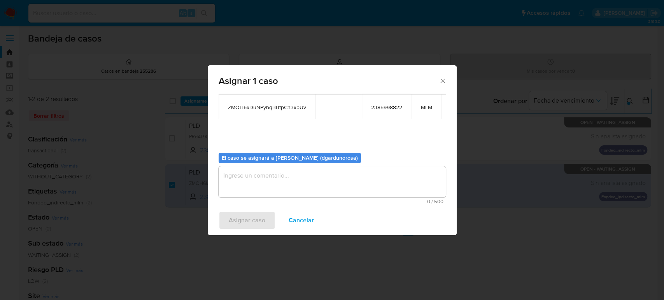
click at [339, 189] on textarea "assign-modal" at bounding box center [331, 181] width 227 height 31
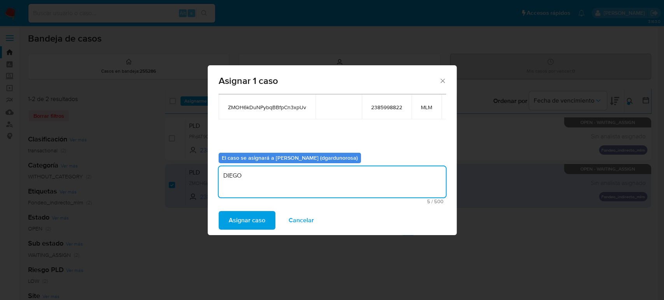
type textarea "DIEGO"
click at [274, 105] on span "ZMOH6kDuNPybqBBfpCn3xpUv" at bounding box center [267, 107] width 78 height 7
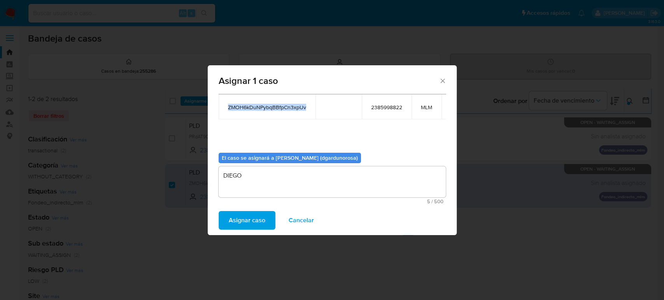
click at [274, 105] on span "ZMOH6kDuNPybqBBfpCn3xpUv" at bounding box center [267, 107] width 78 height 7
copy span "ZMOH6kDuNPybqBBfpCn3xpUv"
click at [258, 220] on span "Asignar caso" at bounding box center [247, 220] width 37 height 17
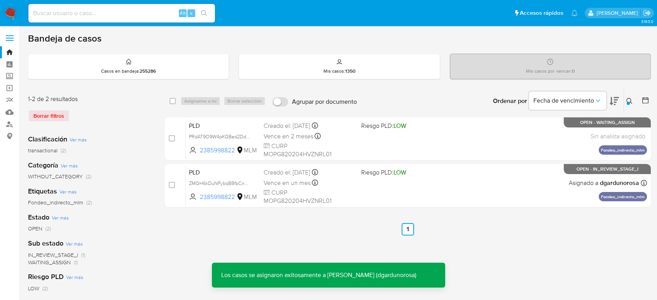
click at [630, 102] on icon at bounding box center [629, 101] width 6 height 6
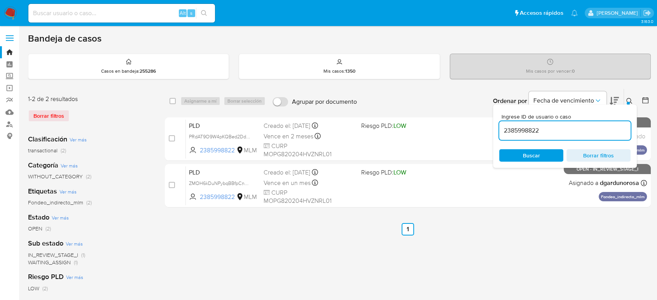
click at [535, 129] on input "2385998822" at bounding box center [564, 131] width 131 height 10
click at [536, 129] on input "2385998822" at bounding box center [564, 131] width 131 height 10
type input "2241406635"
click at [628, 100] on icon at bounding box center [629, 101] width 6 height 6
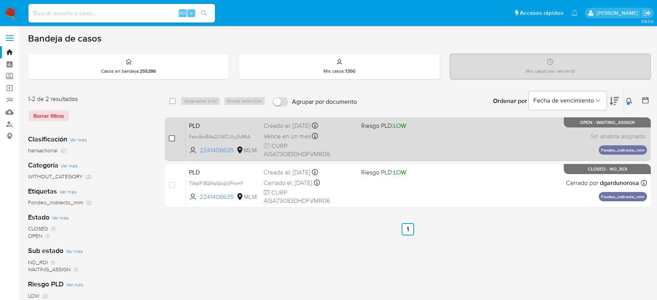
click at [173, 138] on input "checkbox" at bounding box center [172, 138] width 6 height 6
checkbox input "true"
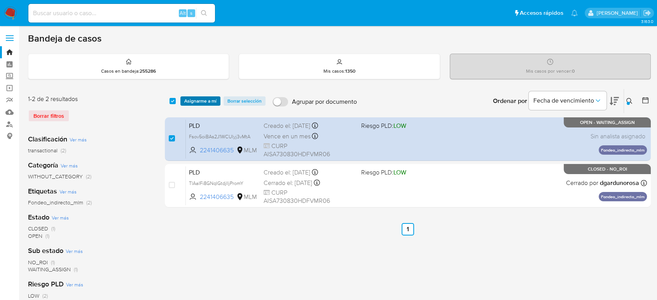
click at [206, 103] on span "Asignarme a mí" at bounding box center [200, 101] width 32 height 8
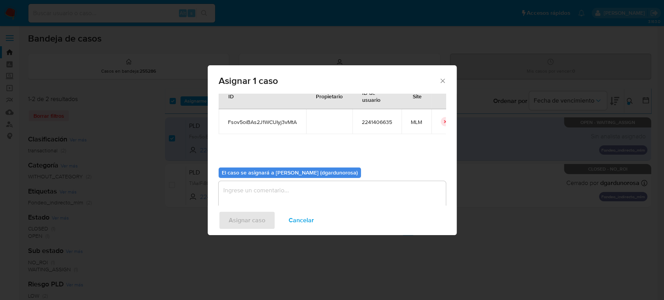
scroll to position [40, 0]
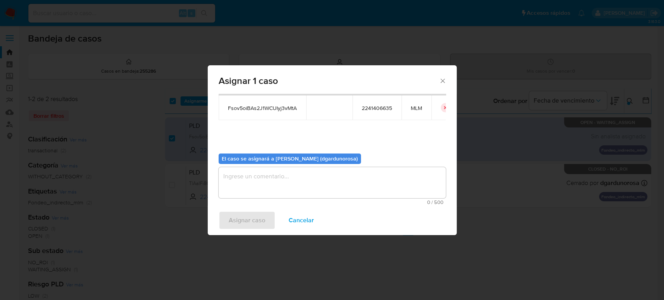
click at [327, 177] on textarea "assign-modal" at bounding box center [331, 182] width 227 height 31
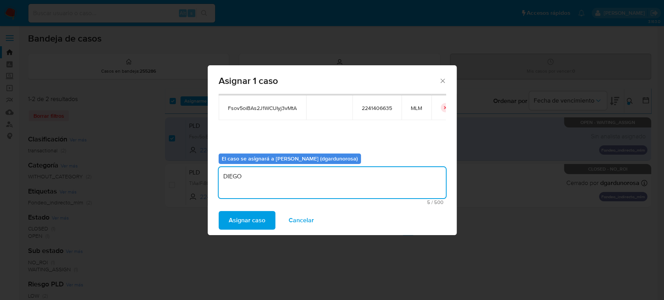
type textarea "DIEGO"
click at [272, 110] on span "Fsov5oiBAs2J1WCUIyj3vMtA" at bounding box center [262, 108] width 69 height 7
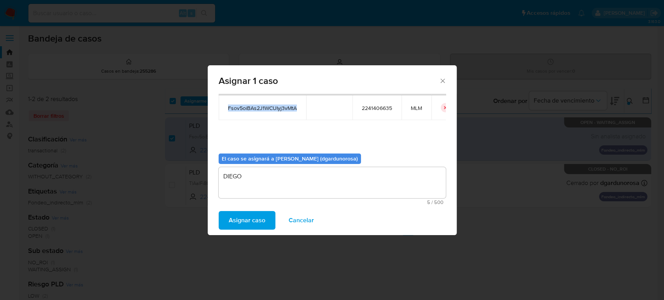
click at [272, 110] on span "Fsov5oiBAs2J1WCUIyj3vMtA" at bounding box center [262, 108] width 69 height 7
copy span "Fsov5oiBAs2J1WCUIyj3vMtA"
click at [258, 222] on span "Asignar caso" at bounding box center [247, 220] width 37 height 17
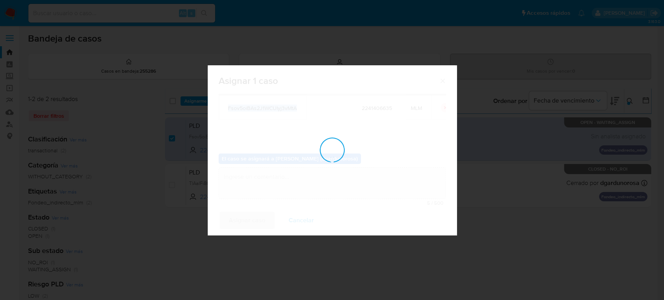
checkbox input "false"
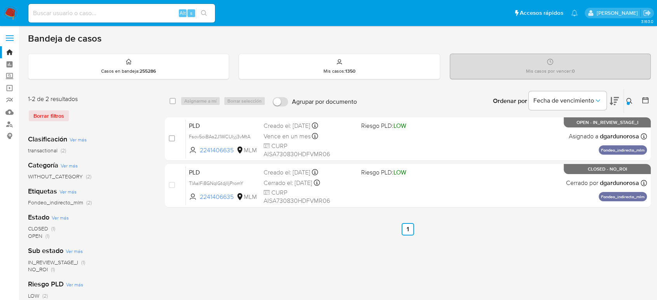
click at [631, 102] on icon at bounding box center [629, 101] width 6 height 6
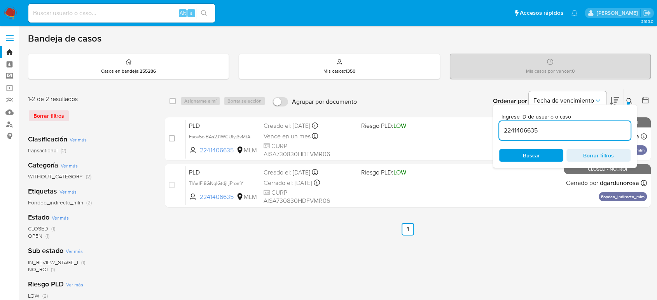
click at [533, 133] on input "2241406635" at bounding box center [564, 131] width 131 height 10
type input "2154815216"
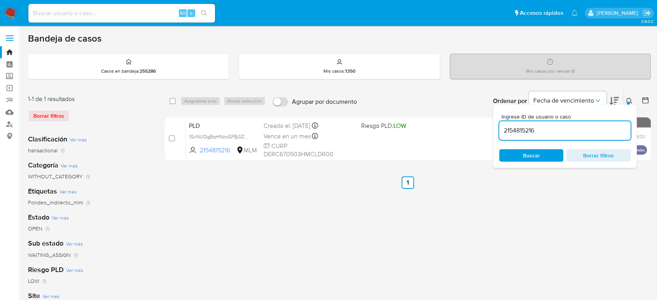
click at [629, 101] on icon at bounding box center [629, 101] width 6 height 6
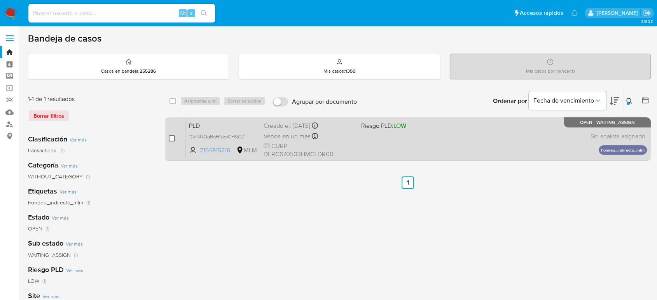
click at [172, 140] on input "checkbox" at bounding box center [172, 138] width 6 height 6
checkbox input "true"
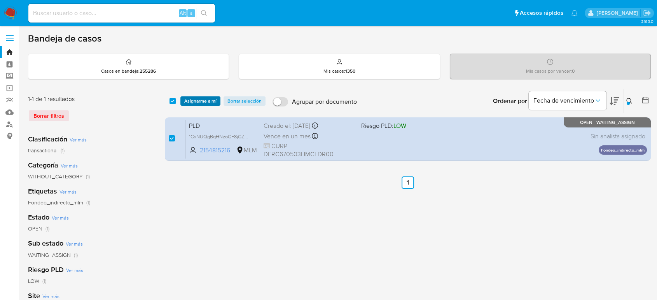
click at [196, 103] on span "Asignarme a mí" at bounding box center [200, 101] width 32 height 8
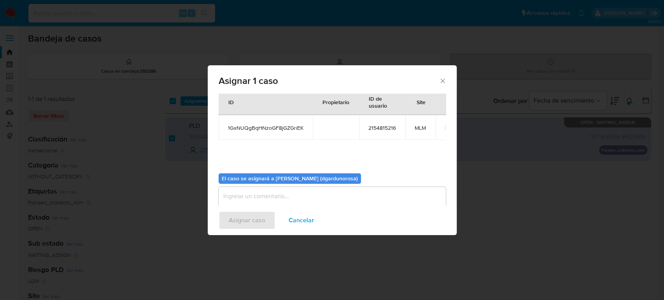
scroll to position [40, 0]
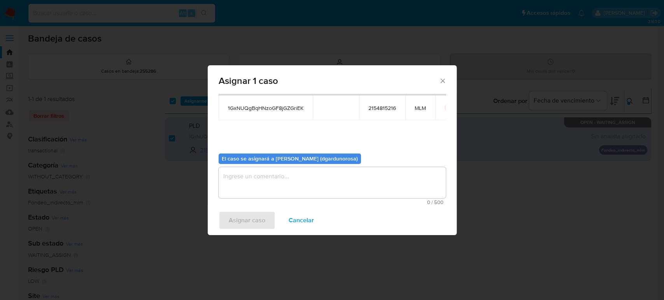
click at [312, 174] on textarea "assign-modal" at bounding box center [331, 182] width 227 height 31
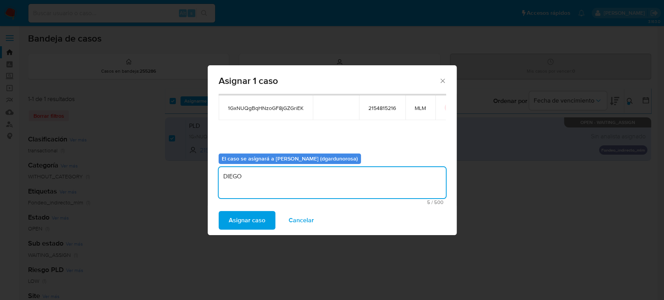
type textarea "DIEGO"
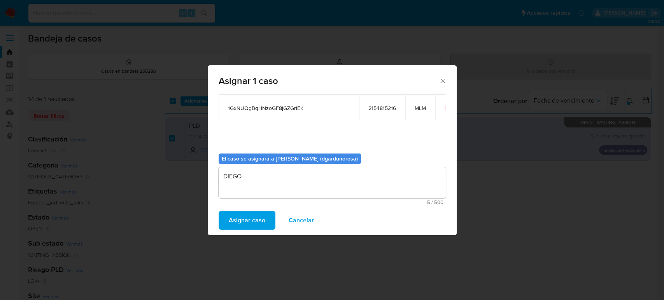
click at [271, 109] on span "1GxNUQgBqHNzoGF8jGZGriEK" at bounding box center [265, 108] width 75 height 7
copy span "1GxNUQgBqHNzoGF8jGZGriEK"
click at [226, 222] on button "Asignar caso" at bounding box center [246, 220] width 57 height 19
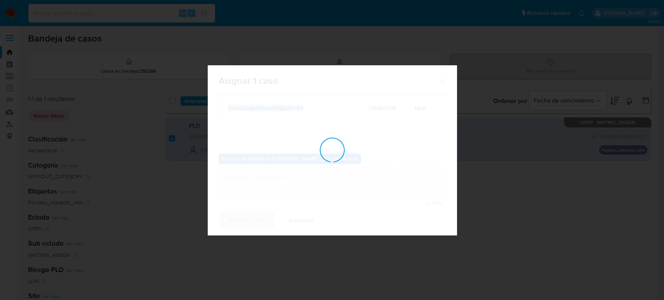
checkbox input "false"
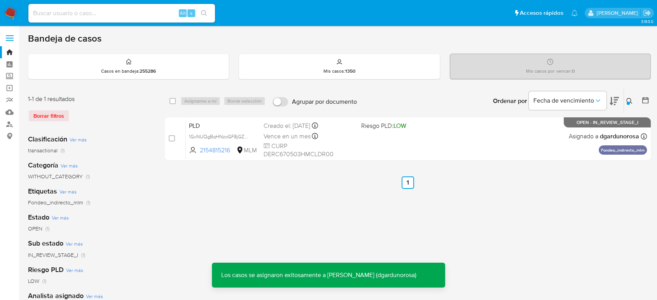
drag, startPoint x: 633, startPoint y: 99, endPoint x: 606, endPoint y: 106, distance: 27.3
click at [633, 99] on button at bounding box center [630, 100] width 13 height 9
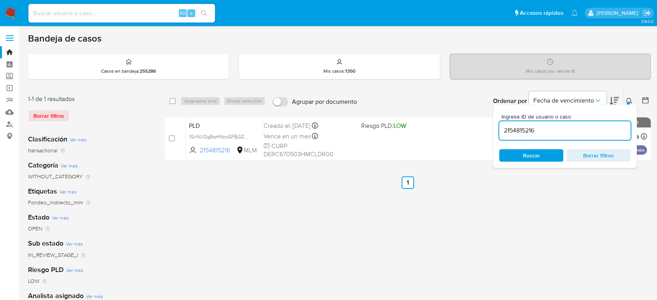
click at [516, 128] on input "2154815216" at bounding box center [564, 131] width 131 height 10
type input "719894282"
click at [630, 100] on icon at bounding box center [629, 101] width 6 height 6
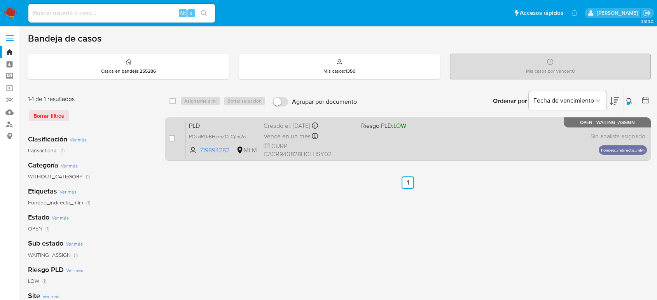
click at [175, 135] on div "case-item-checkbox No es posible asignar el caso" at bounding box center [177, 138] width 17 height 39
click at [172, 136] on input "checkbox" at bounding box center [172, 138] width 6 height 6
checkbox input "true"
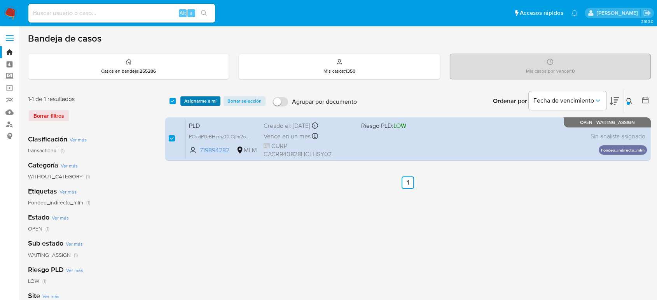
click at [194, 101] on span "Asignarme a mí" at bounding box center [200, 101] width 32 height 8
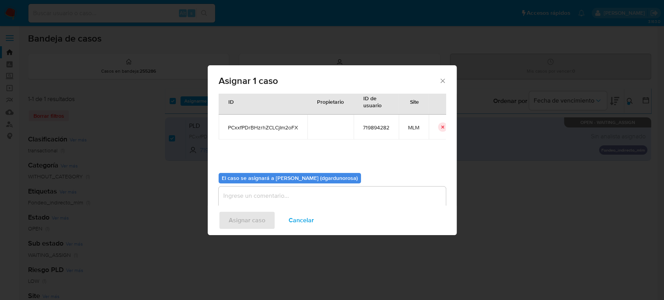
scroll to position [40, 0]
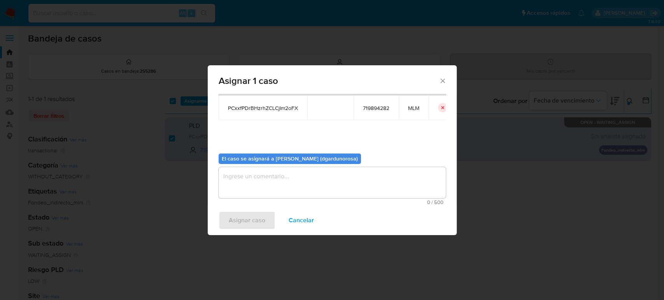
click at [332, 177] on textarea "assign-modal" at bounding box center [331, 182] width 227 height 31
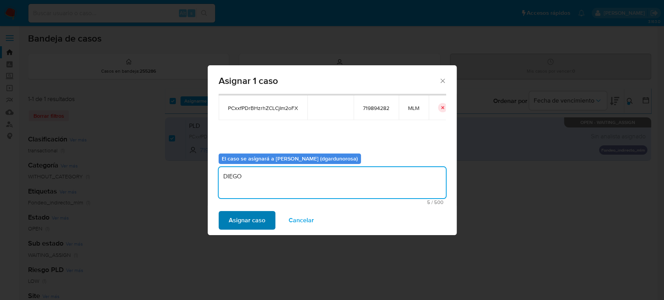
type textarea "DIEGO"
click at [242, 217] on span "Asignar caso" at bounding box center [247, 220] width 37 height 17
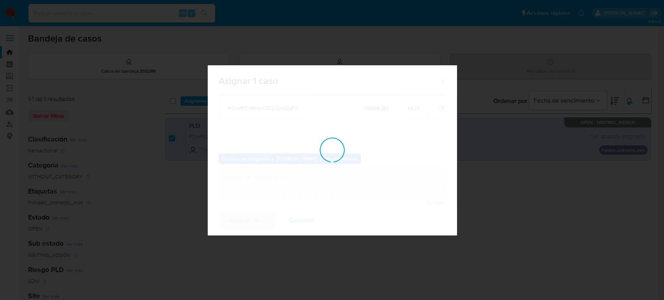
checkbox input "false"
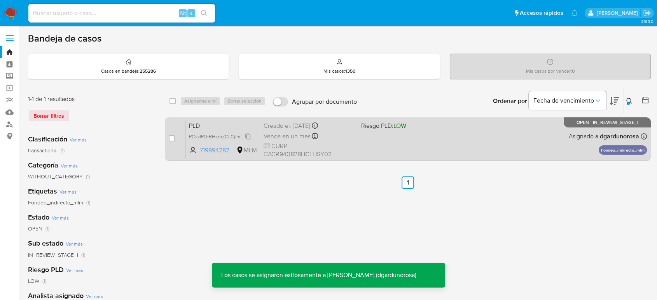
click at [248, 134] on span "PCxxfPDrBHzrhZCLCjIm2oFX" at bounding box center [220, 136] width 63 height 9
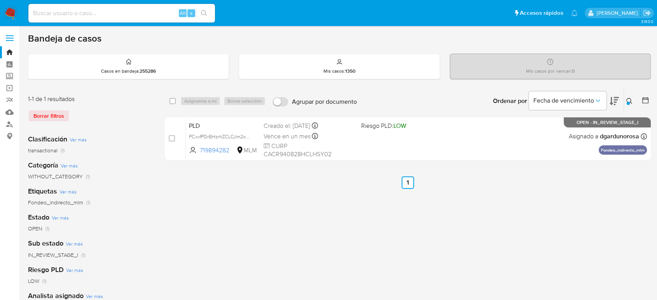
click at [628, 100] on icon at bounding box center [629, 101] width 6 height 6
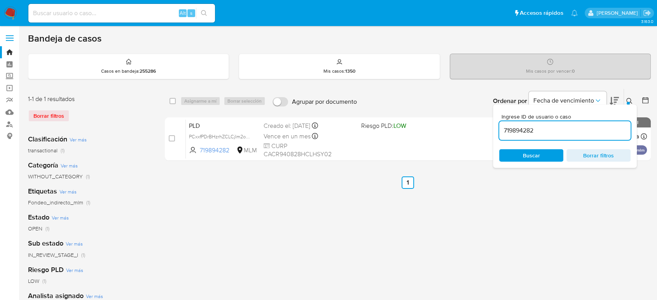
click at [529, 129] on input "719894282" at bounding box center [564, 131] width 131 height 10
type input "117639640"
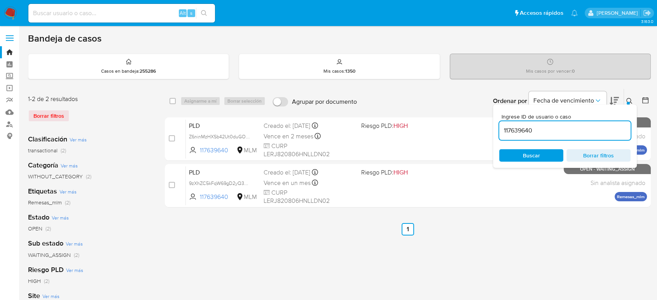
click at [628, 100] on icon at bounding box center [629, 101] width 6 height 6
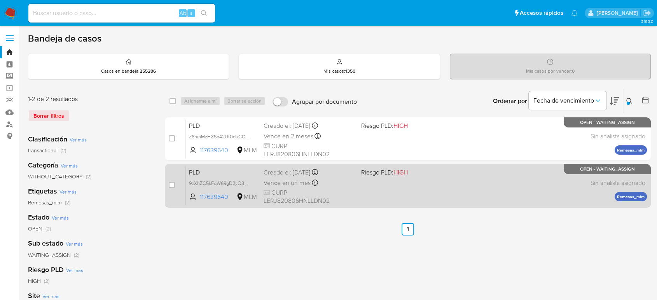
click at [171, 188] on div "case-item-checkbox" at bounding box center [172, 185] width 6 height 8
click at [171, 185] on input "checkbox" at bounding box center [172, 185] width 6 height 6
checkbox input "true"
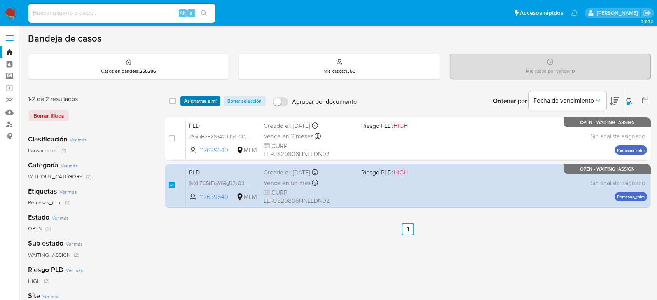
click at [203, 103] on span "Asignarme a mí" at bounding box center [200, 101] width 32 height 8
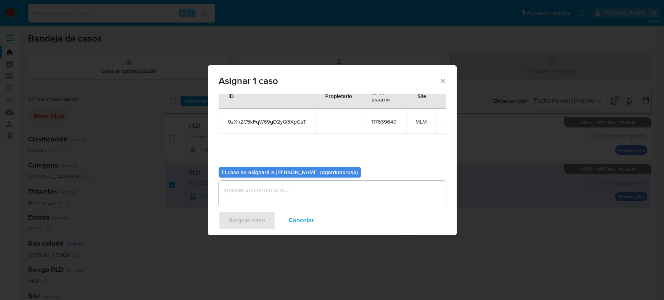
scroll to position [40, 0]
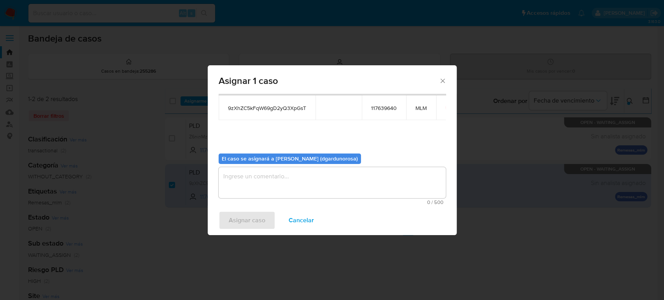
click at [321, 178] on textarea "assign-modal" at bounding box center [331, 182] width 227 height 31
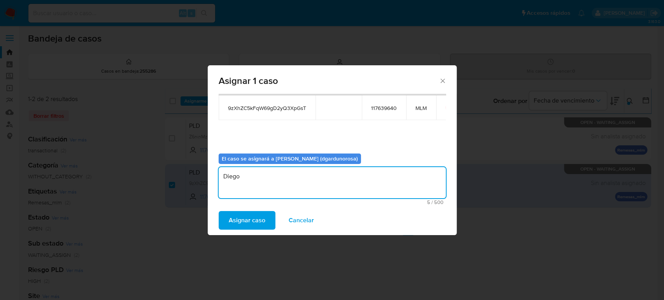
scroll to position [0, 0]
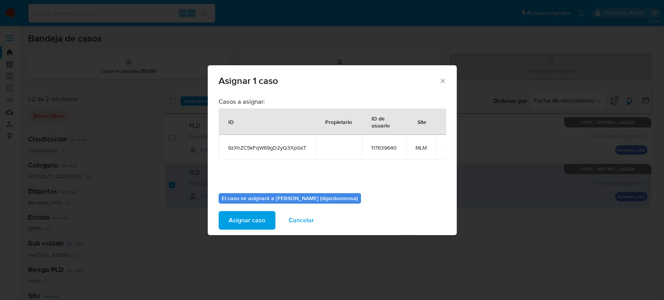
type textarea "Diego"
click at [285, 146] on span "9zXhZC5kFqW69gD2yQ3XpGsT" at bounding box center [267, 147] width 78 height 7
click at [286, 146] on span "9zXhZC5kFqW69gD2yQ3XpGsT" at bounding box center [267, 147] width 78 height 7
copy span "9zXhZC5kFqW69gD2yQ3XpGsT"
click at [262, 220] on span "Asignar caso" at bounding box center [247, 220] width 37 height 17
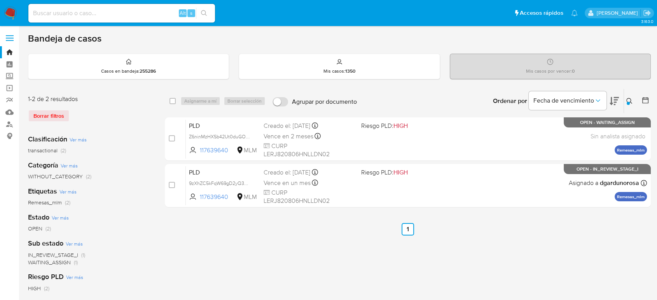
click at [630, 98] on icon at bounding box center [629, 101] width 6 height 6
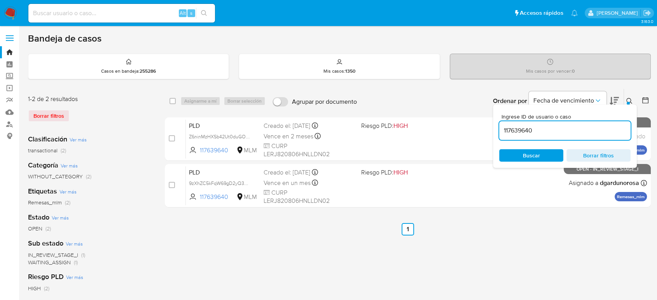
click at [529, 131] on input "117639640" at bounding box center [564, 131] width 131 height 10
type input "143446591"
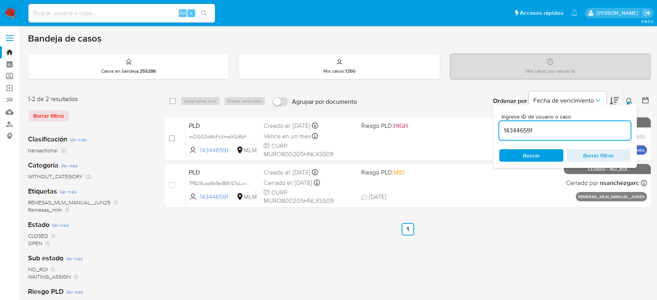
click at [628, 100] on icon at bounding box center [629, 101] width 6 height 6
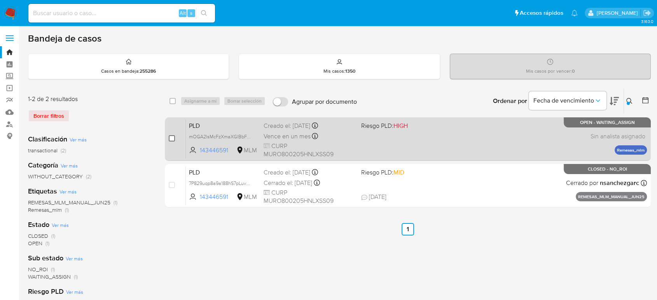
click at [174, 136] on input "checkbox" at bounding box center [172, 138] width 6 height 6
checkbox input "true"
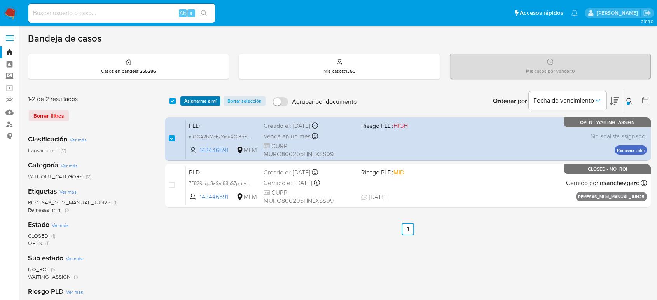
click at [210, 102] on span "Asignarme a mí" at bounding box center [200, 101] width 32 height 8
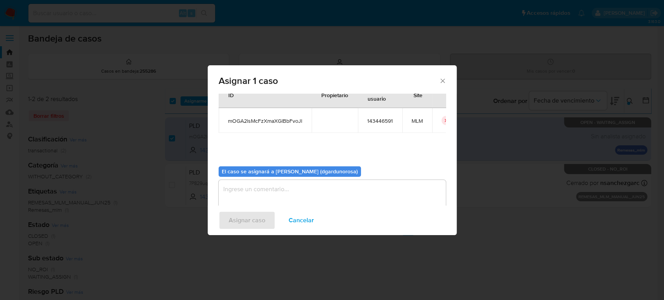
scroll to position [40, 0]
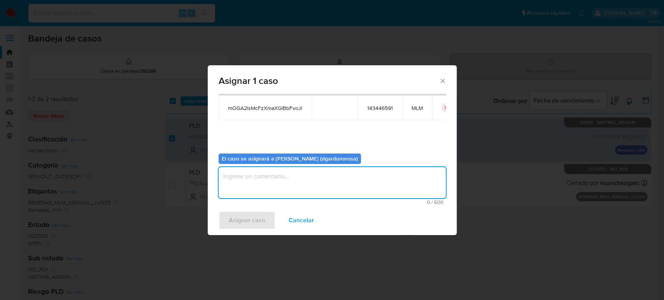
click at [311, 176] on textarea "assign-modal" at bounding box center [331, 182] width 227 height 31
type textarea "diego"
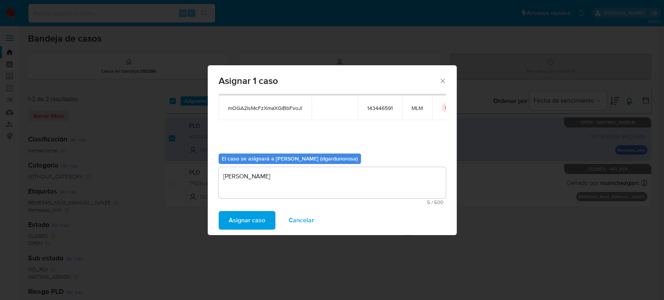
click at [288, 108] on span "mOGA2lsMcFzXmaXGlBbFvoJl" at bounding box center [265, 108] width 74 height 7
click at [287, 108] on span "mOGA2lsMcFzXmaXGlBbFvoJl" at bounding box center [265, 108] width 74 height 7
copy span "mOGA2lsMcFzXmaXGlBbFvoJl"
click at [248, 224] on span "Asignar caso" at bounding box center [247, 220] width 37 height 17
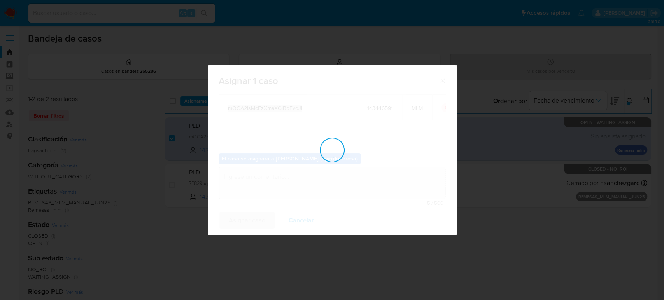
checkbox input "false"
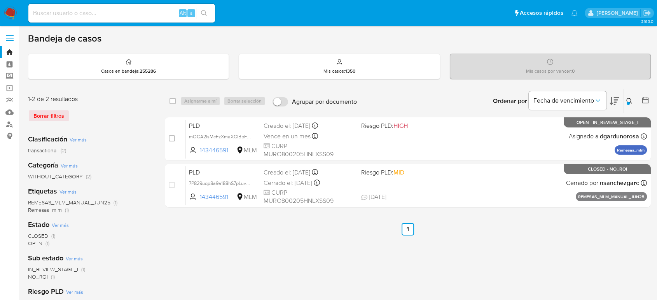
click at [626, 99] on button at bounding box center [630, 100] width 13 height 9
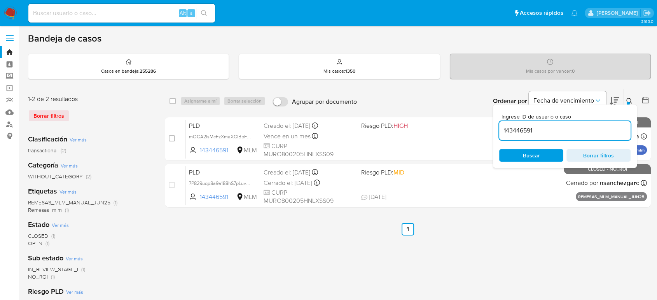
click at [521, 134] on input "143446591" at bounding box center [564, 131] width 131 height 10
type input "1407414132"
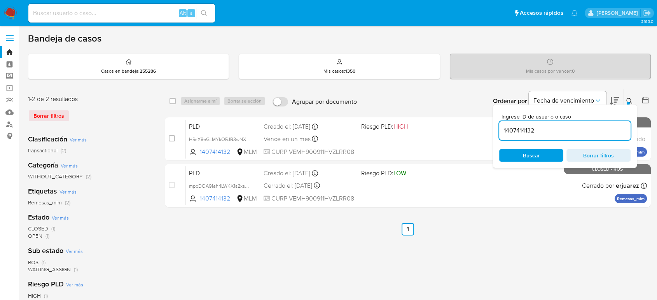
click at [631, 101] on icon at bounding box center [629, 101] width 6 height 6
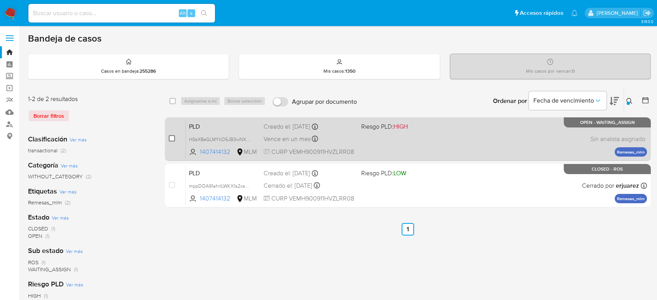
click at [171, 140] on input "checkbox" at bounding box center [172, 138] width 6 height 6
checkbox input "true"
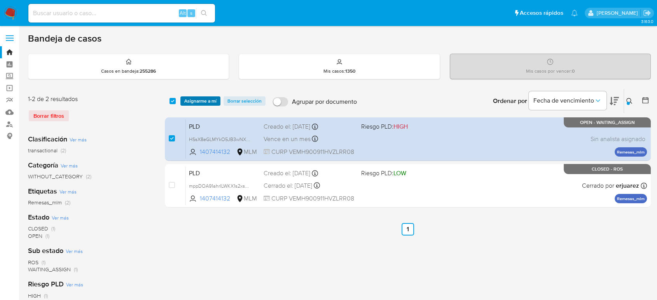
click at [210, 99] on span "Asignarme a mí" at bounding box center [200, 101] width 32 height 8
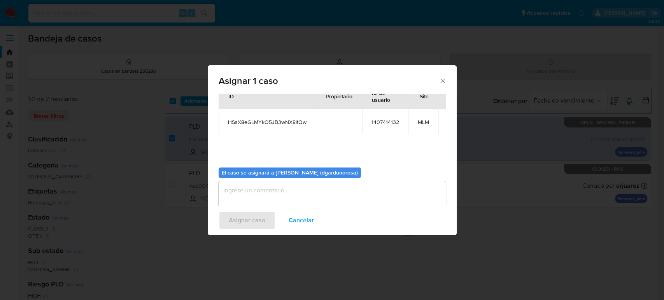
scroll to position [40, 0]
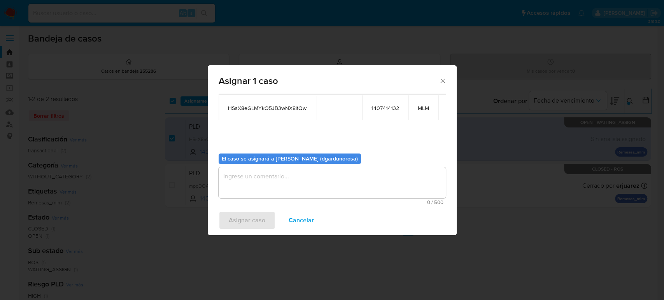
click at [306, 196] on textarea "assign-modal" at bounding box center [331, 182] width 227 height 31
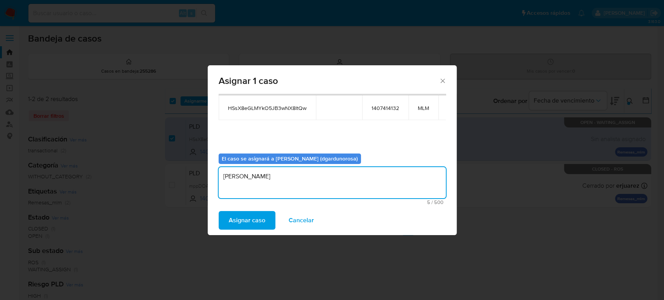
type textarea "diego"
click at [276, 100] on td "HSsX8eGLMYkO5JB3wNX8ltQw" at bounding box center [266, 107] width 97 height 25
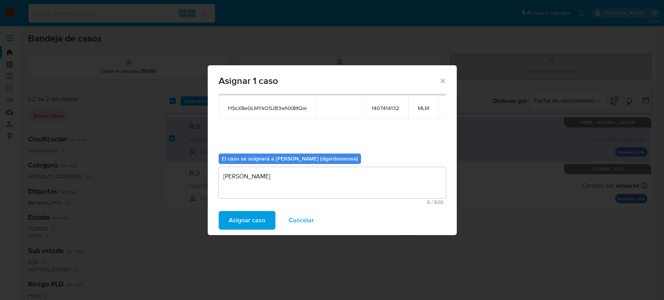
click at [276, 106] on span "HSsX8eGLMYkO5JB3wNX8ltQw" at bounding box center [267, 108] width 79 height 7
click at [276, 107] on span "HSsX8eGLMYkO5JB3wNX8ltQw" at bounding box center [267, 108] width 79 height 7
copy span "HSsX8eGLMYkO5JB3wNX8ltQw"
click at [250, 216] on span "Asignar caso" at bounding box center [247, 220] width 37 height 17
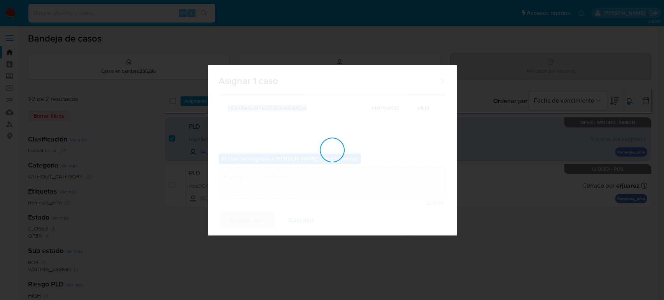
checkbox input "false"
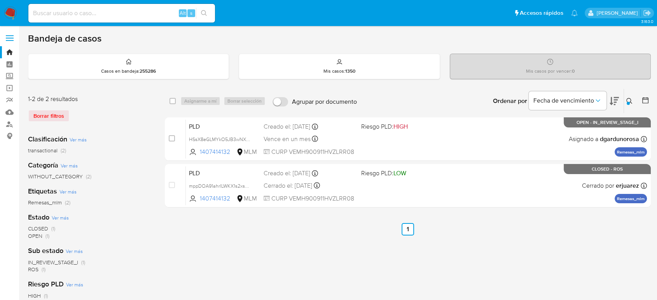
drag, startPoint x: 629, startPoint y: 99, endPoint x: 625, endPoint y: 100, distance: 4.4
click at [629, 99] on icon at bounding box center [629, 101] width 6 height 6
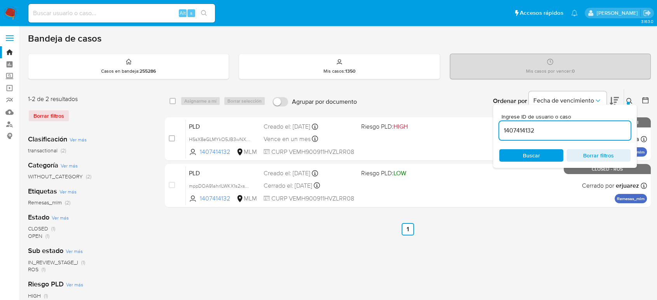
click at [526, 129] on input "1407414132" at bounding box center [564, 131] width 131 height 10
type input "1940624513"
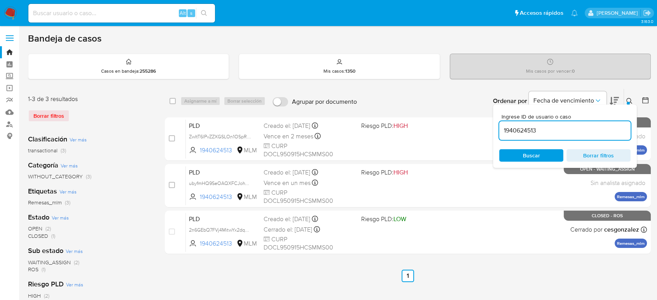
click at [629, 103] on div at bounding box center [628, 103] width 3 height 3
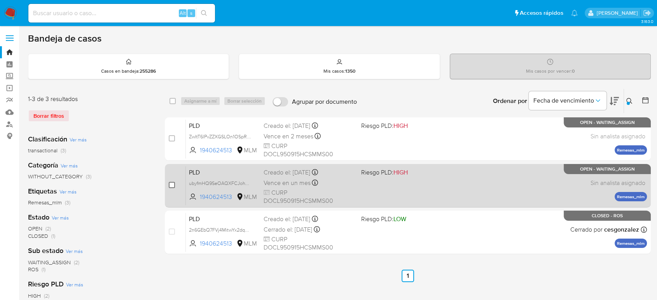
click at [174, 183] on input "checkbox" at bounding box center [172, 185] width 6 height 6
checkbox input "true"
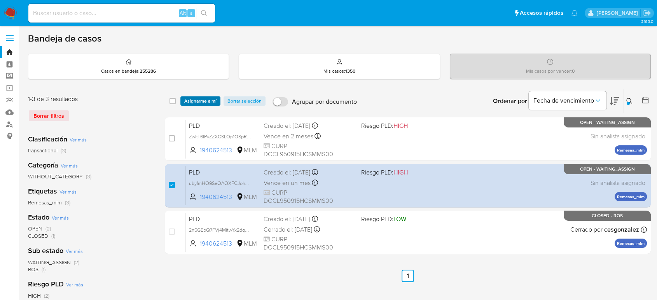
click at [204, 102] on span "Asignarme a mí" at bounding box center [200, 101] width 32 height 8
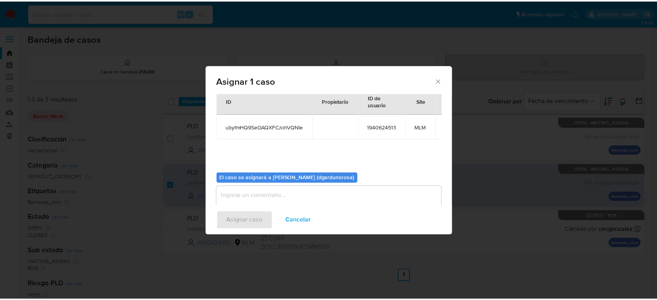
scroll to position [40, 0]
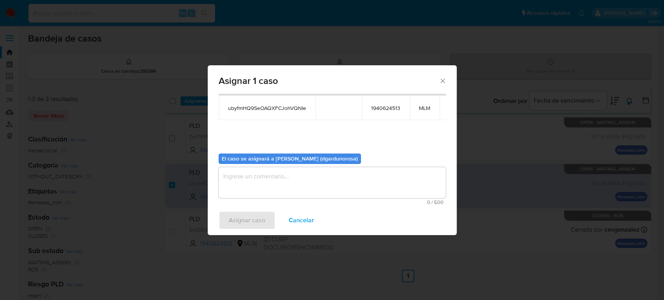
click at [358, 190] on textarea "assign-modal" at bounding box center [331, 182] width 227 height 31
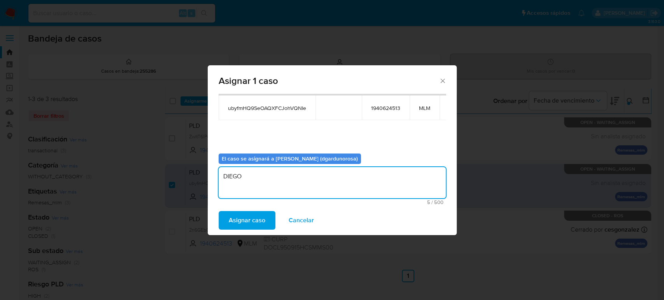
type textarea "DIEGO"
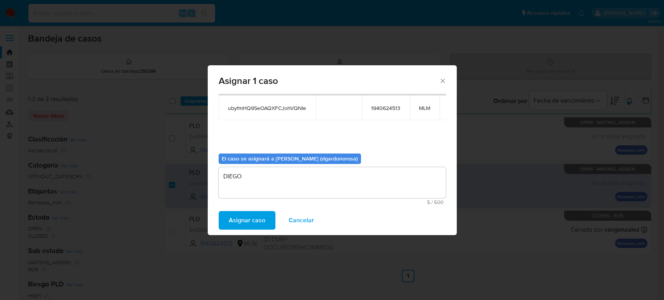
click at [293, 111] on span "ubyfmHQ9SeOAQXFCJohVQNIe" at bounding box center [267, 108] width 78 height 7
copy span "ubyfmHQ9SeOAQXFCJohVQNIe"
click at [257, 219] on span "Asignar caso" at bounding box center [247, 220] width 37 height 17
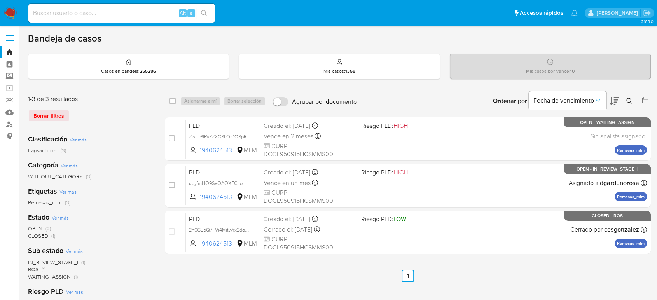
click at [627, 102] on icon at bounding box center [629, 101] width 6 height 6
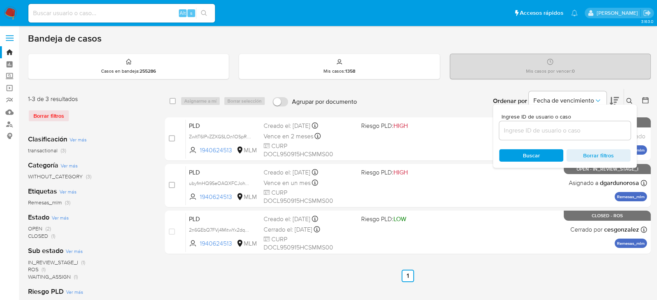
click at [559, 140] on div "Ingrese ID de usuario o caso Buscar Borrar filtros" at bounding box center [565, 136] width 144 height 63
click at [557, 137] on div at bounding box center [564, 130] width 131 height 19
click at [554, 136] on div at bounding box center [564, 130] width 131 height 19
click at [559, 129] on input at bounding box center [564, 131] width 131 height 10
paste input "60930528"
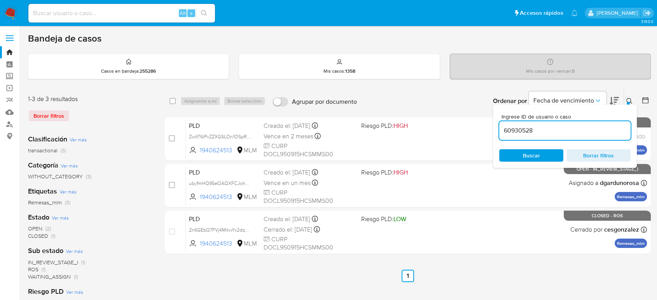
type input "60930528"
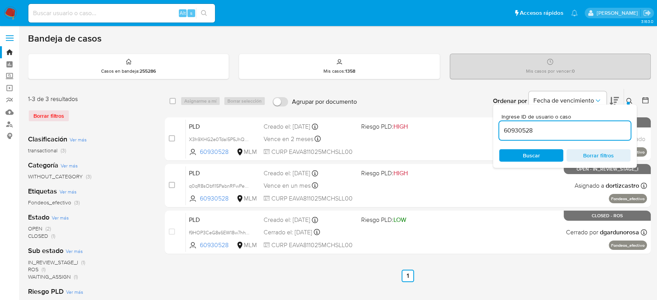
click at [630, 105] on div "Ingrese ID de usuario o caso 60930528 Buscar Borrar filtros" at bounding box center [565, 136] width 144 height 63
click at [628, 102] on div at bounding box center [628, 103] width 3 height 3
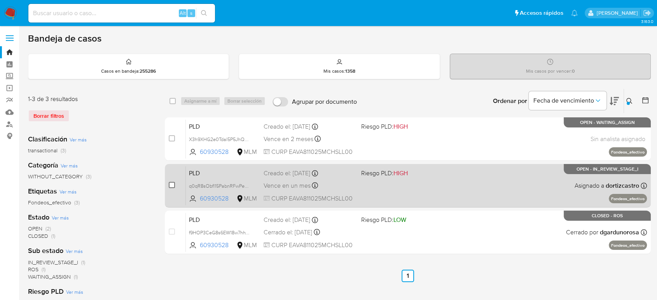
click at [170, 184] on input "checkbox" at bounding box center [172, 185] width 6 height 6
checkbox input "true"
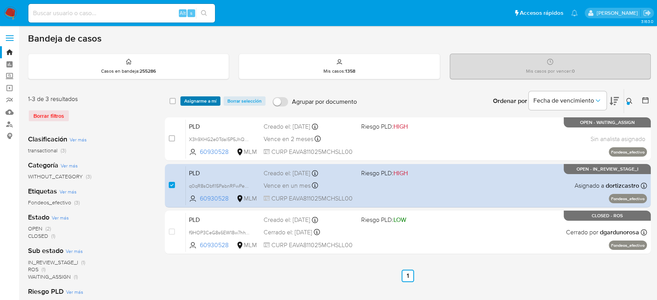
click at [203, 103] on span "Asignarme a mí" at bounding box center [200, 101] width 32 height 8
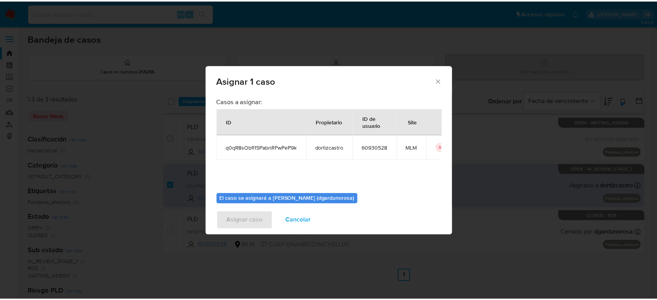
scroll to position [40, 0]
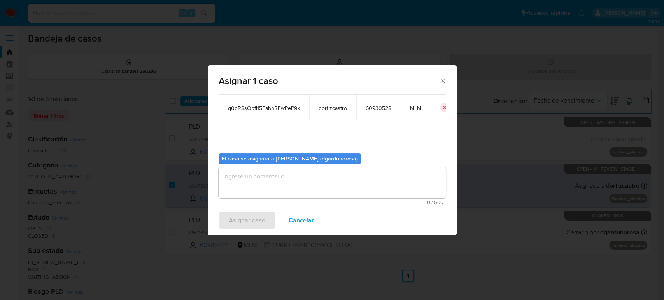
click at [321, 183] on textarea "assign-modal" at bounding box center [331, 182] width 227 height 31
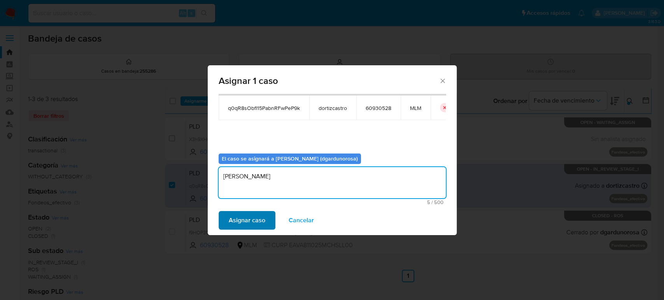
type textarea "[PERSON_NAME]"
click at [262, 219] on span "Asignar caso" at bounding box center [247, 220] width 37 height 17
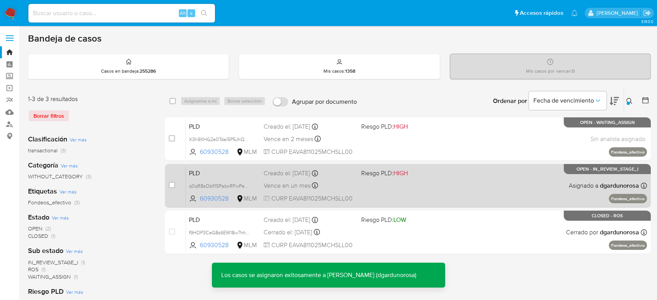
click at [416, 187] on div "PLD q0qR8sObfl15PabnRFwPeP9k 60930528 MLM Riesgo PLD: HIGH Creado el: [DATE] Cr…" at bounding box center [416, 185] width 461 height 39
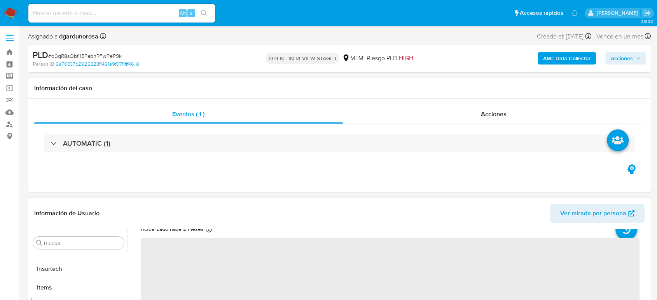
scroll to position [86, 0]
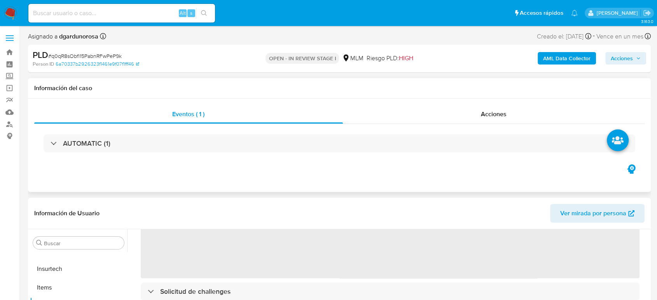
select select "10"
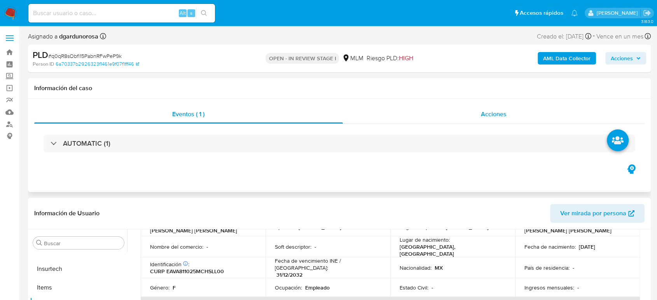
click at [482, 118] on span "Acciones" at bounding box center [494, 114] width 26 height 9
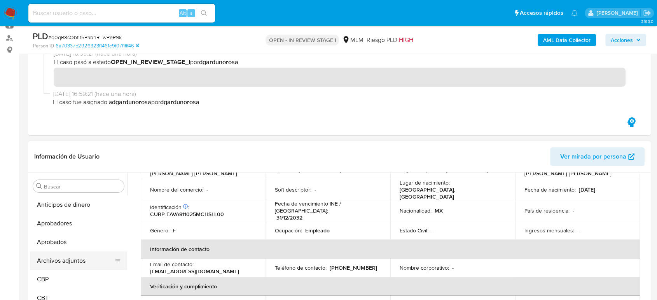
click at [73, 257] on button "Archivos adjuntos" at bounding box center [75, 261] width 91 height 19
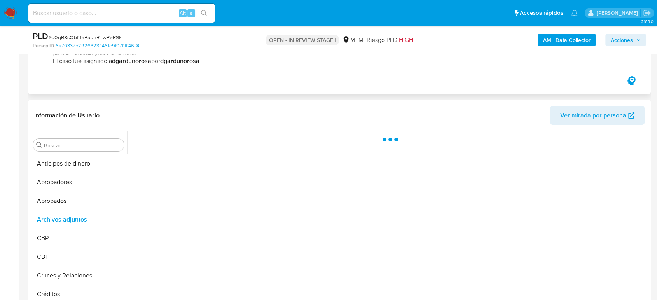
scroll to position [129, 0]
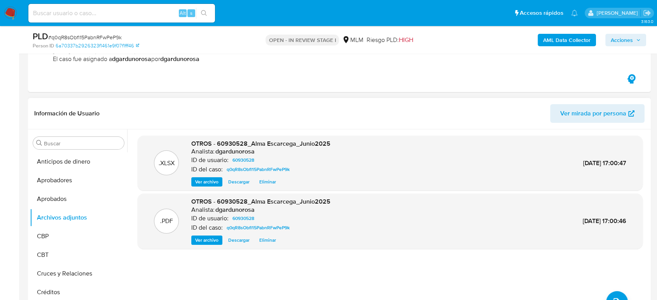
click at [271, 180] on span "Eliminar" at bounding box center [267, 182] width 17 height 8
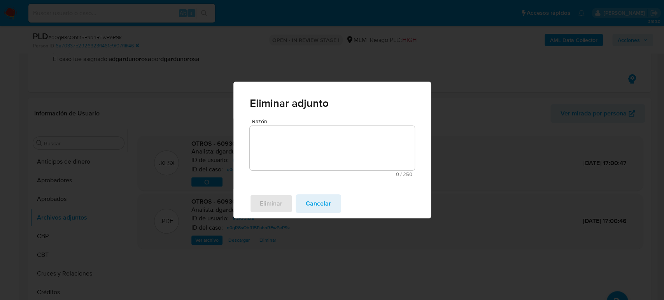
click at [313, 143] on textarea "Razón" at bounding box center [332, 148] width 165 height 44
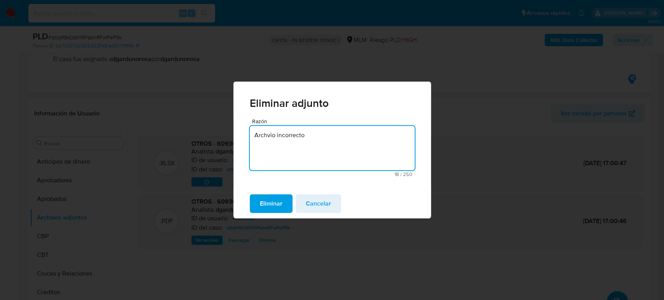
click at [267, 139] on textarea "Archvio incorrecto" at bounding box center [332, 148] width 165 height 44
drag, startPoint x: 333, startPoint y: 139, endPoint x: 180, endPoint y: 136, distance: 152.8
click at [180, 139] on div "Eliminar adjunto Razón Archivo incorrecto 18 / 250 232 caracteres restantes Eli…" at bounding box center [332, 150] width 664 height 300
type textarea "Archivo incorrecto"
click at [272, 208] on span "Eliminar" at bounding box center [271, 203] width 23 height 17
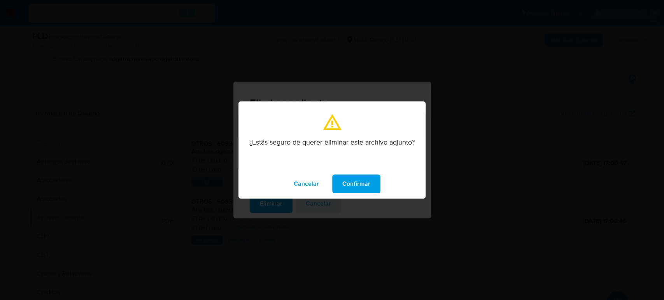
click at [350, 182] on span "Confirmar" at bounding box center [356, 183] width 28 height 17
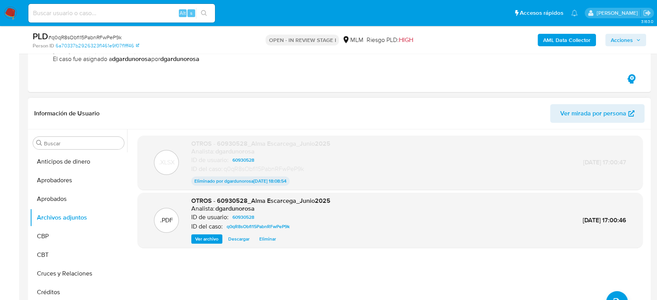
click at [269, 238] on span "Eliminar" at bounding box center [267, 239] width 17 height 8
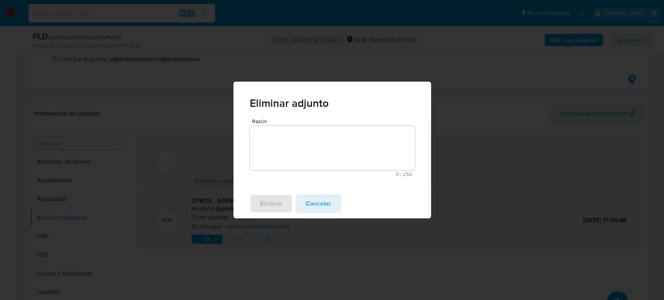
click at [310, 133] on textarea "Razón" at bounding box center [332, 148] width 165 height 44
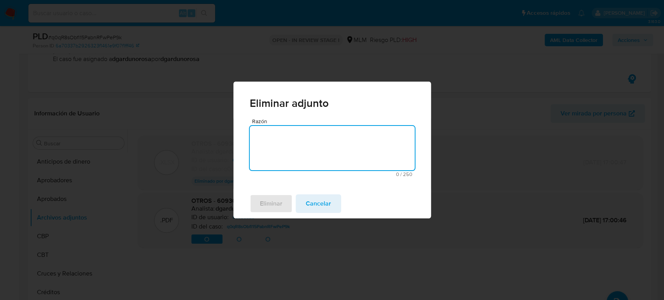
paste textarea "Archivo incorrecto"
type textarea "Archivo incorrecto"
click at [278, 208] on span "Eliminar" at bounding box center [271, 203] width 23 height 17
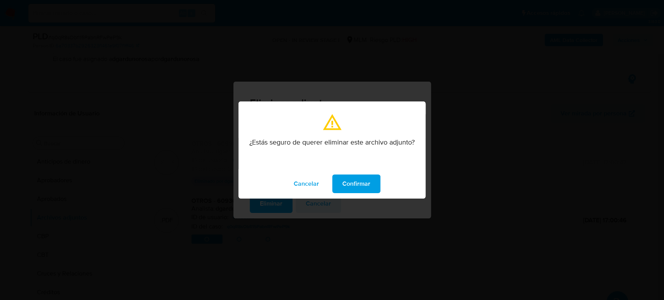
click at [366, 183] on span "Confirmar" at bounding box center [356, 183] width 28 height 17
